Goal: Transaction & Acquisition: Book appointment/travel/reservation

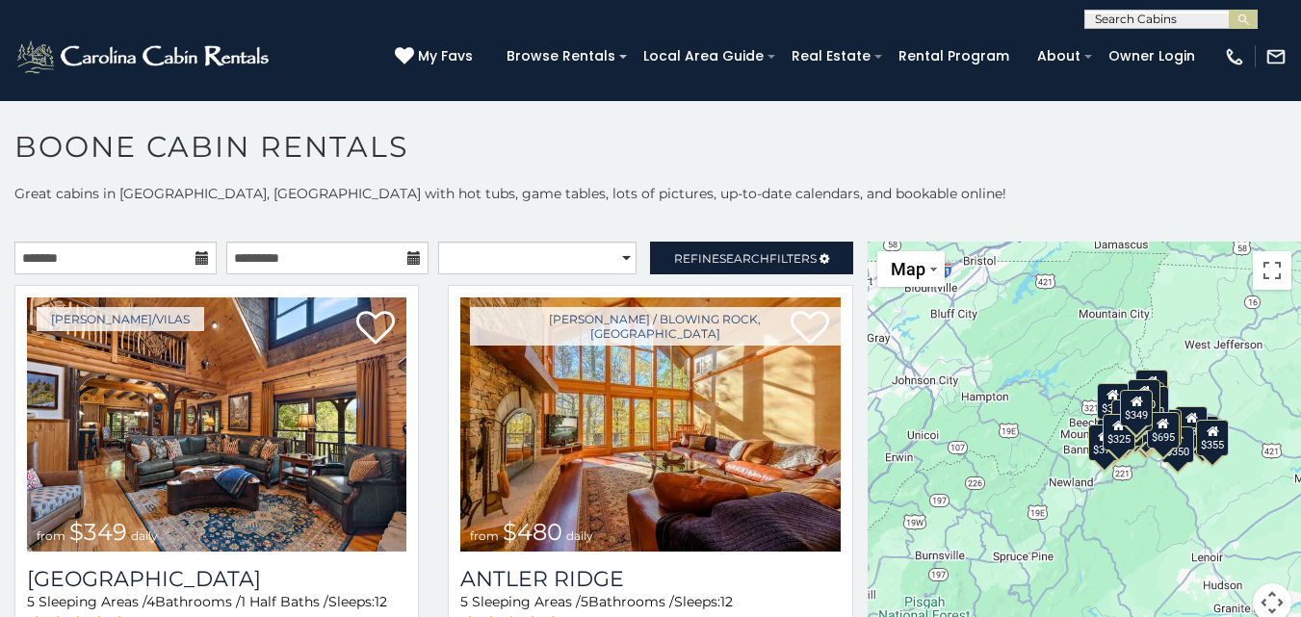
scroll to position [11, 0]
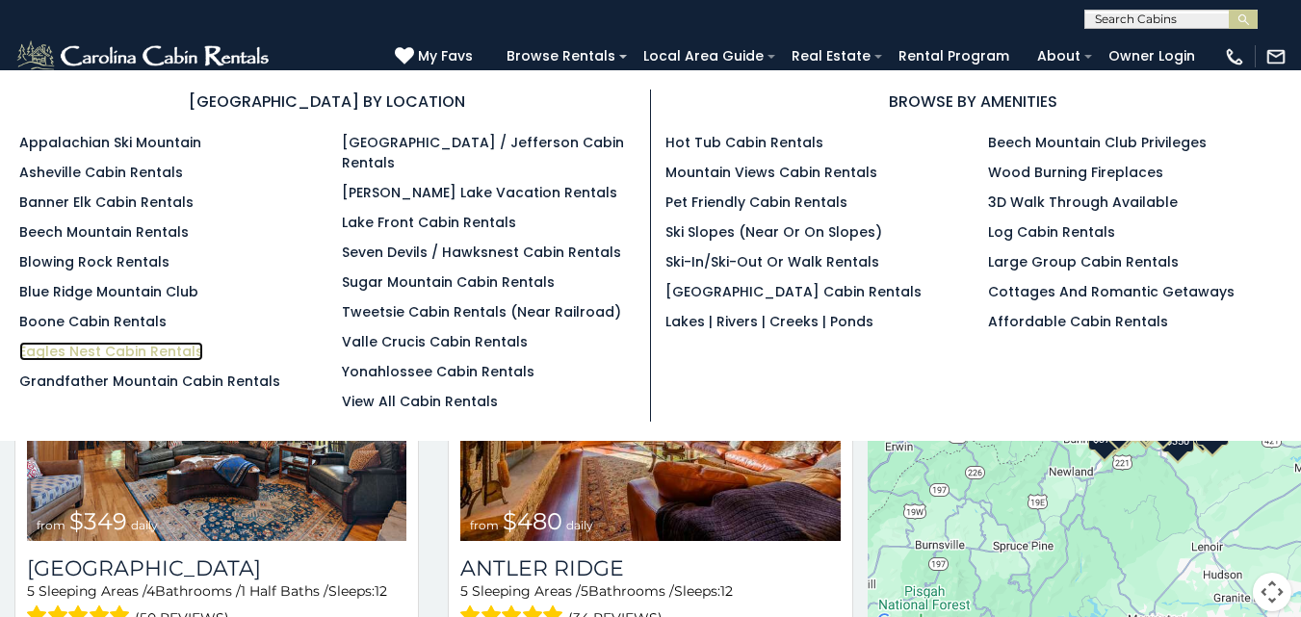
click at [87, 349] on link "Eagles Nest Cabin Rentals" at bounding box center [111, 351] width 184 height 19
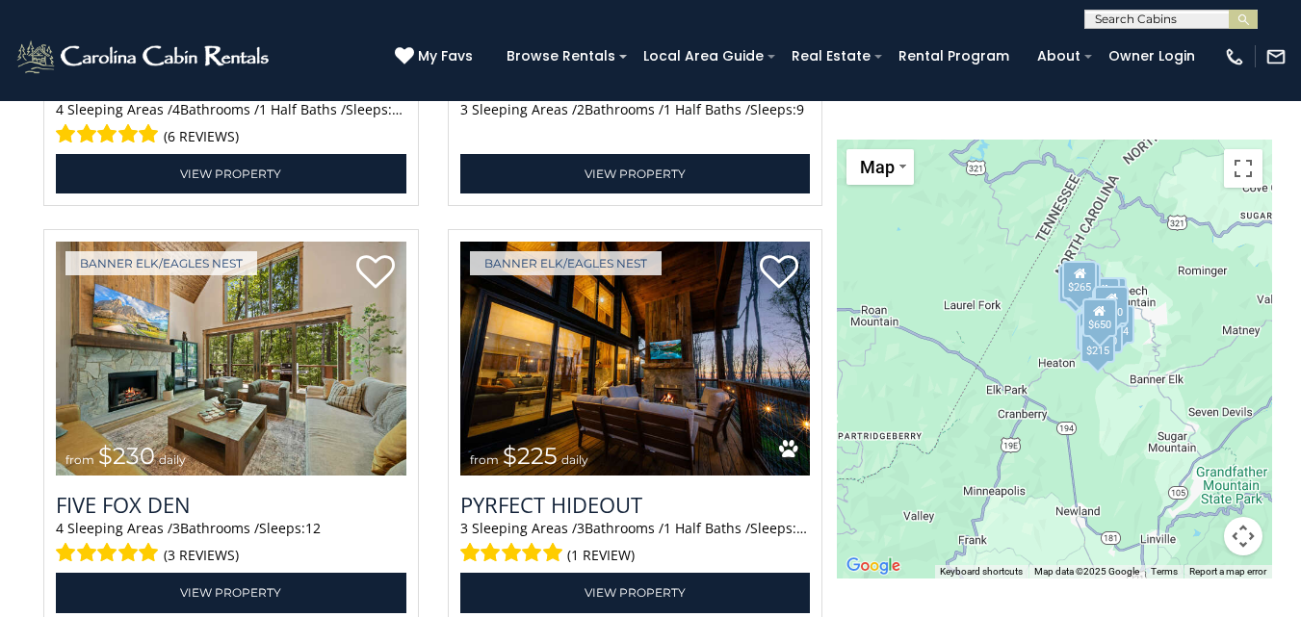
scroll to position [4901, 0]
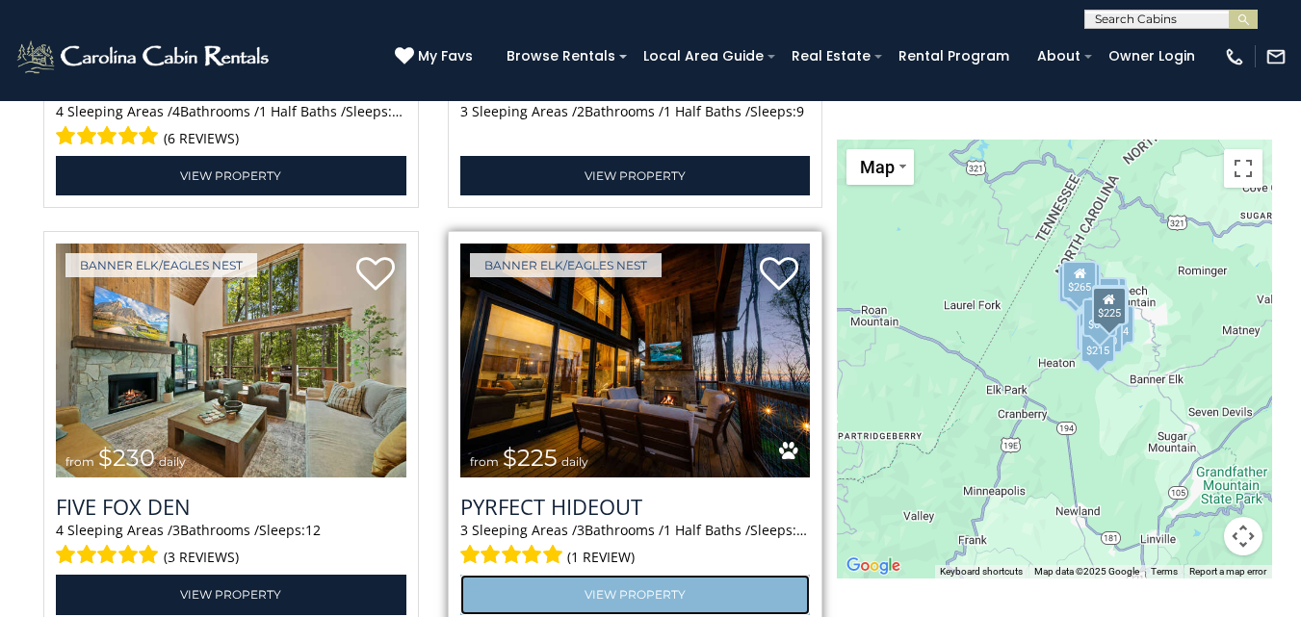
click at [610, 583] on link "View Property" at bounding box center [635, 594] width 350 height 39
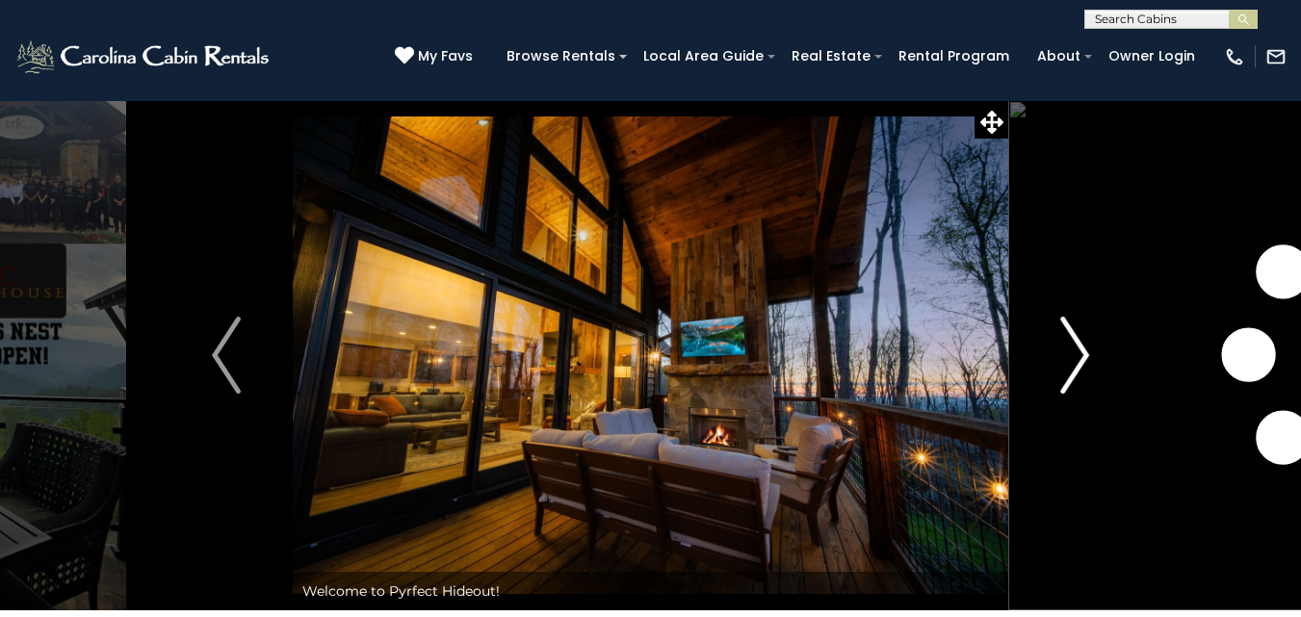
click at [1086, 352] on img "Next" at bounding box center [1074, 355] width 29 height 77
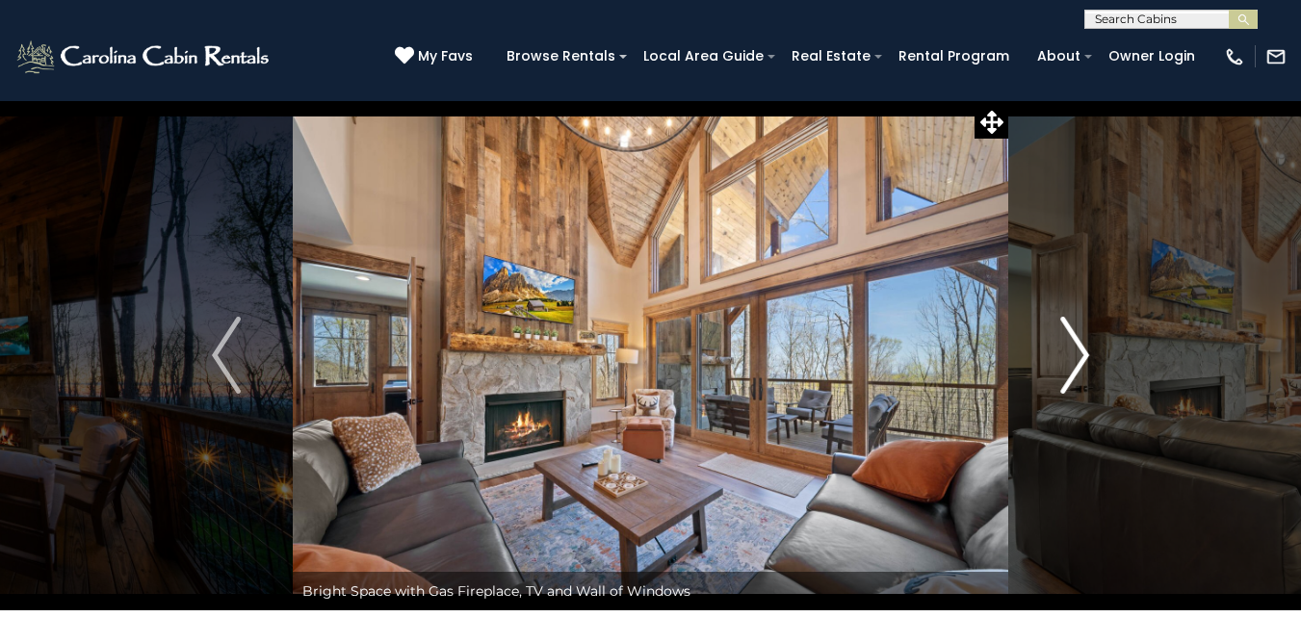
click at [1086, 352] on img "Next" at bounding box center [1074, 355] width 29 height 77
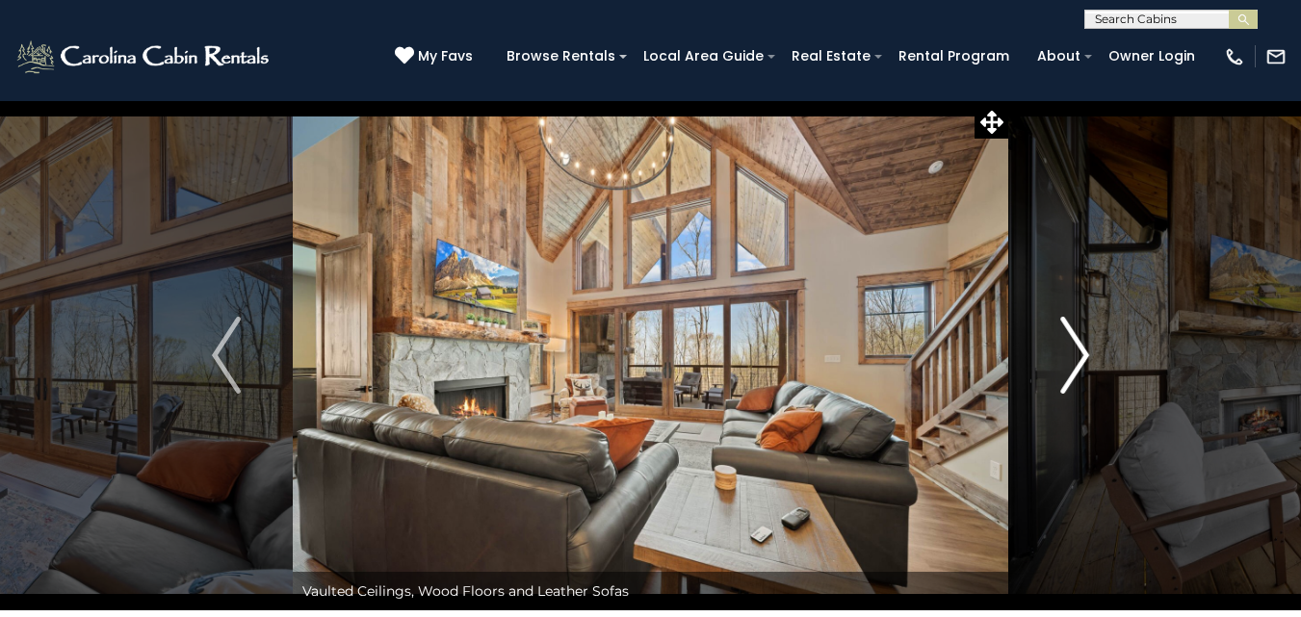
click at [1086, 352] on img "Next" at bounding box center [1074, 355] width 29 height 77
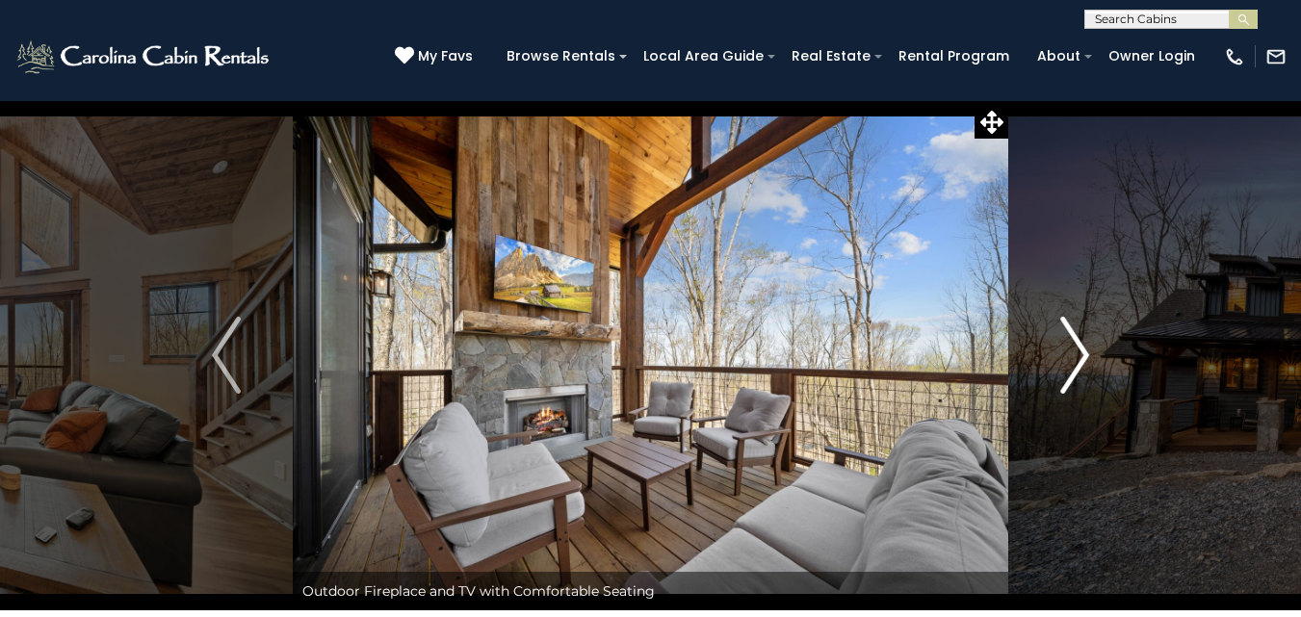
click at [1086, 352] on img "Next" at bounding box center [1074, 355] width 29 height 77
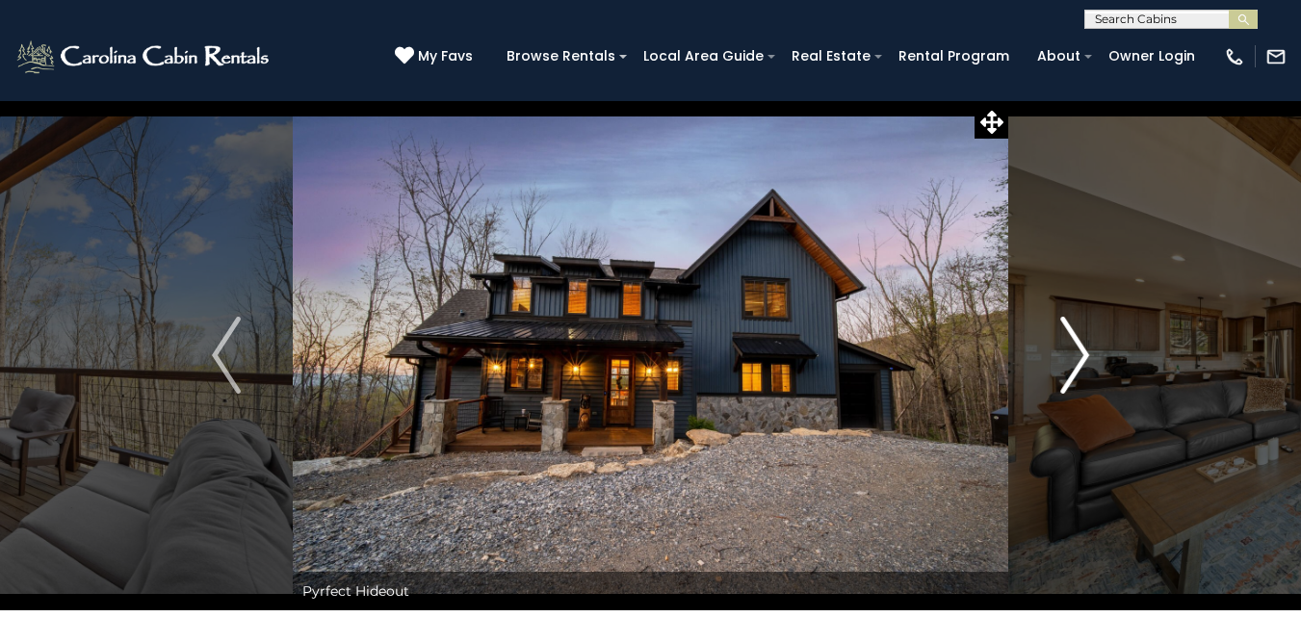
click at [1086, 352] on img "Next" at bounding box center [1074, 355] width 29 height 77
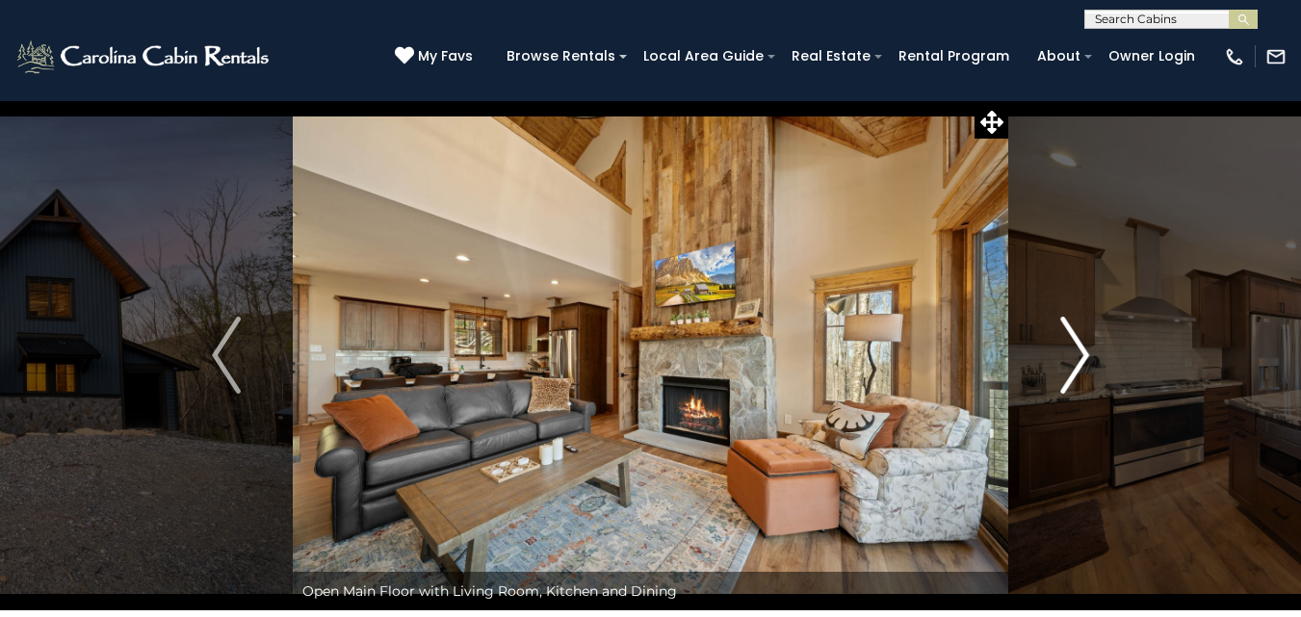
click at [1086, 352] on img "Next" at bounding box center [1074, 355] width 29 height 77
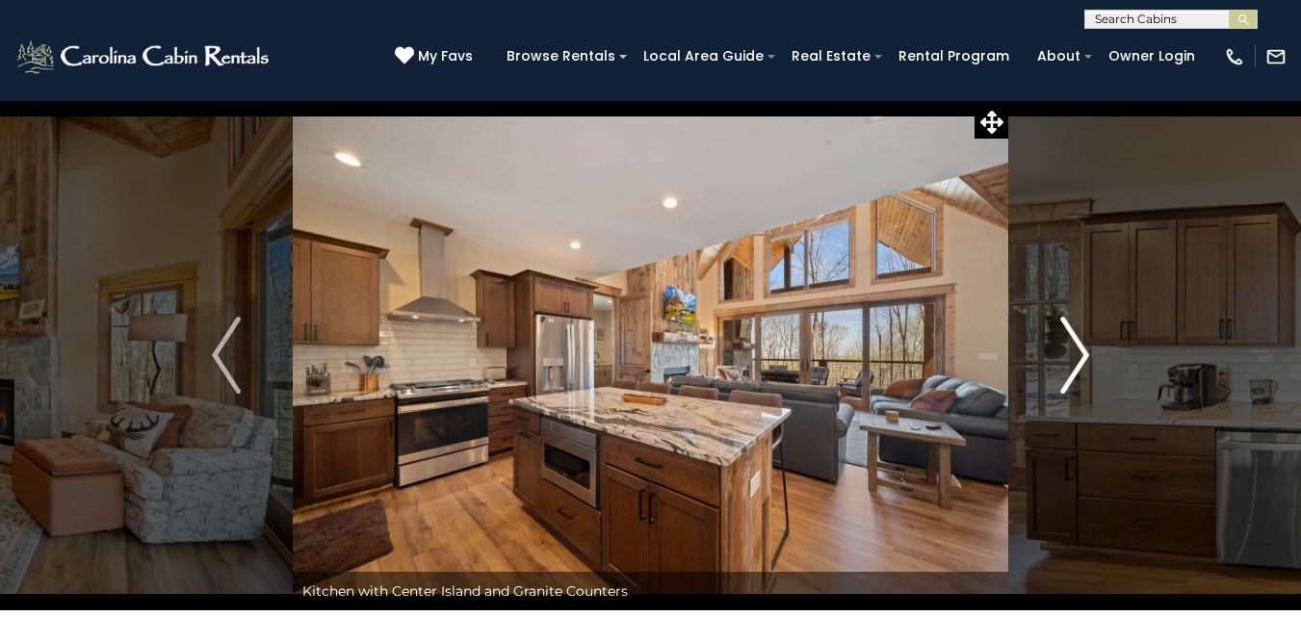
click at [1086, 352] on img "Next" at bounding box center [1074, 355] width 29 height 77
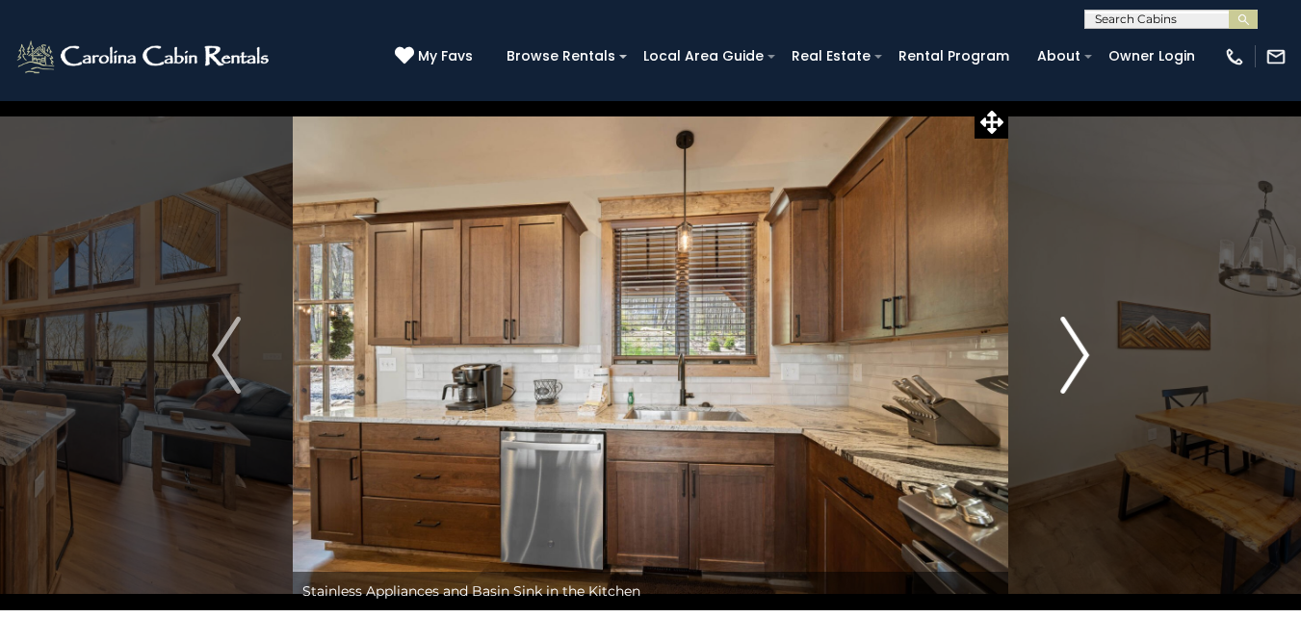
click at [1086, 352] on img "Next" at bounding box center [1074, 355] width 29 height 77
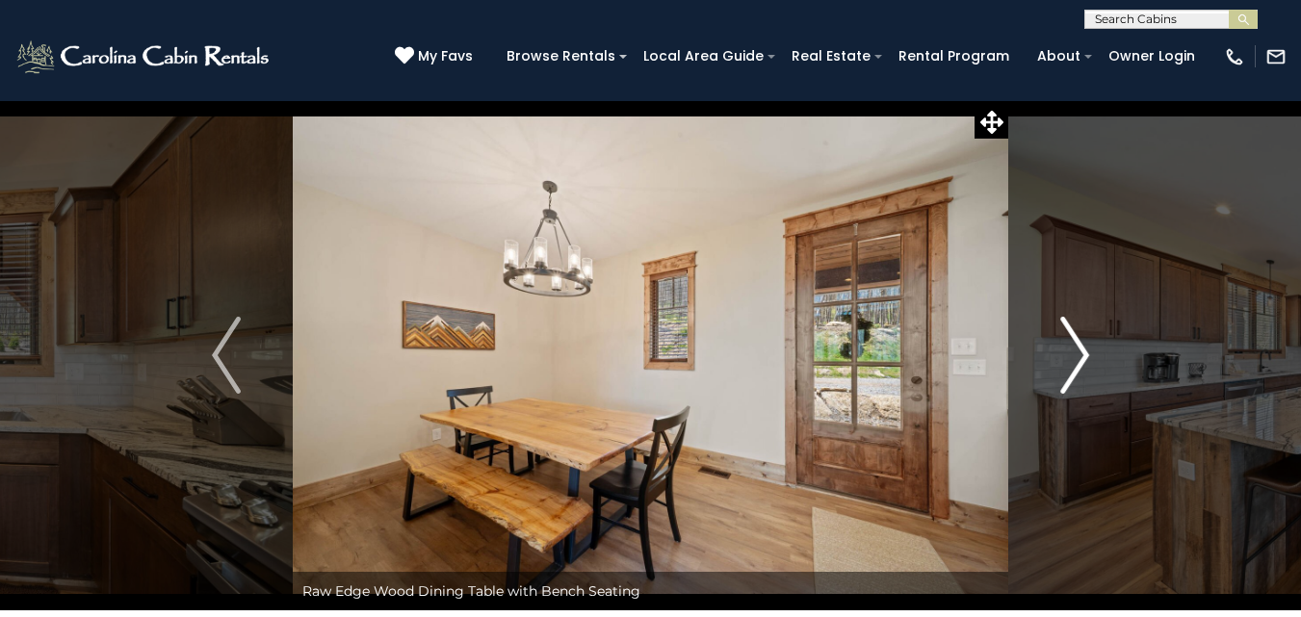
click at [1086, 352] on img "Next" at bounding box center [1074, 355] width 29 height 77
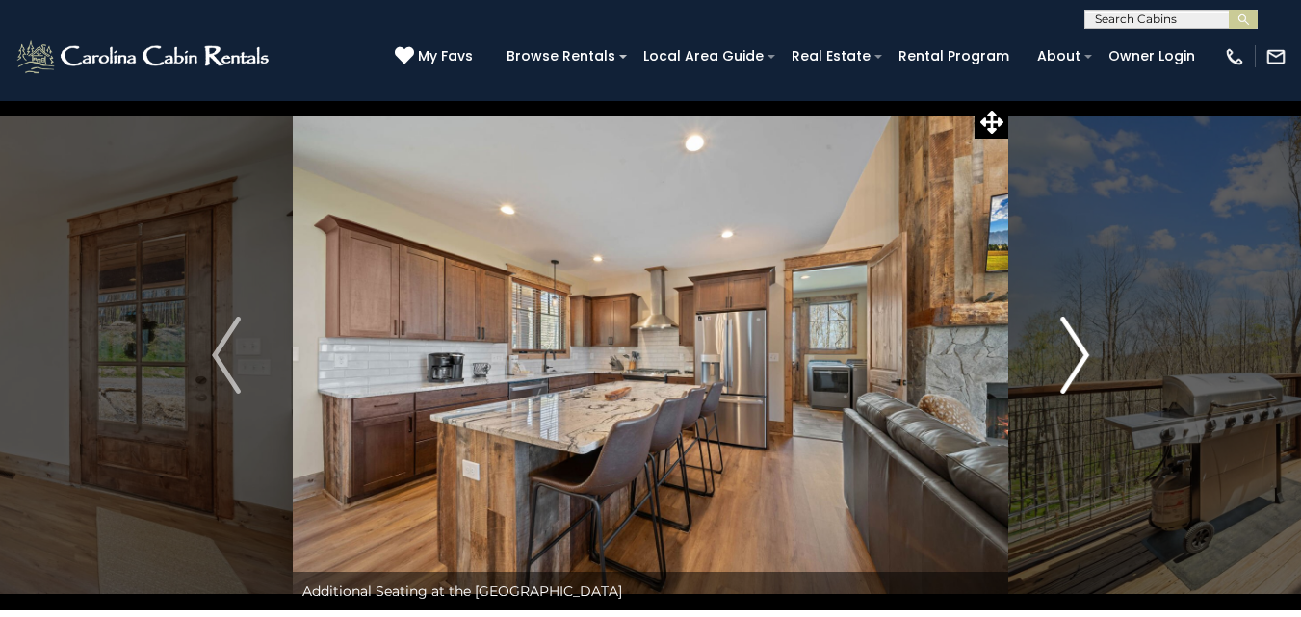
click at [1086, 352] on img "Next" at bounding box center [1074, 355] width 29 height 77
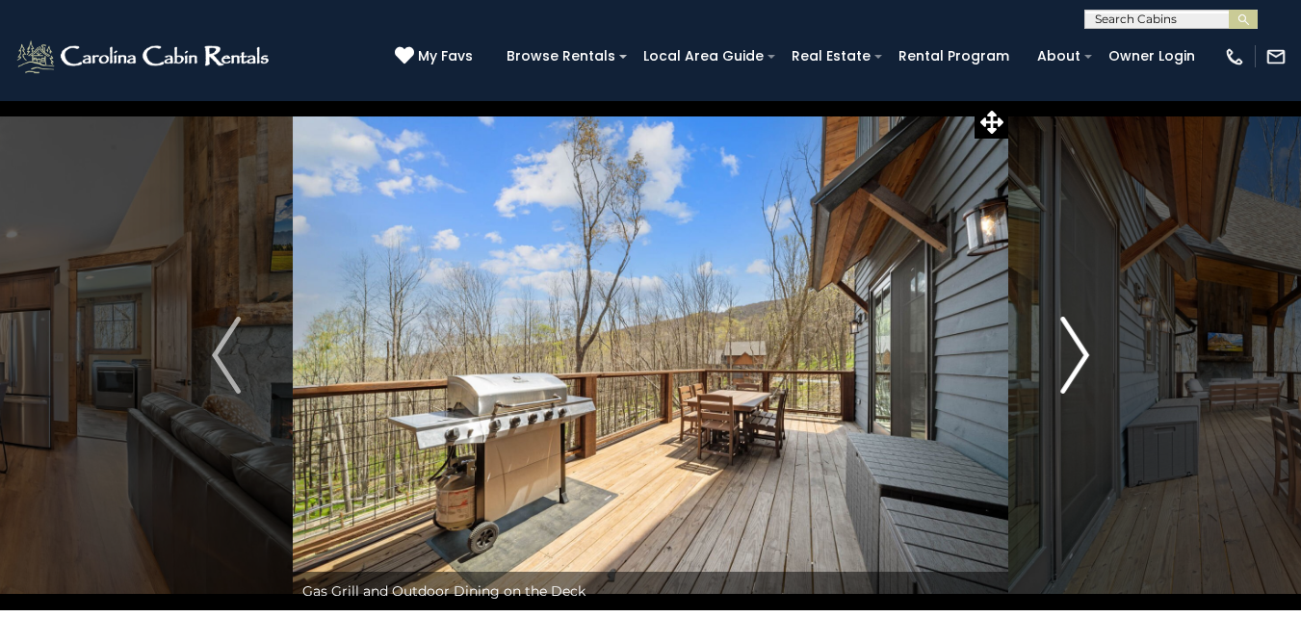
click at [1086, 352] on img "Next" at bounding box center [1074, 355] width 29 height 77
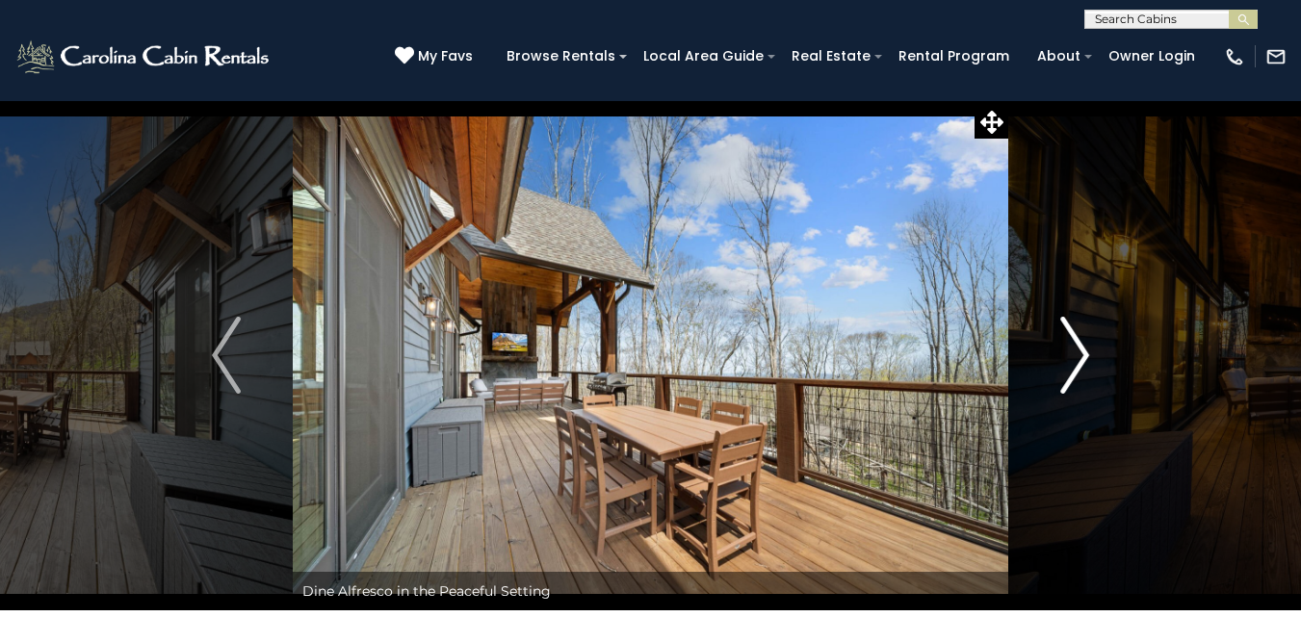
click at [1086, 352] on img "Next" at bounding box center [1074, 355] width 29 height 77
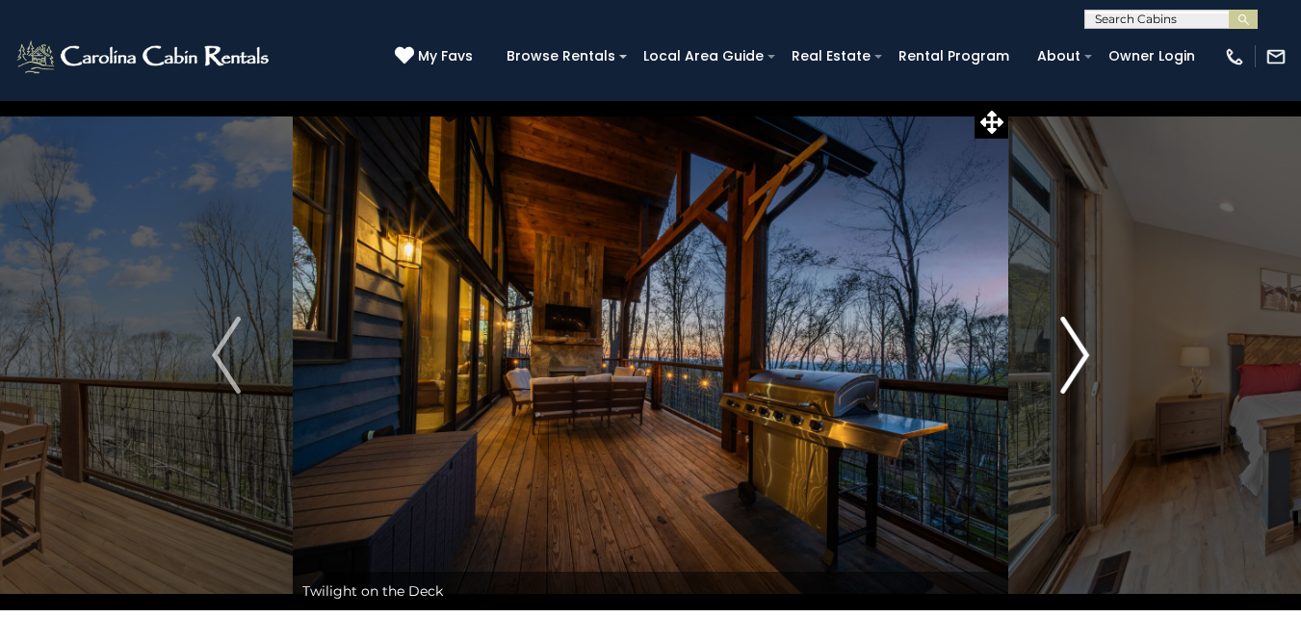
click at [1086, 352] on img "Next" at bounding box center [1074, 355] width 29 height 77
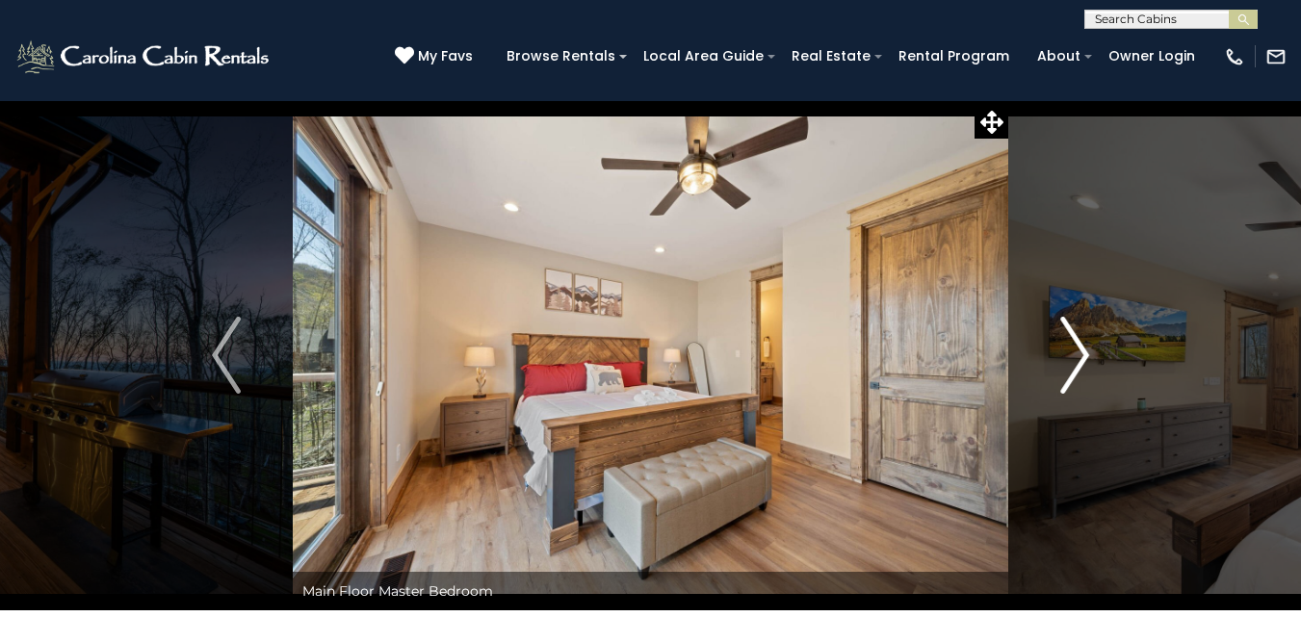
click at [1086, 352] on img "Next" at bounding box center [1074, 355] width 29 height 77
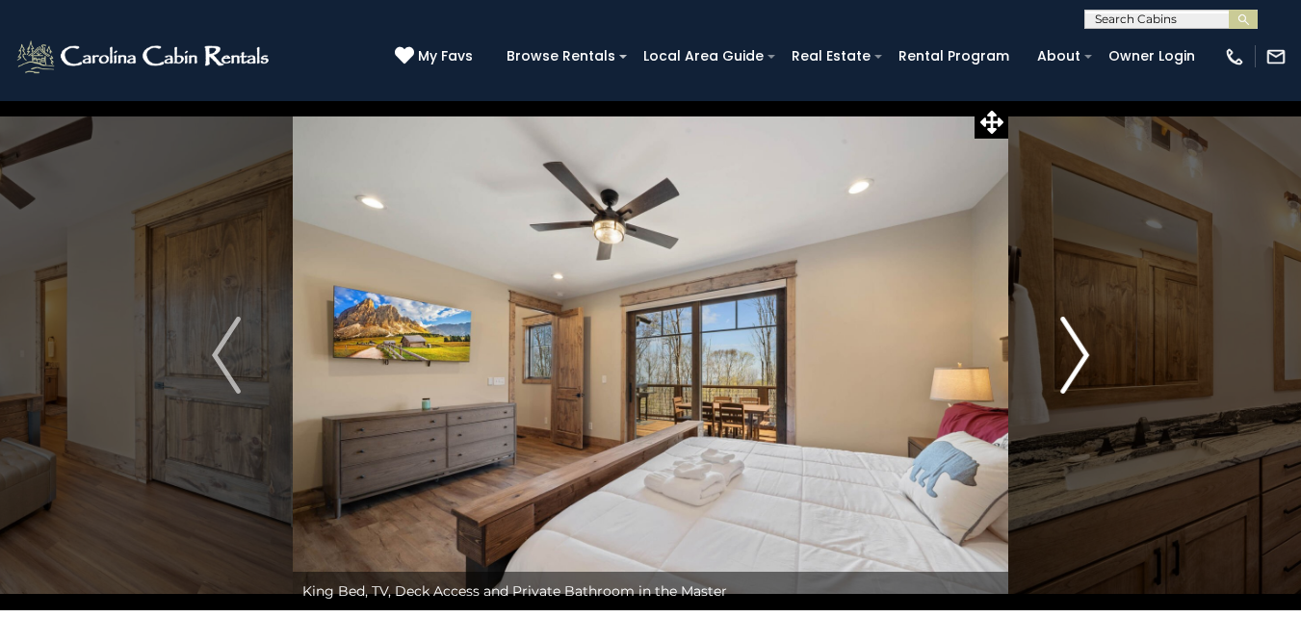
click at [1086, 352] on img "Next" at bounding box center [1074, 355] width 29 height 77
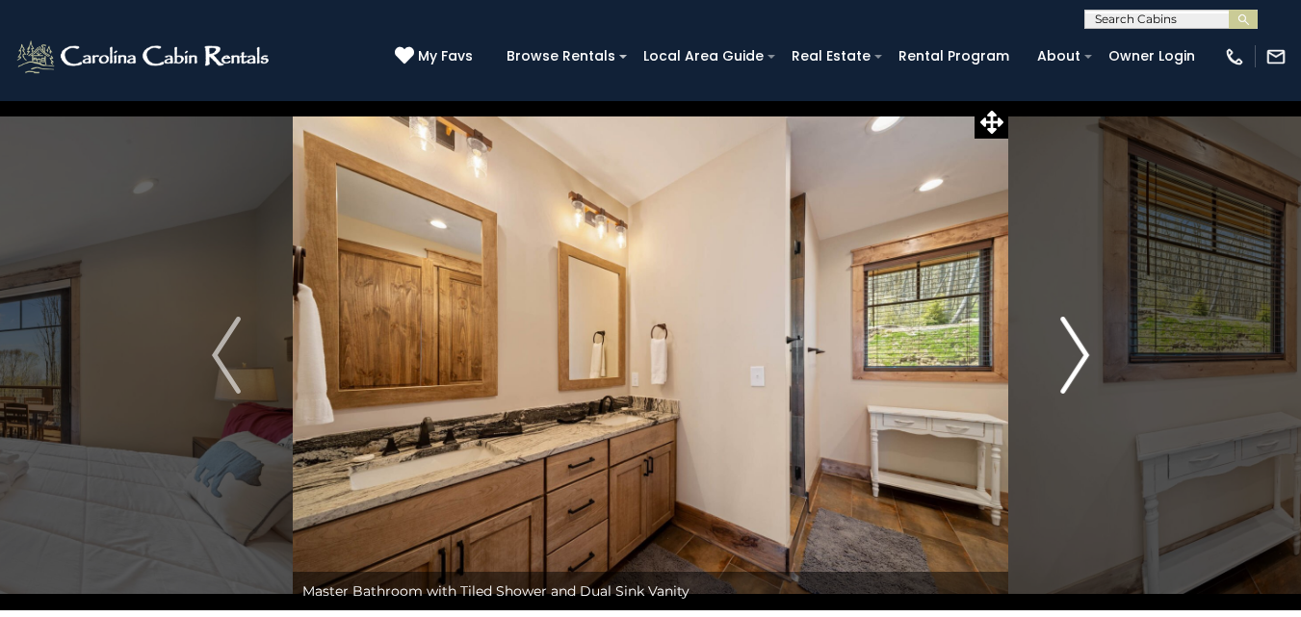
click at [1086, 352] on img "Next" at bounding box center [1074, 355] width 29 height 77
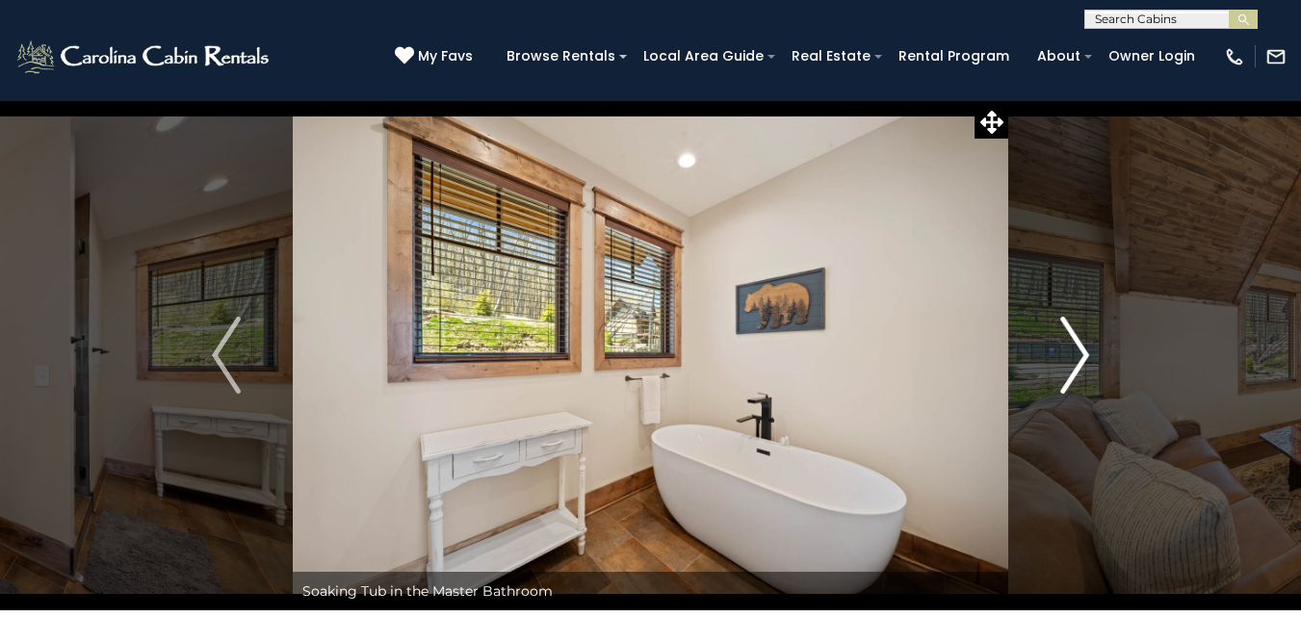
click at [1086, 352] on img "Next" at bounding box center [1074, 355] width 29 height 77
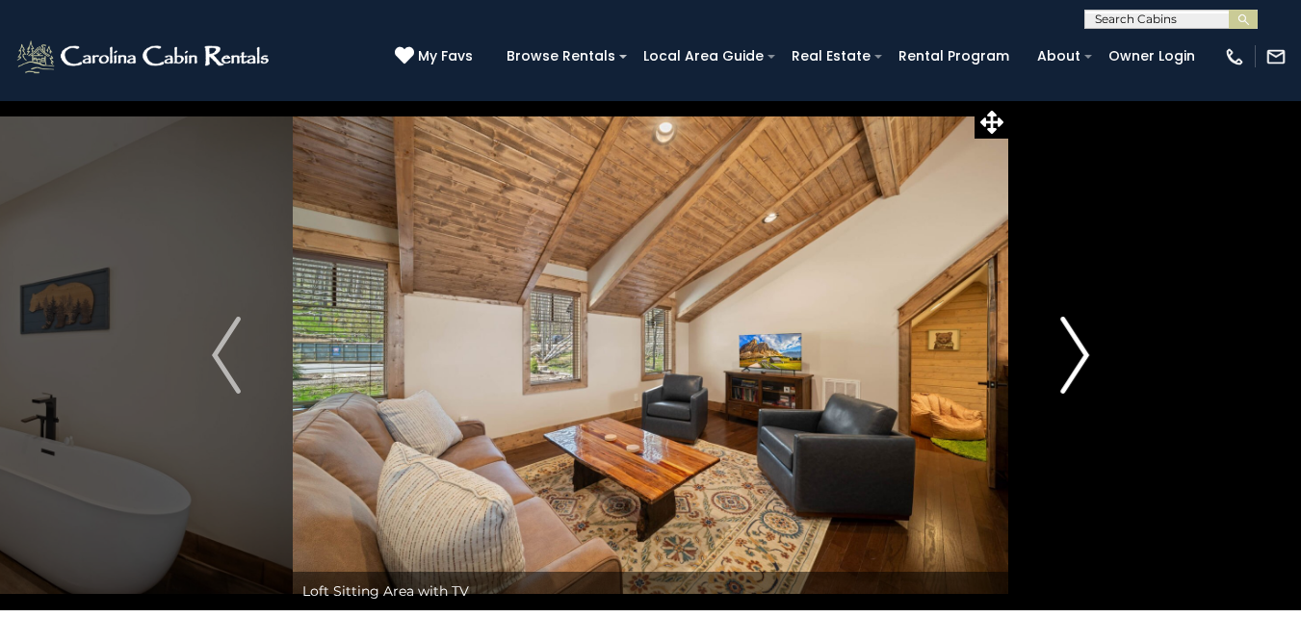
click at [1086, 352] on img "Next" at bounding box center [1074, 355] width 29 height 77
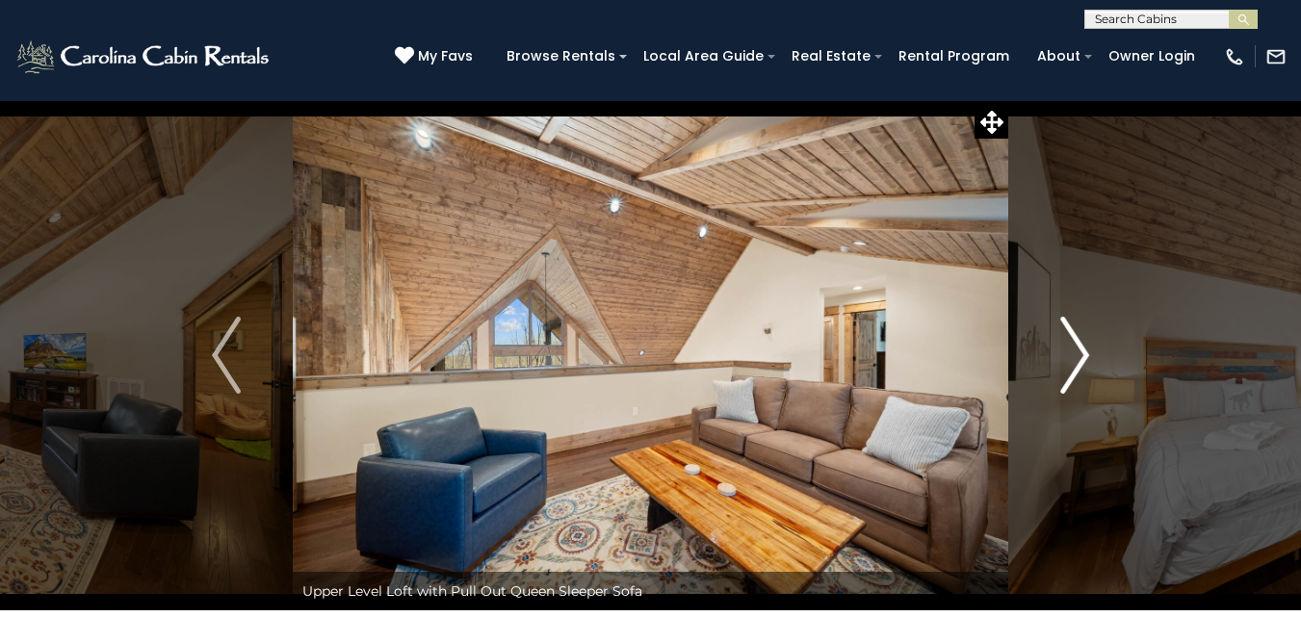
click at [1086, 352] on img "Next" at bounding box center [1074, 355] width 29 height 77
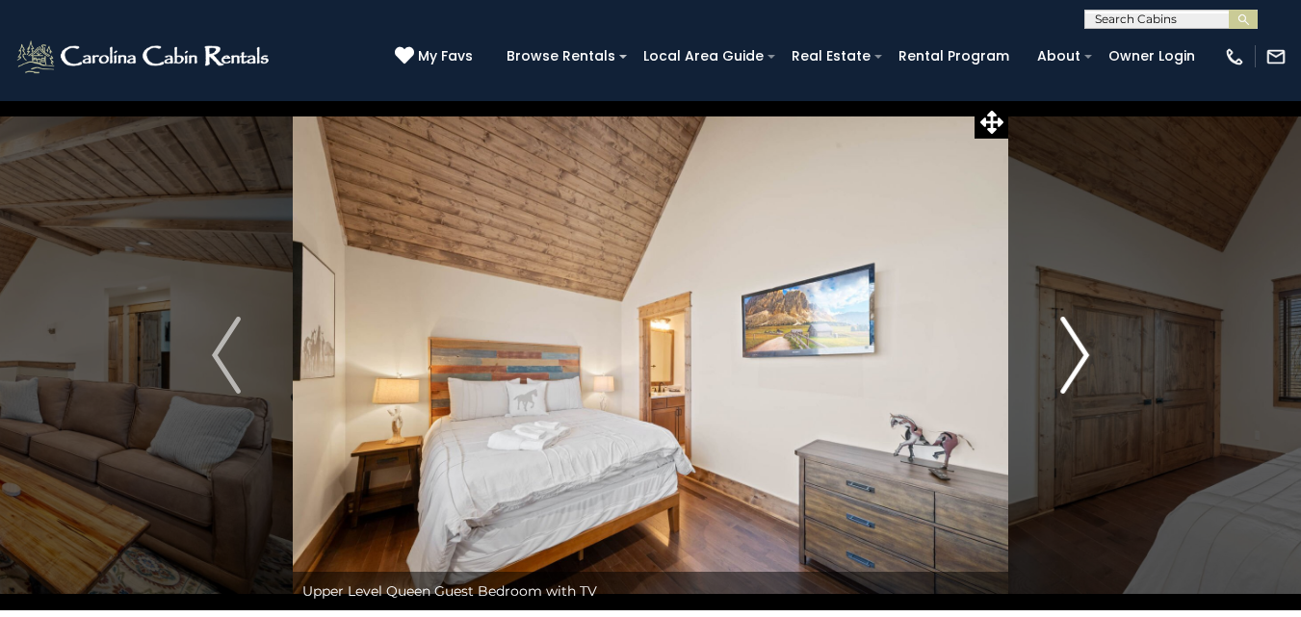
click at [1086, 352] on img "Next" at bounding box center [1074, 355] width 29 height 77
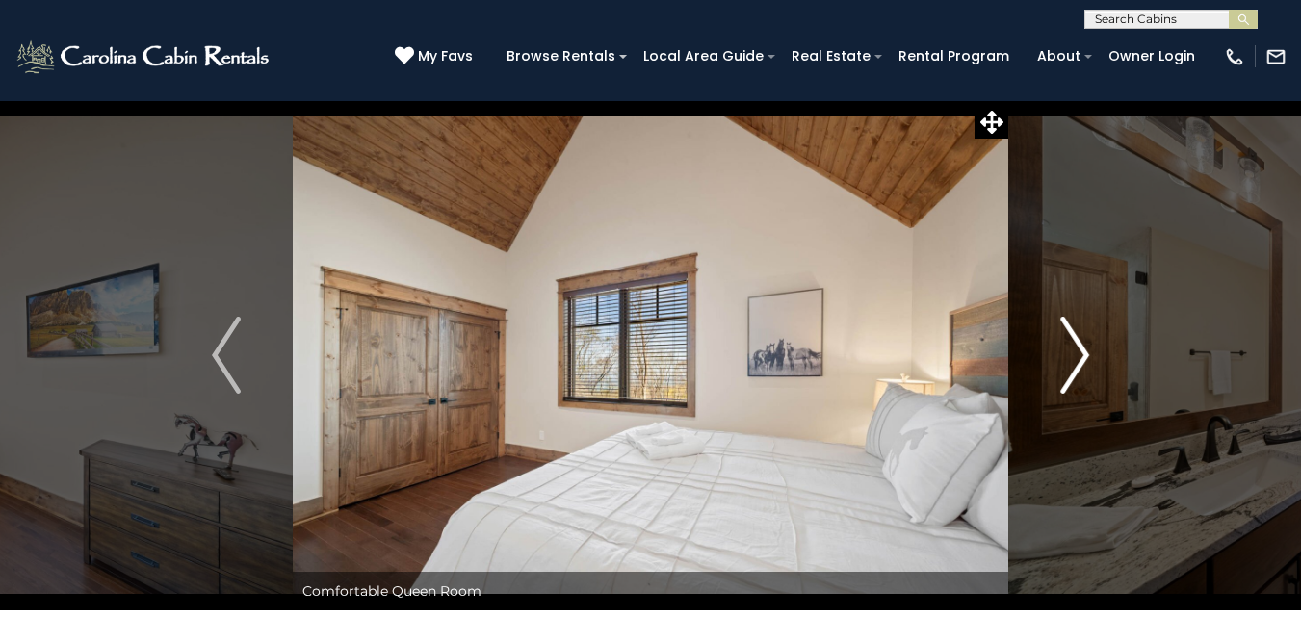
click at [1086, 352] on img "Next" at bounding box center [1074, 355] width 29 height 77
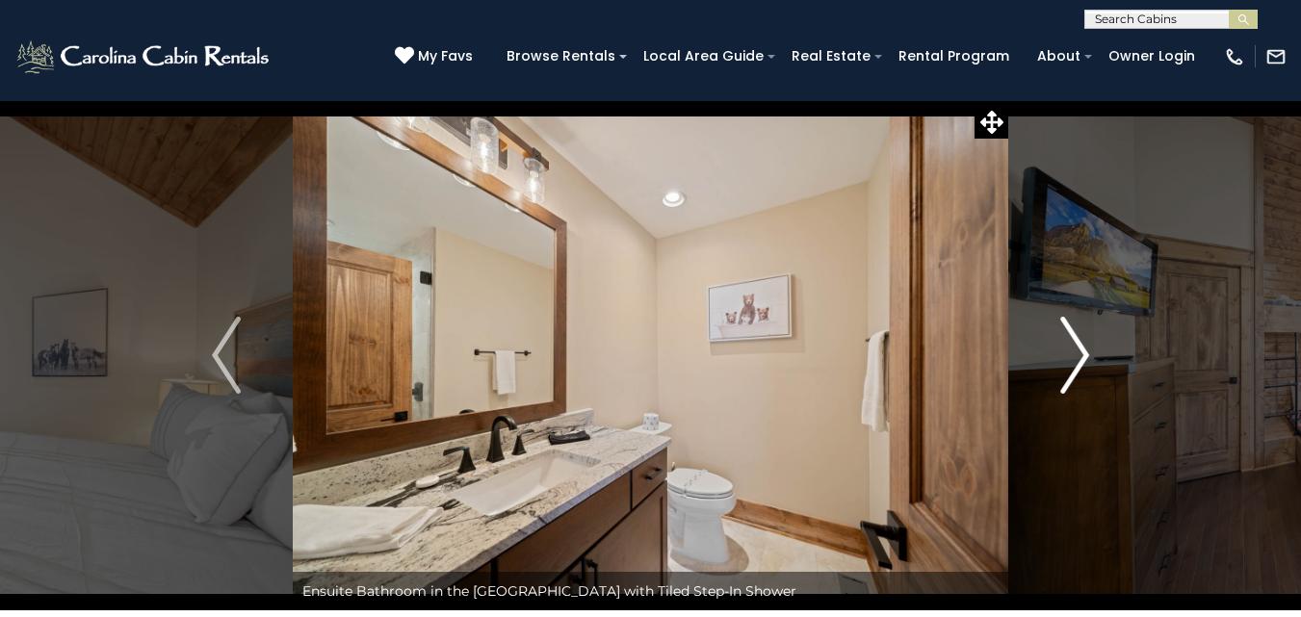
click at [1086, 352] on img "Next" at bounding box center [1074, 355] width 29 height 77
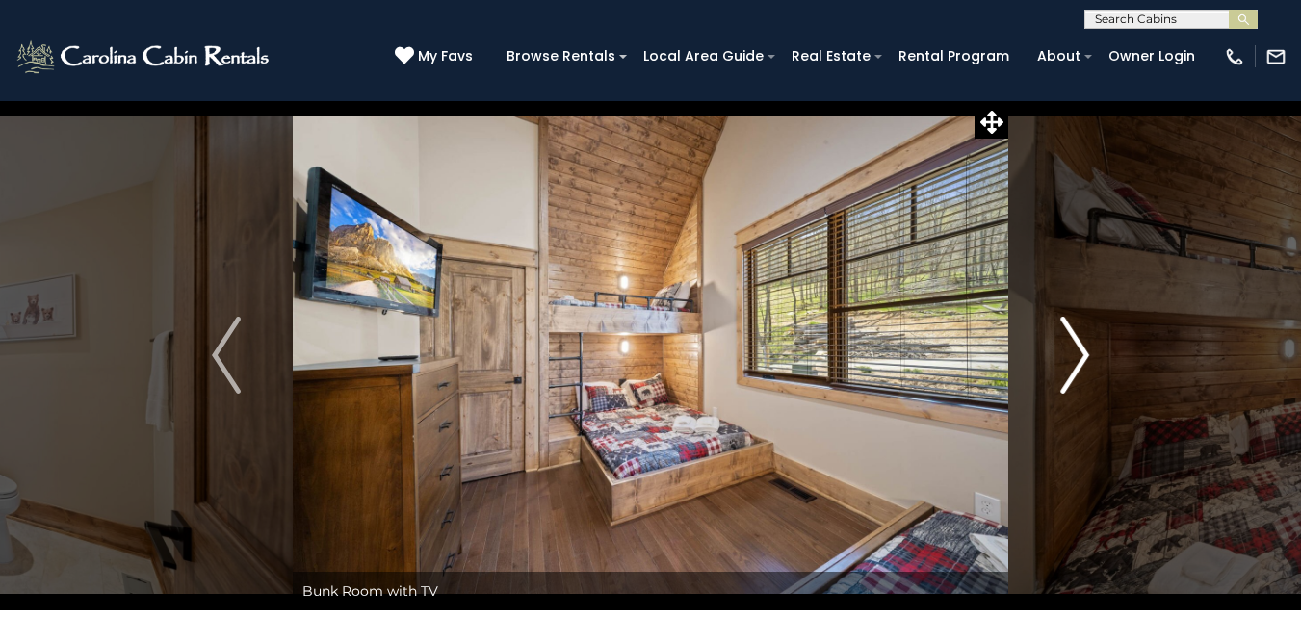
click at [1086, 352] on img "Next" at bounding box center [1074, 355] width 29 height 77
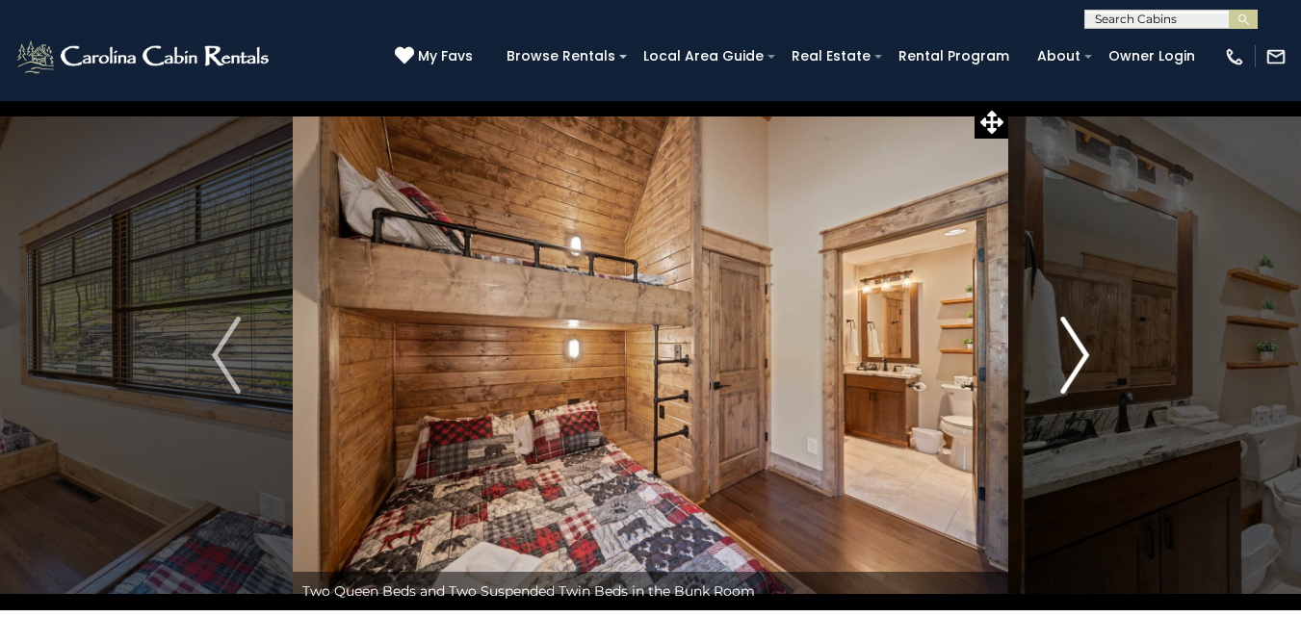
click at [1086, 352] on img "Next" at bounding box center [1074, 355] width 29 height 77
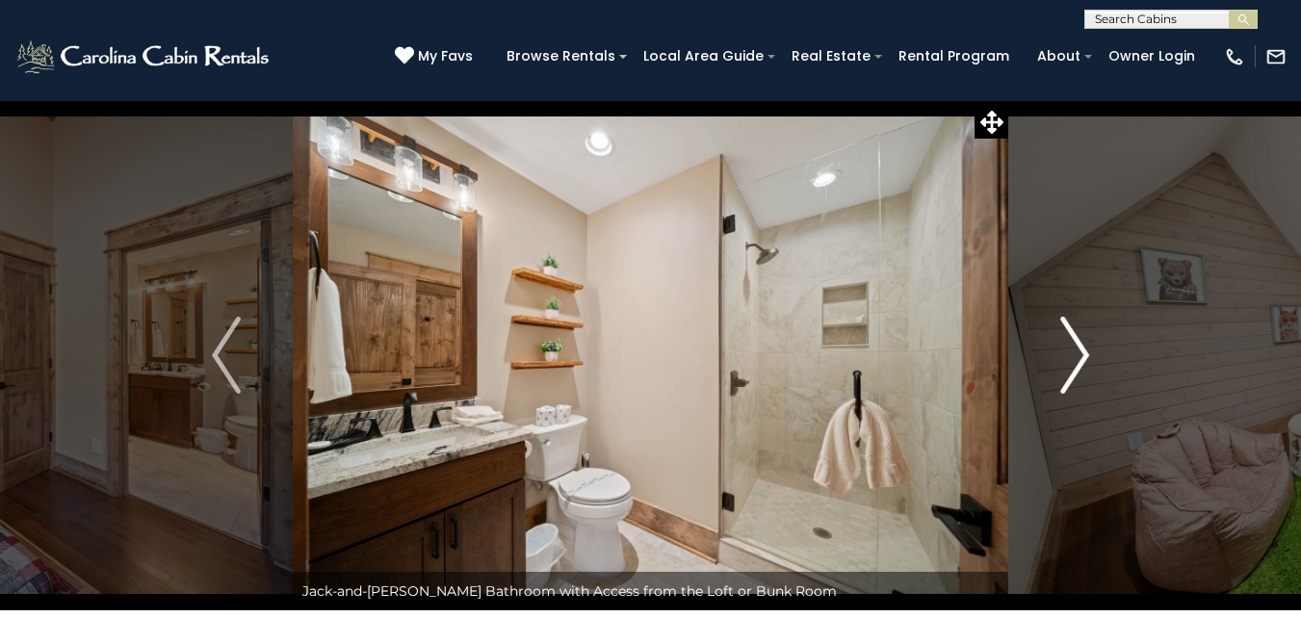
click at [1086, 352] on img "Next" at bounding box center [1074, 355] width 29 height 77
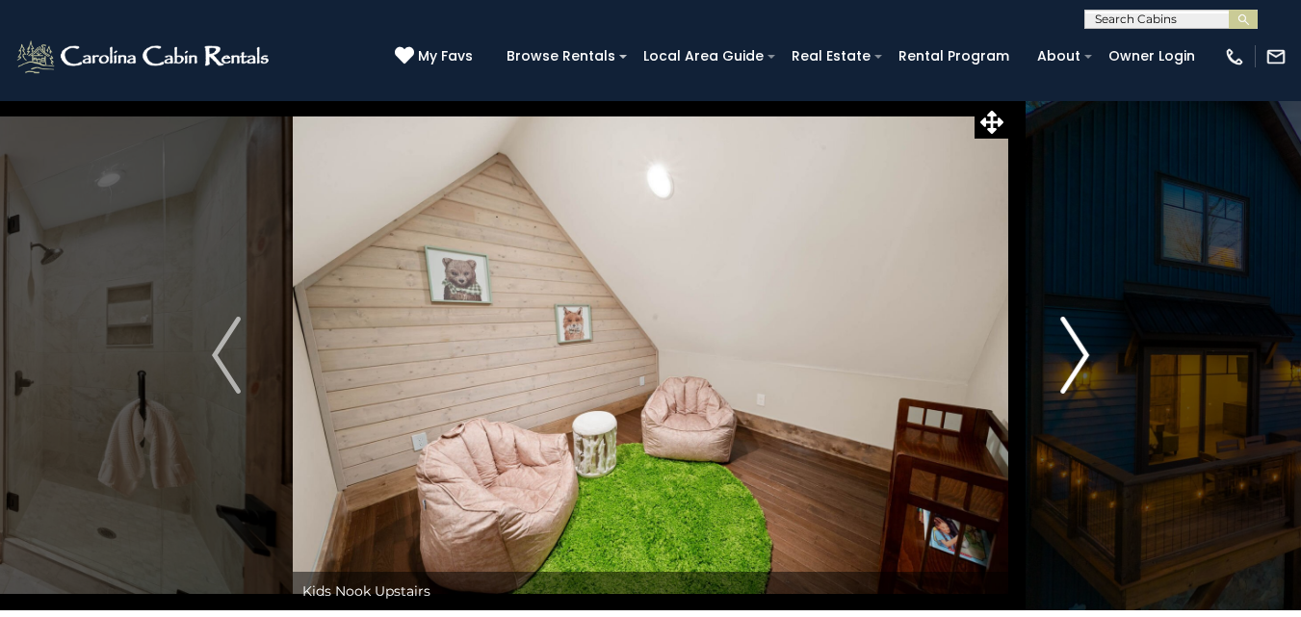
click at [1086, 352] on img "Next" at bounding box center [1074, 355] width 29 height 77
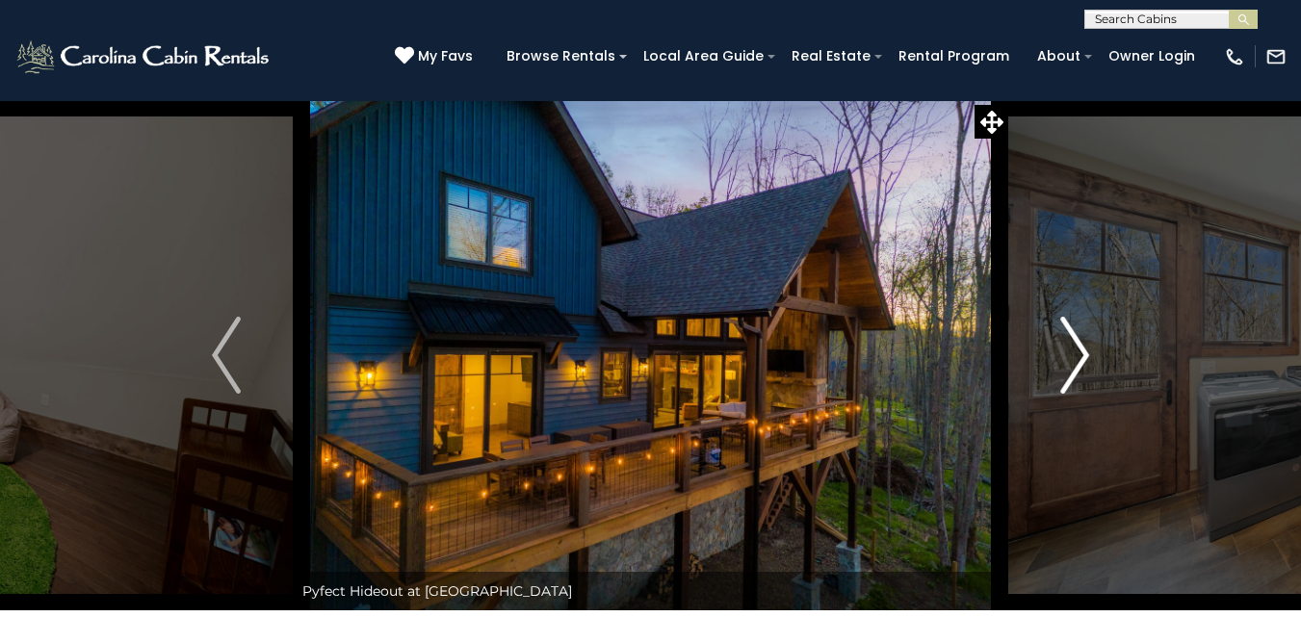
click at [1086, 352] on img "Next" at bounding box center [1074, 355] width 29 height 77
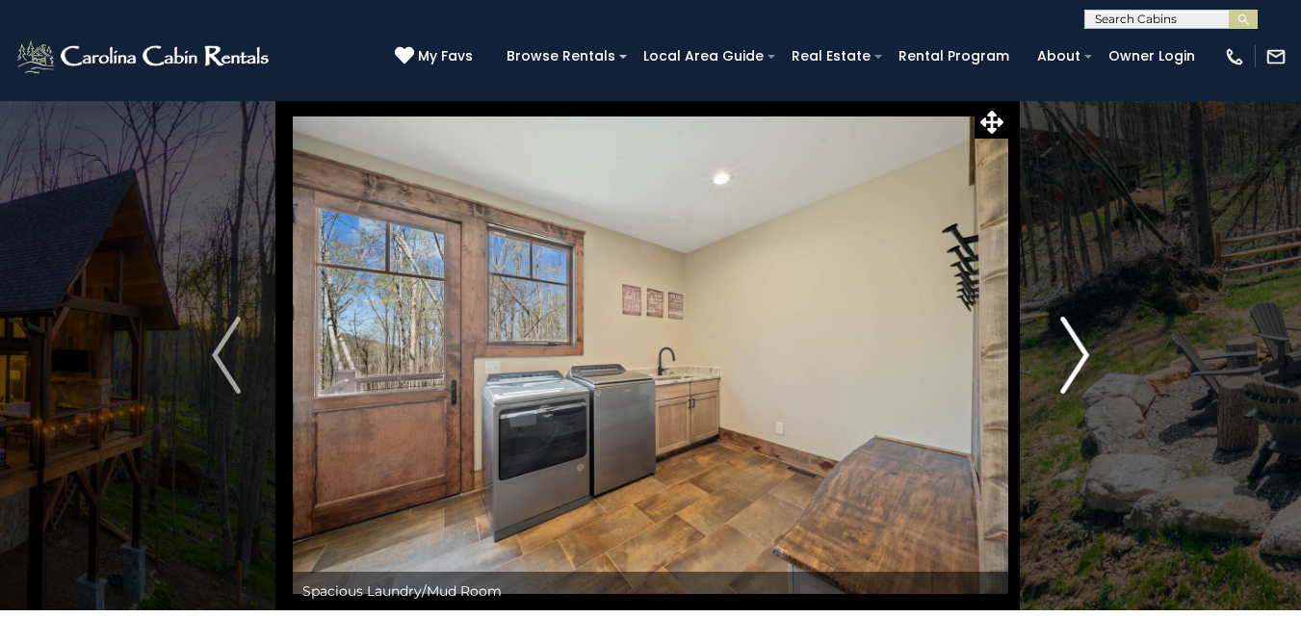
click at [1086, 352] on img "Next" at bounding box center [1074, 355] width 29 height 77
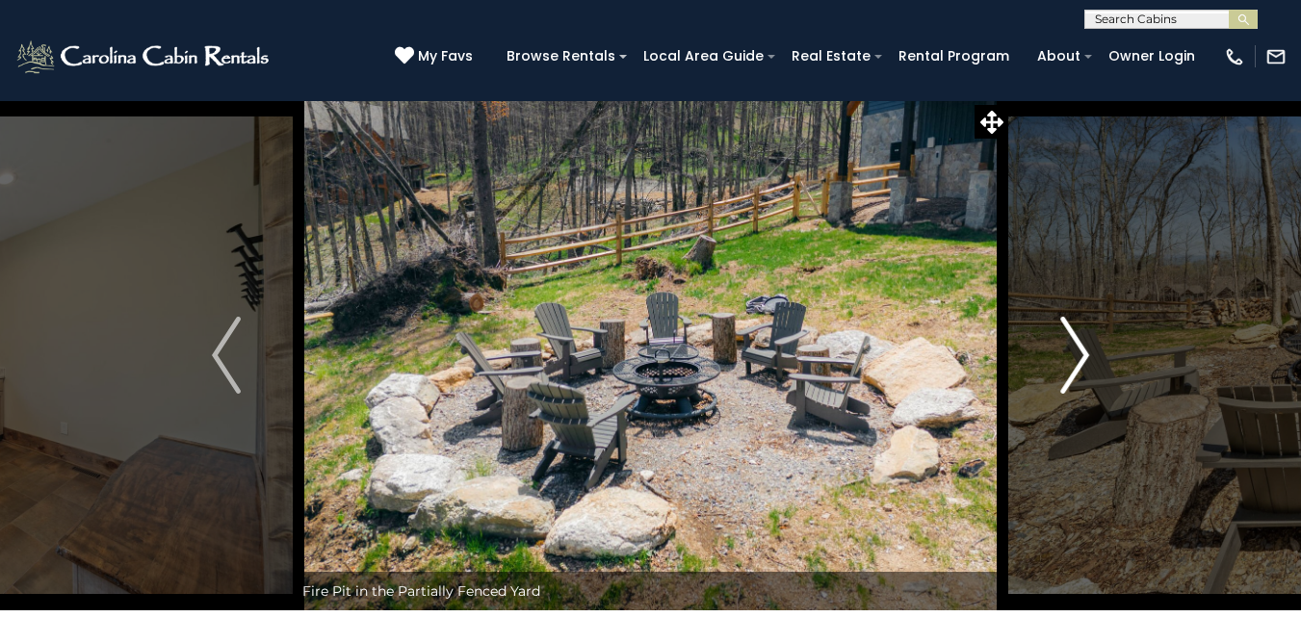
click at [1086, 352] on img "Next" at bounding box center [1074, 355] width 29 height 77
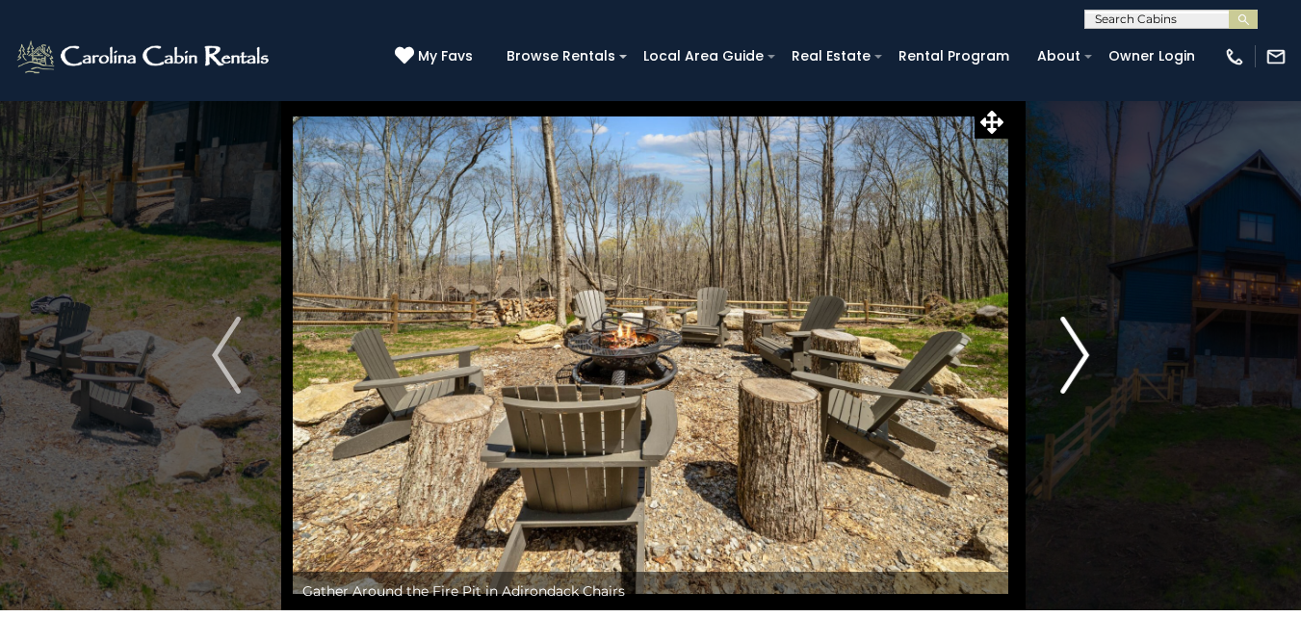
click at [1086, 352] on img "Next" at bounding box center [1074, 355] width 29 height 77
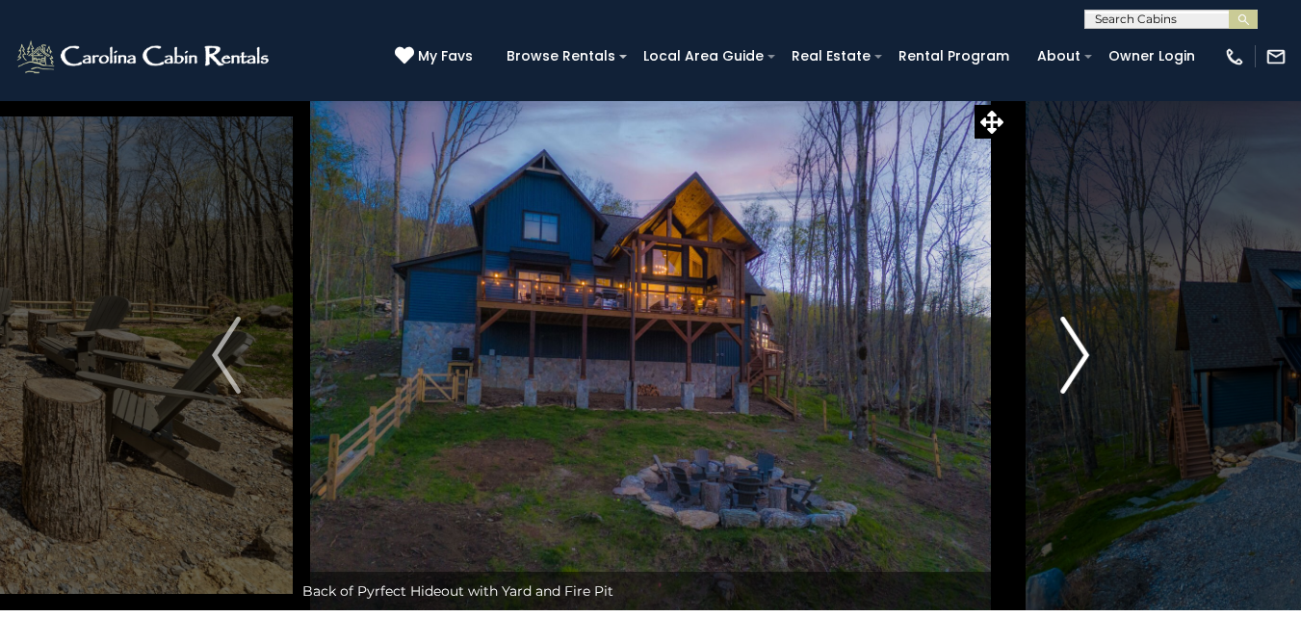
click at [1086, 352] on img "Next" at bounding box center [1074, 355] width 29 height 77
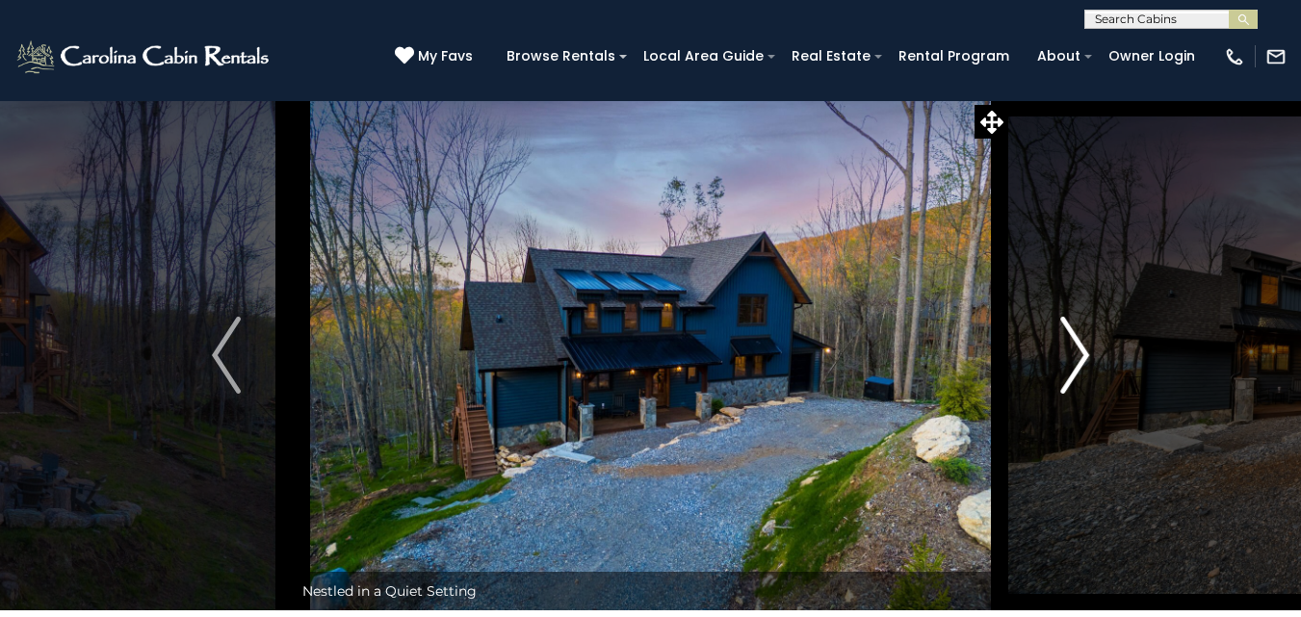
click at [1086, 352] on img "Next" at bounding box center [1074, 355] width 29 height 77
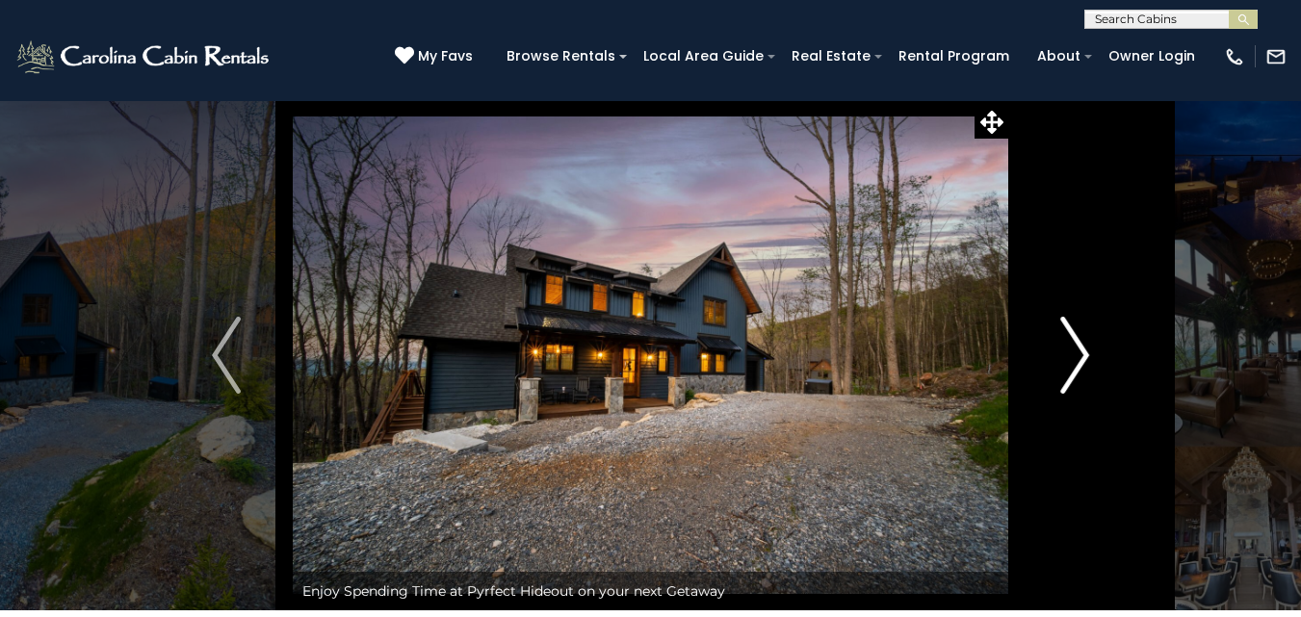
click at [1086, 352] on img "Next" at bounding box center [1074, 355] width 29 height 77
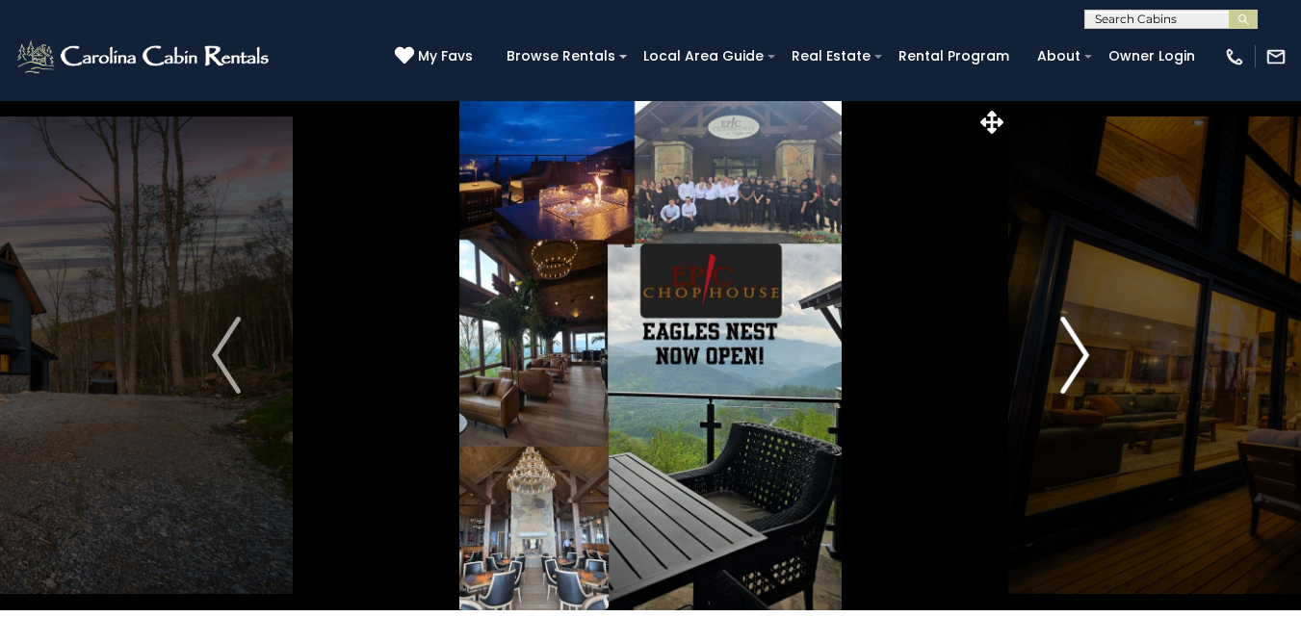
click at [1086, 352] on img "Next" at bounding box center [1074, 355] width 29 height 77
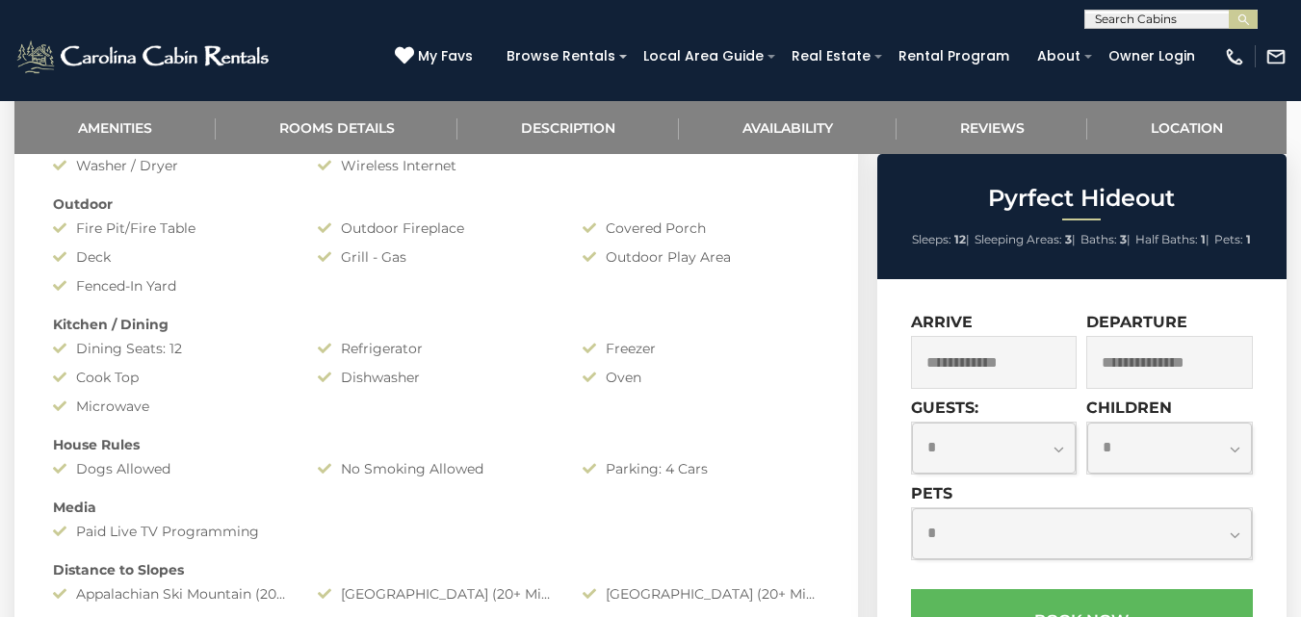
scroll to position [953, 0]
click at [1041, 371] on input "text" at bounding box center [994, 362] width 167 height 53
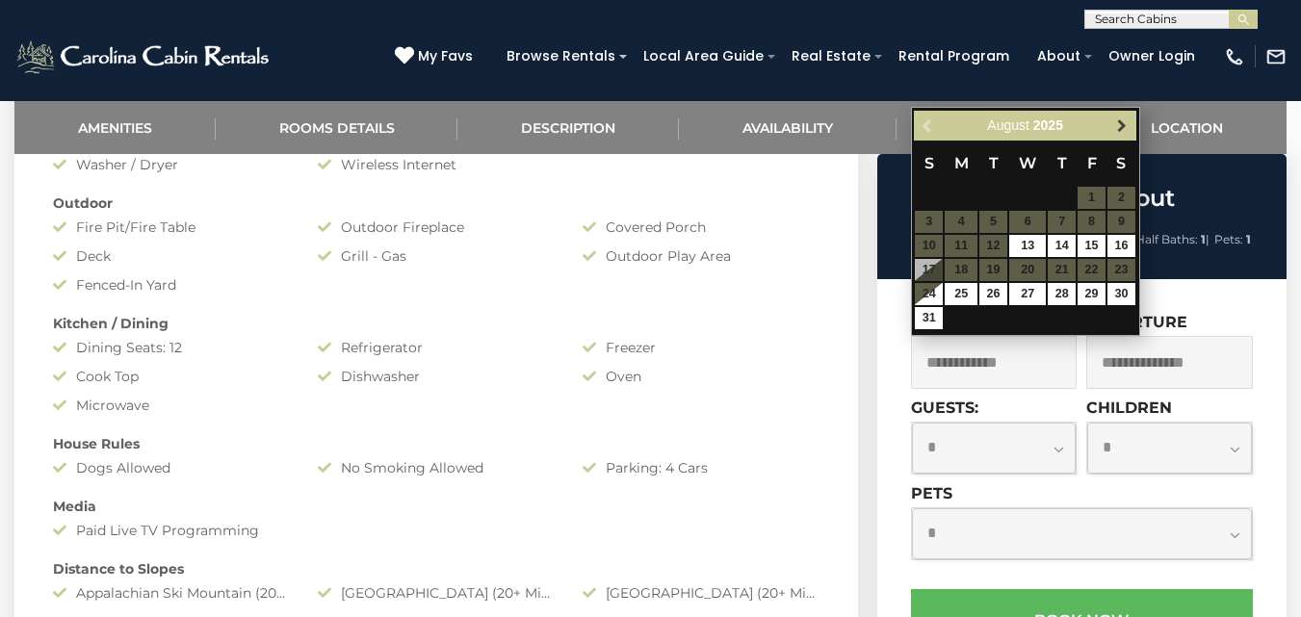
click at [1121, 124] on span "Next" at bounding box center [1121, 125] width 15 height 15
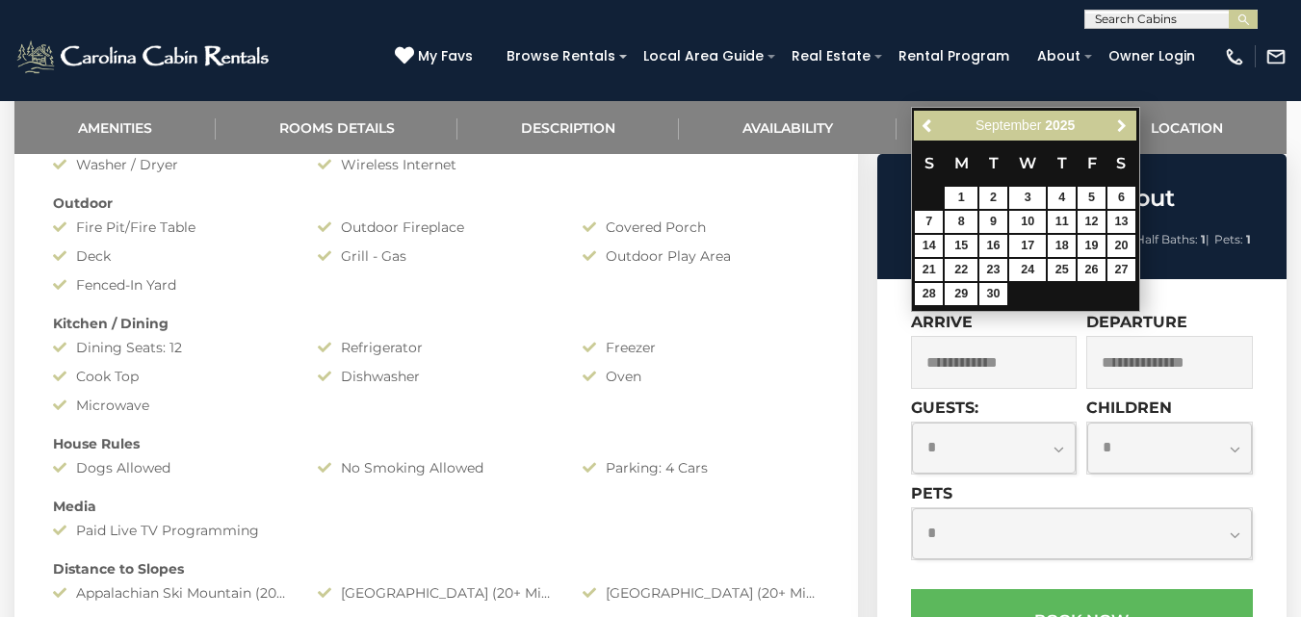
click at [1121, 124] on span "Next" at bounding box center [1121, 125] width 15 height 15
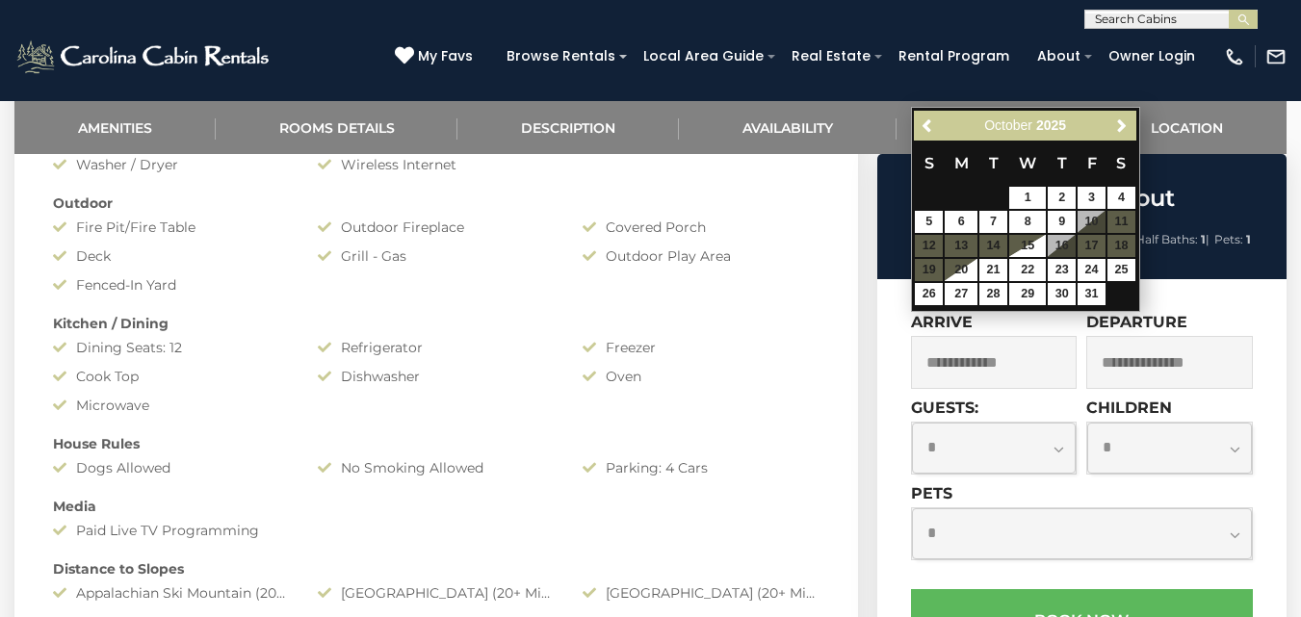
click at [871, 388] on div "Pyrfect Hideout Sleeps: 12 | Sleeping Areas: 3 | Baths: 3 | Half Baths: 1 | Pet…" at bounding box center [1084, 520] width 433 height 732
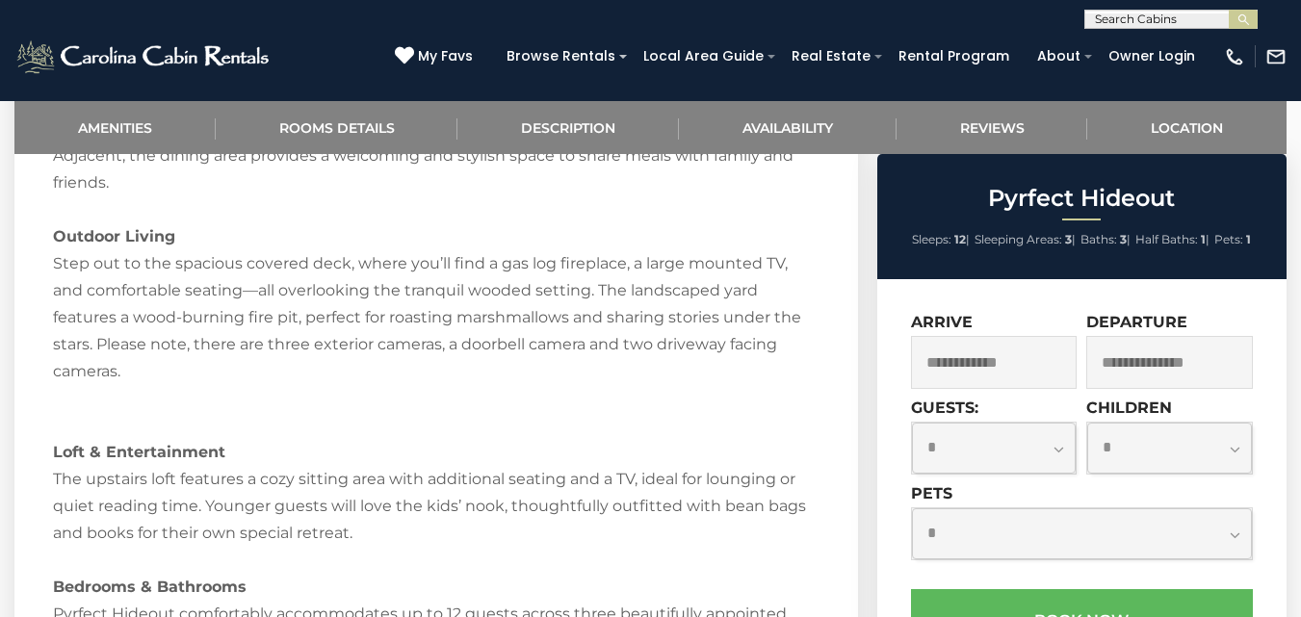
scroll to position [2479, 0]
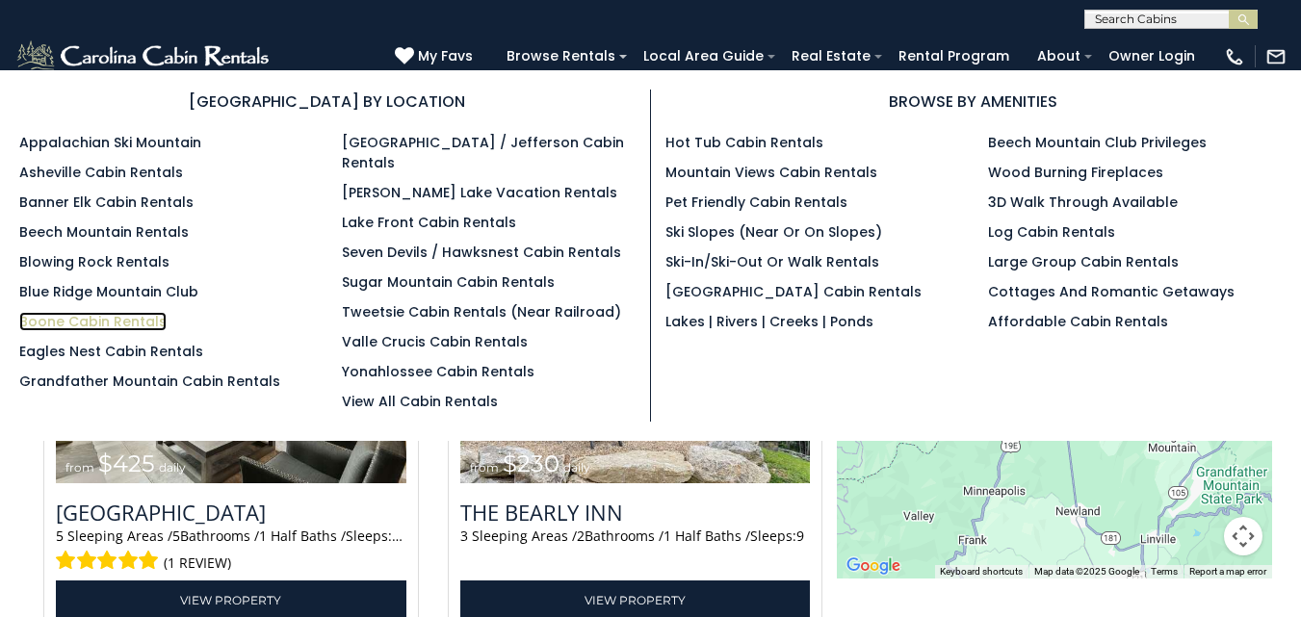
click at [124, 321] on link "Boone Cabin Rentals" at bounding box center [92, 321] width 147 height 19
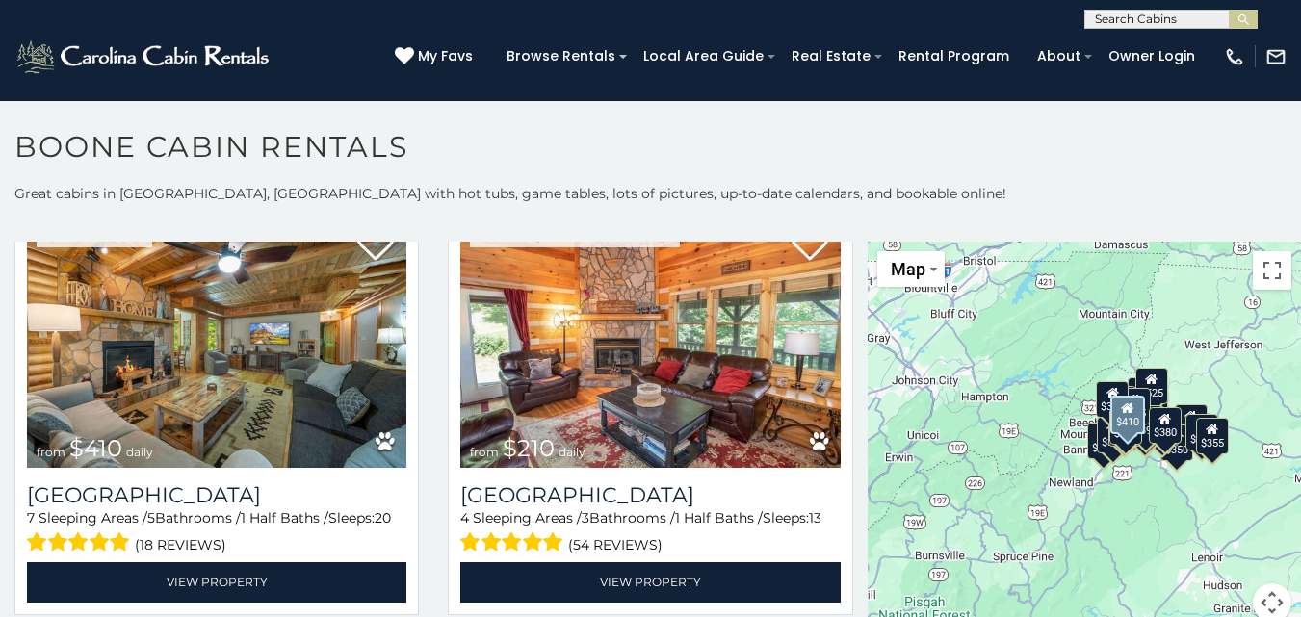
scroll to position [5759, 0]
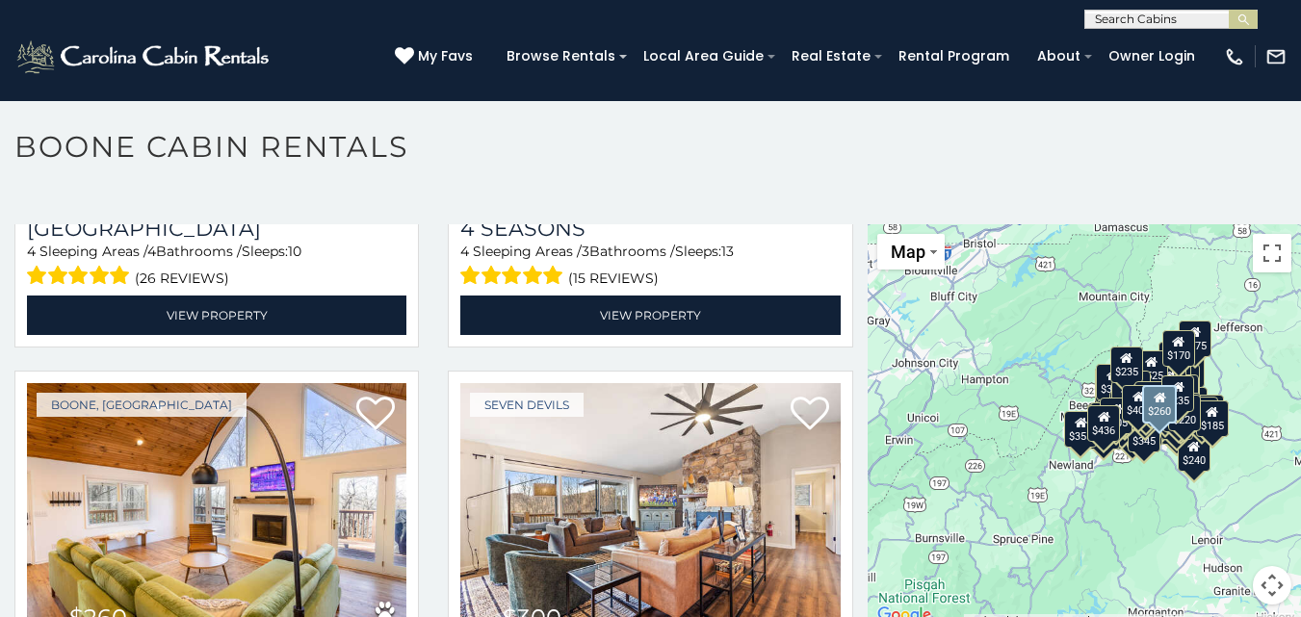
scroll to position [12128, 0]
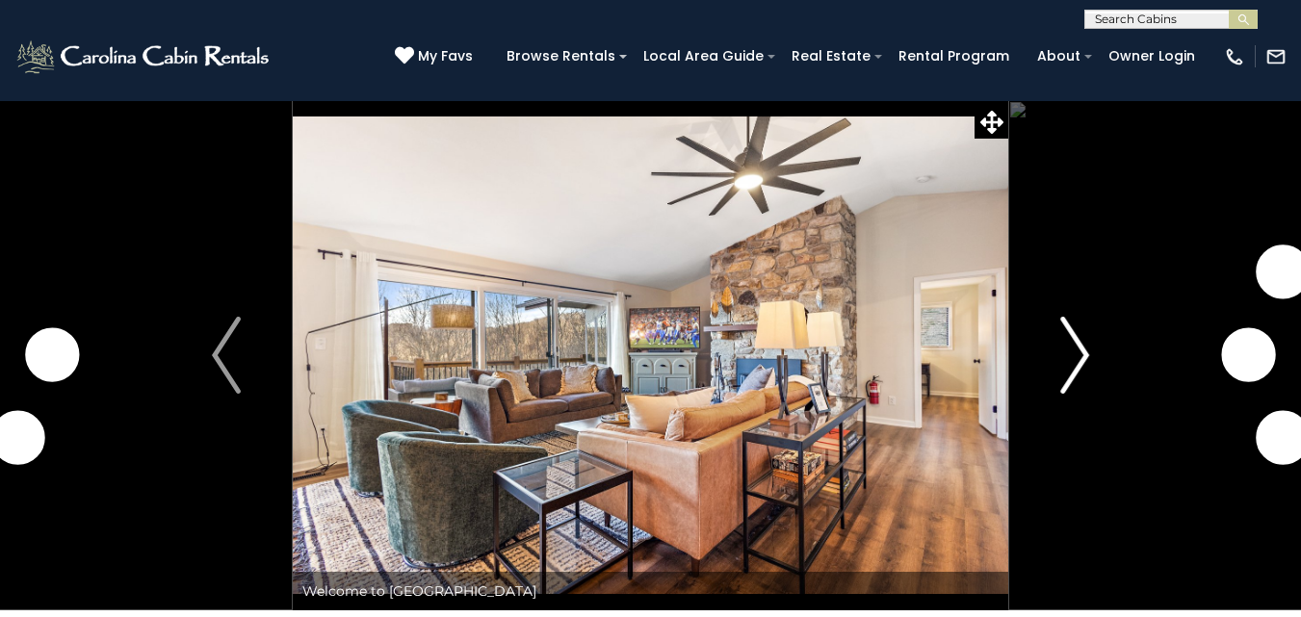
click at [1083, 352] on img "Next" at bounding box center [1074, 355] width 29 height 77
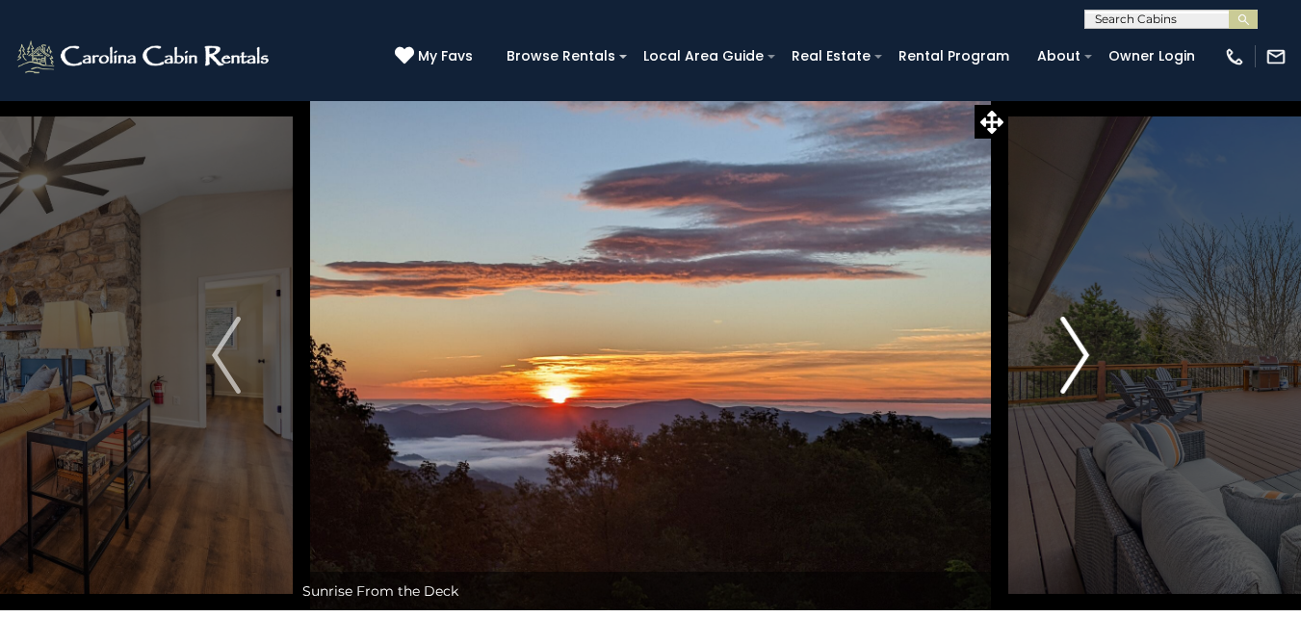
click at [1080, 351] on img "Next" at bounding box center [1074, 355] width 29 height 77
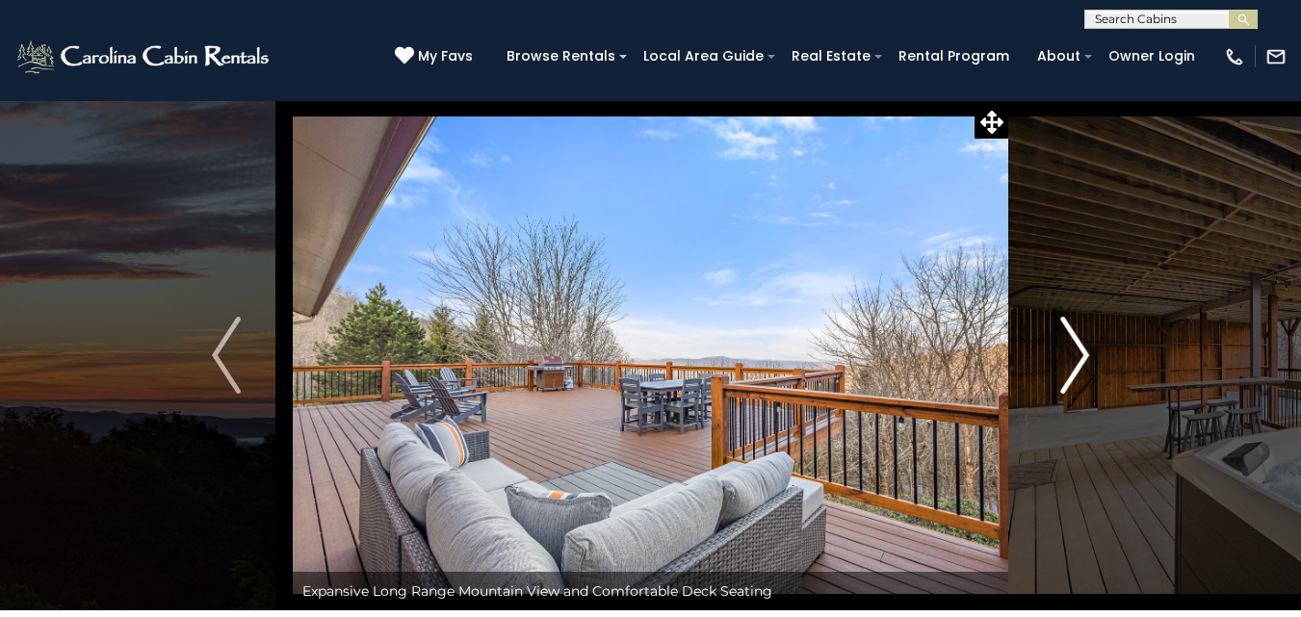
click at [1080, 351] on img "Next" at bounding box center [1074, 355] width 29 height 77
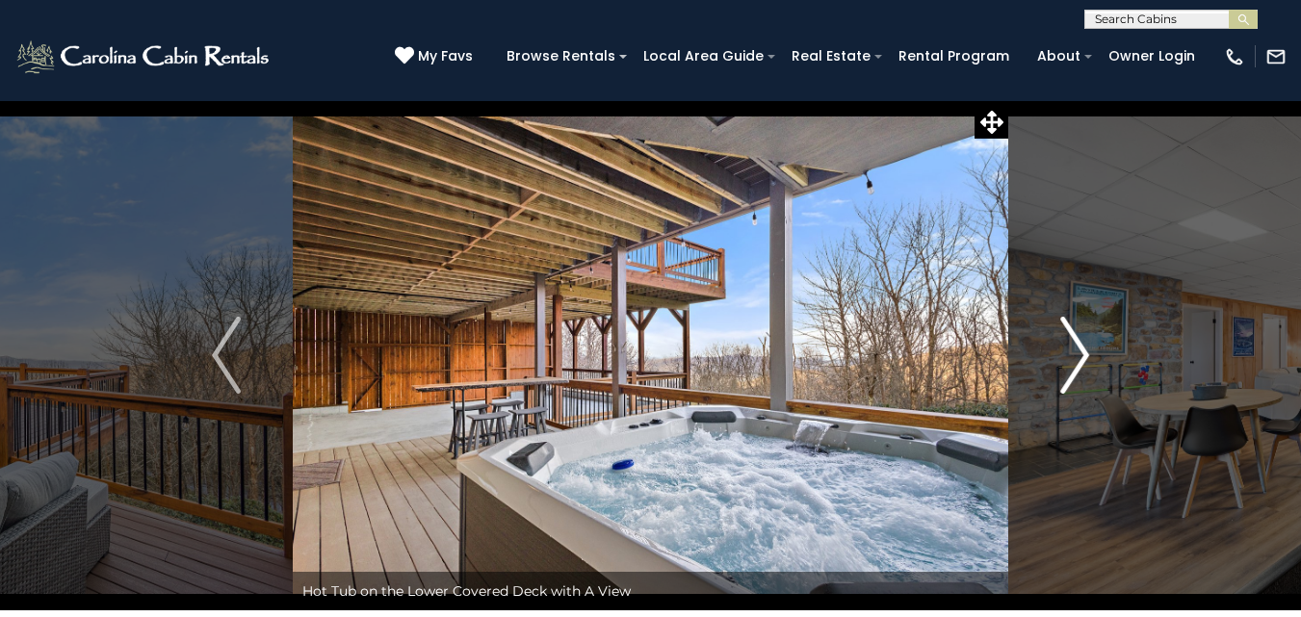
click at [1080, 351] on img "Next" at bounding box center [1074, 355] width 29 height 77
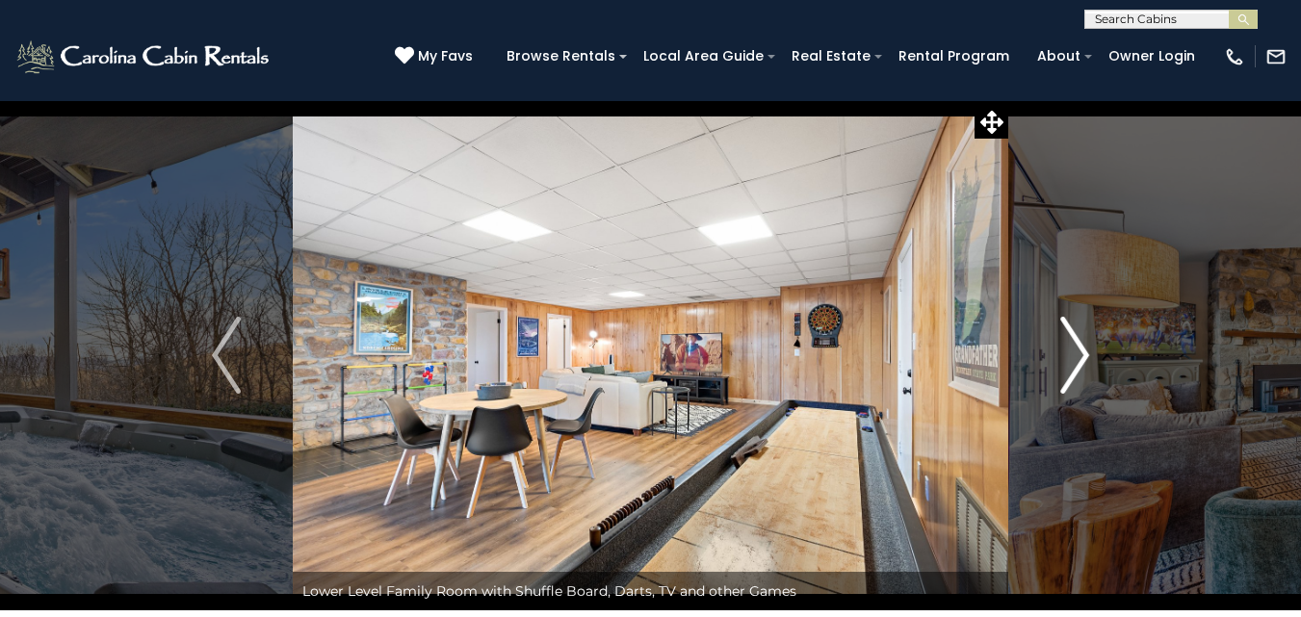
click at [1080, 351] on img "Next" at bounding box center [1074, 355] width 29 height 77
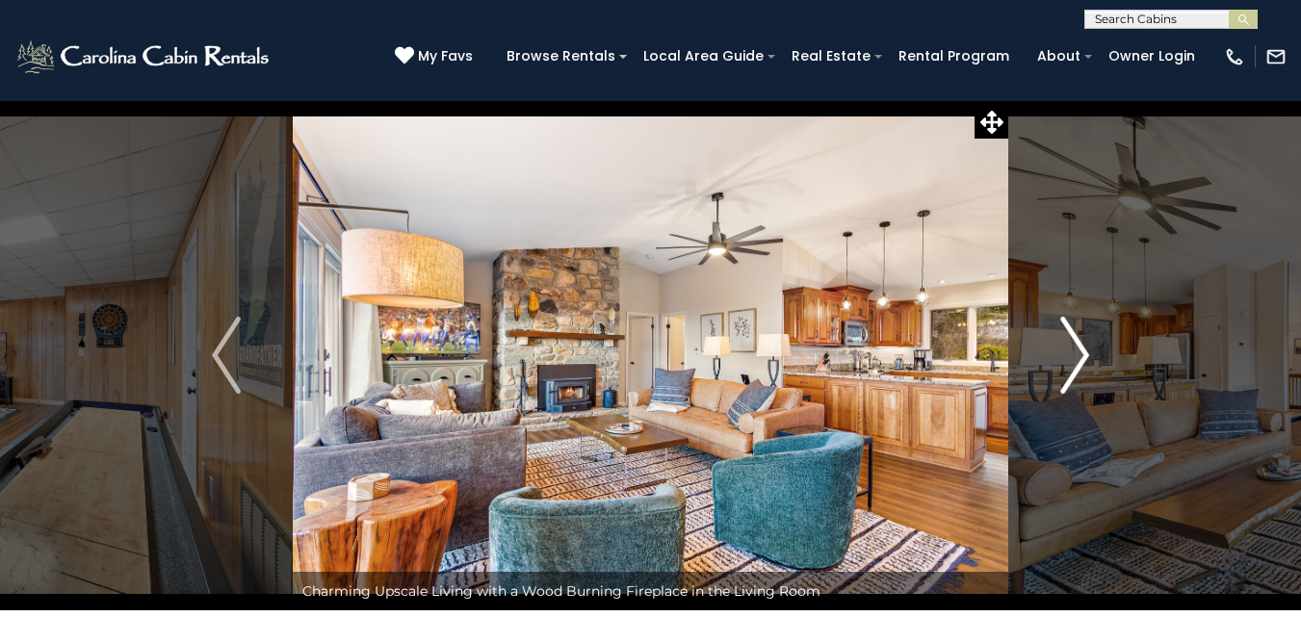
click at [1080, 351] on img "Next" at bounding box center [1074, 355] width 29 height 77
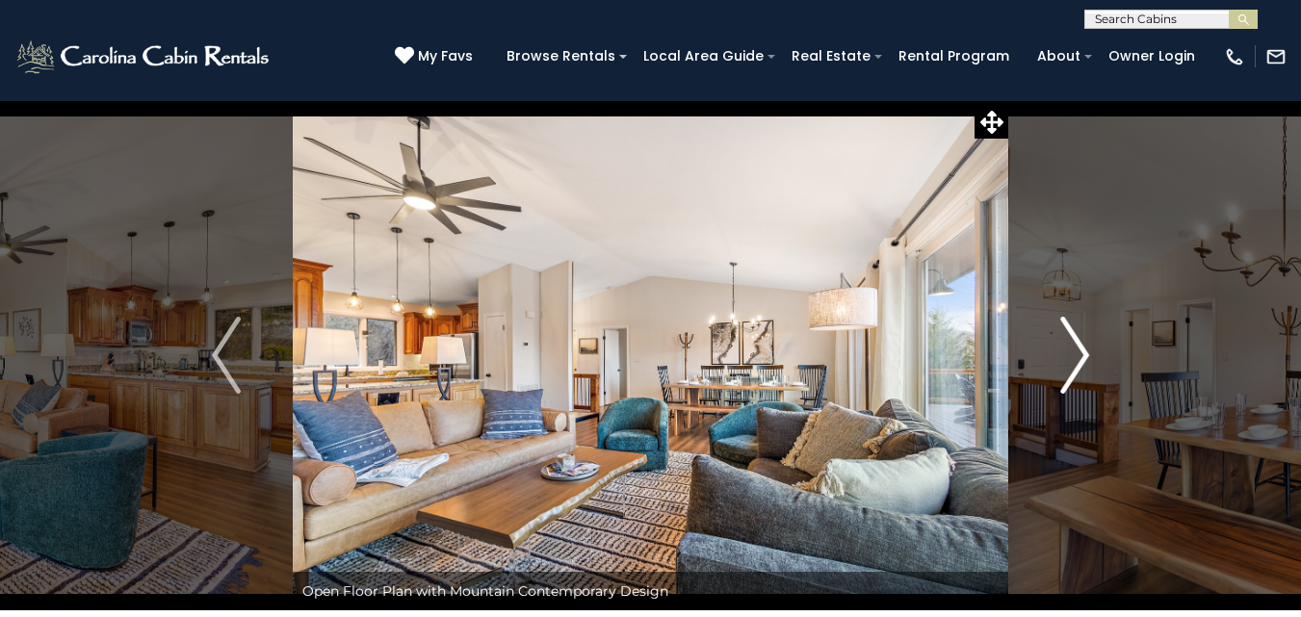
click at [1080, 351] on img "Next" at bounding box center [1074, 355] width 29 height 77
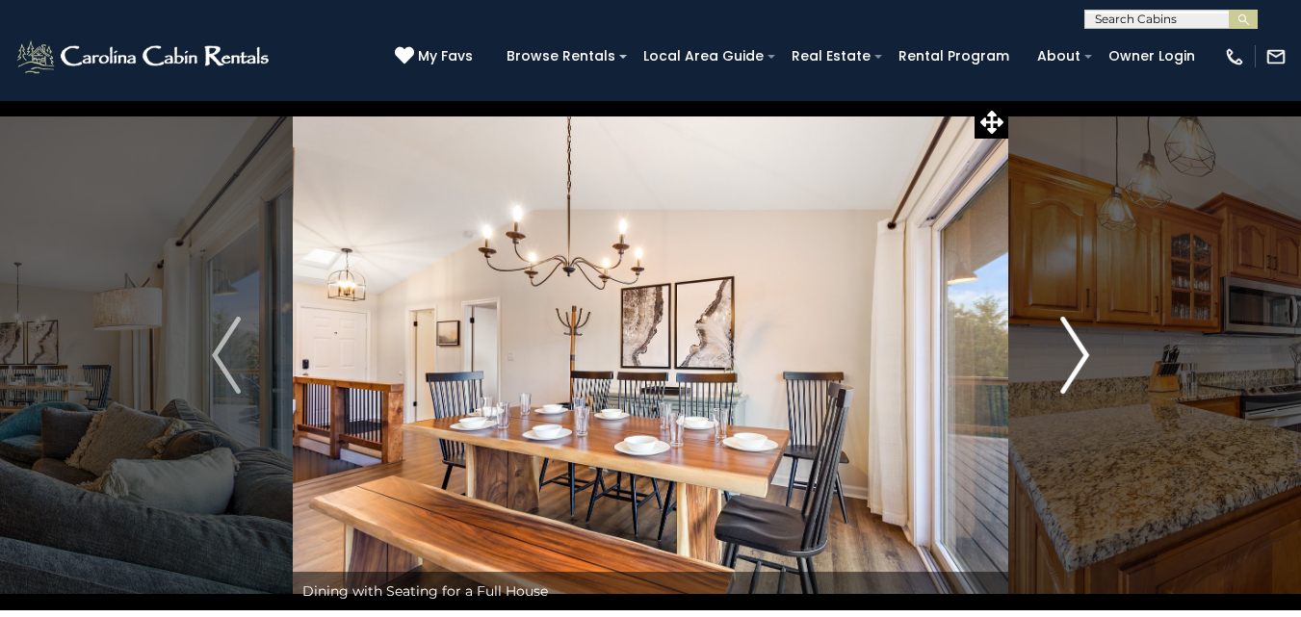
click at [1080, 351] on img "Next" at bounding box center [1074, 355] width 29 height 77
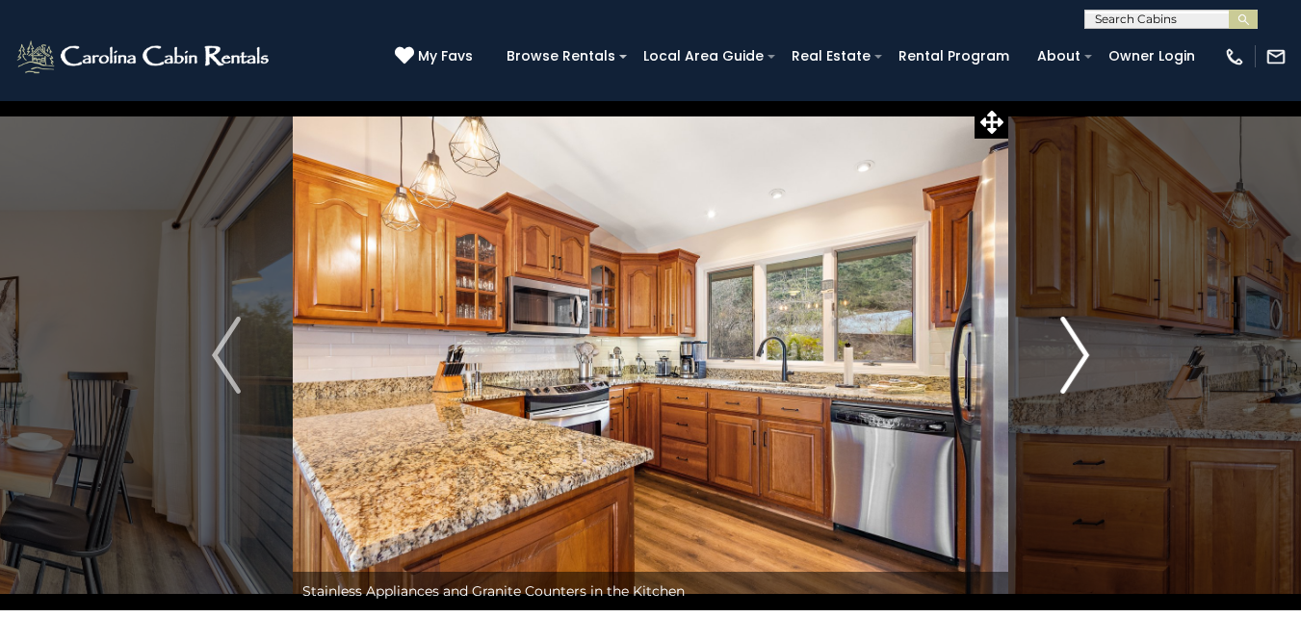
click at [1080, 351] on img "Next" at bounding box center [1074, 355] width 29 height 77
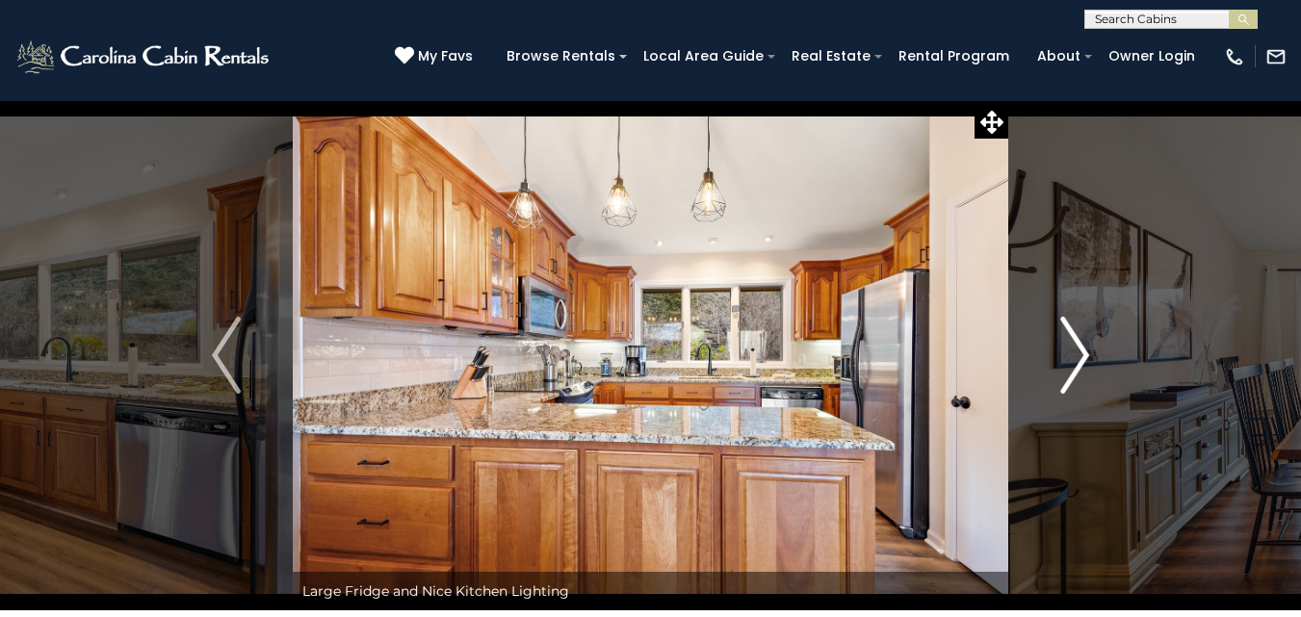
click at [1080, 351] on img "Next" at bounding box center [1074, 355] width 29 height 77
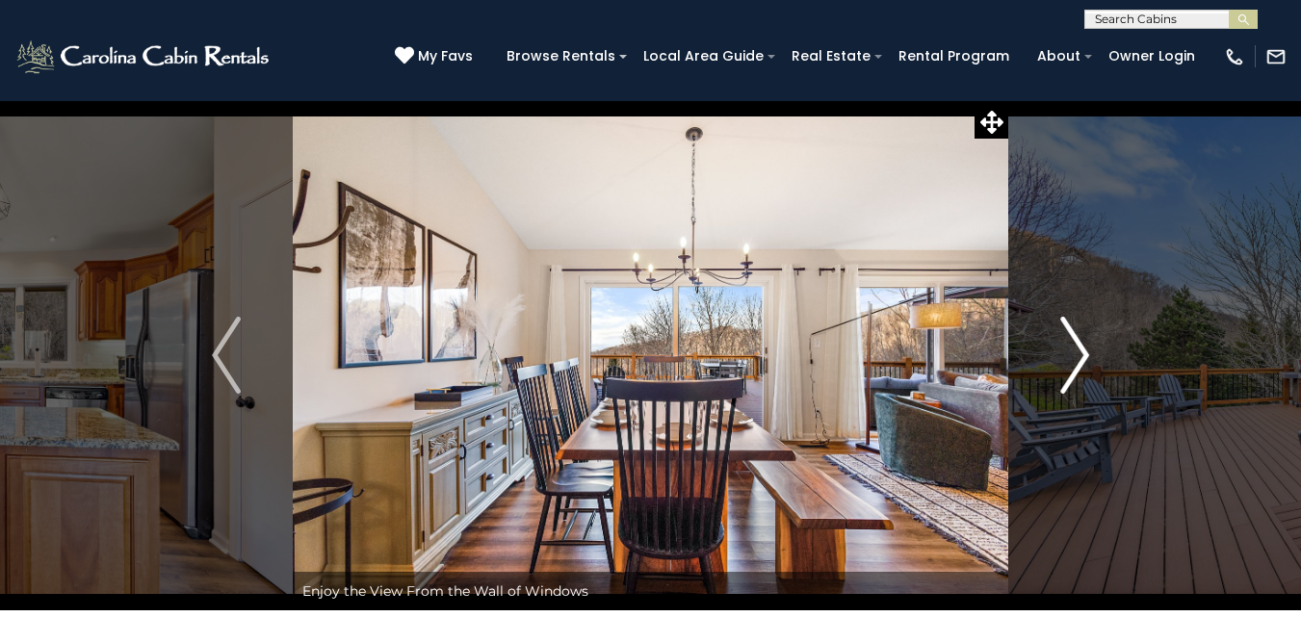
click at [1080, 351] on img "Next" at bounding box center [1074, 355] width 29 height 77
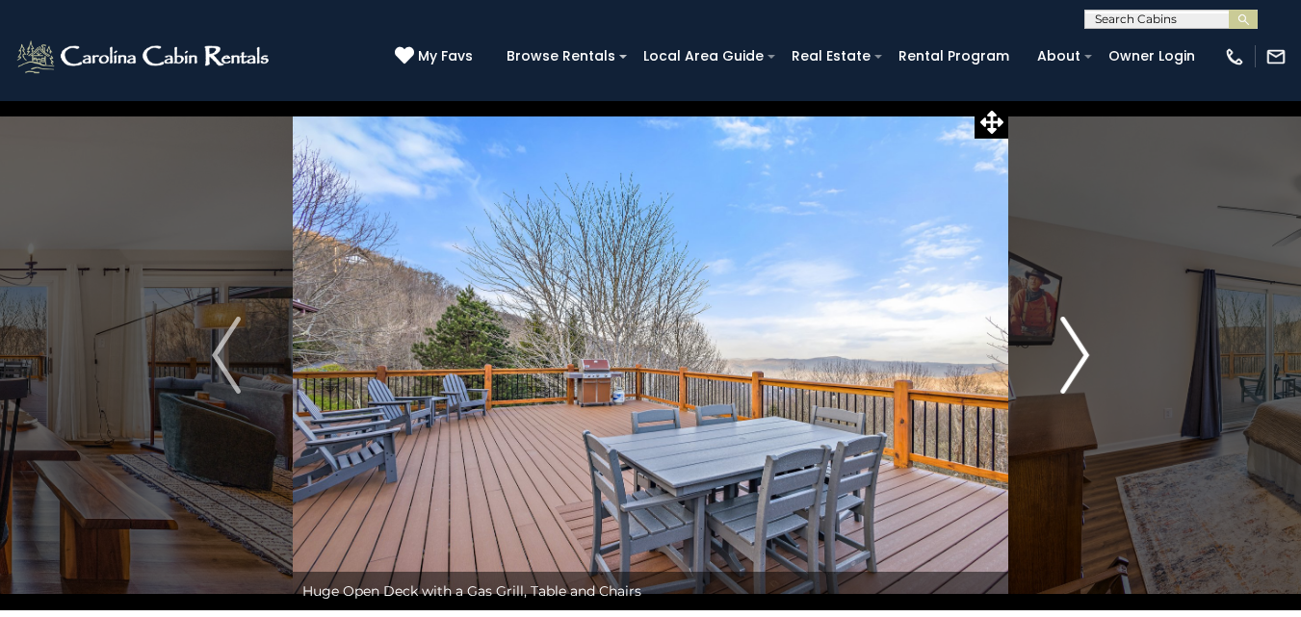
click at [1080, 351] on img "Next" at bounding box center [1074, 355] width 29 height 77
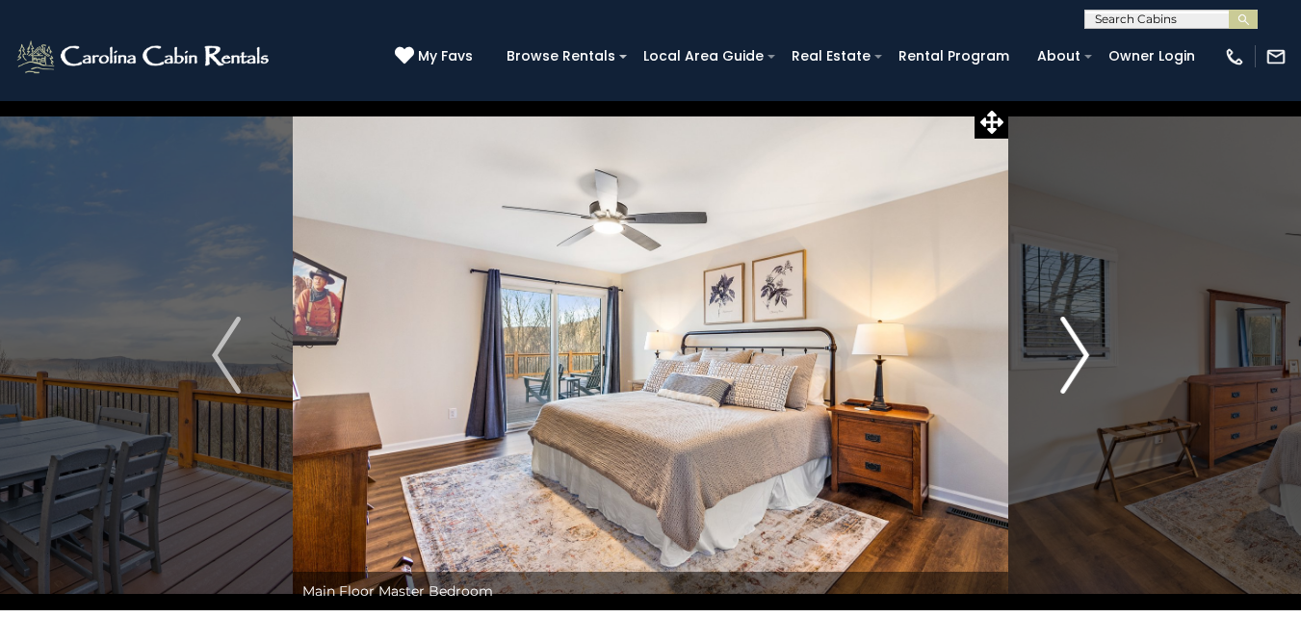
click at [1080, 351] on img "Next" at bounding box center [1074, 355] width 29 height 77
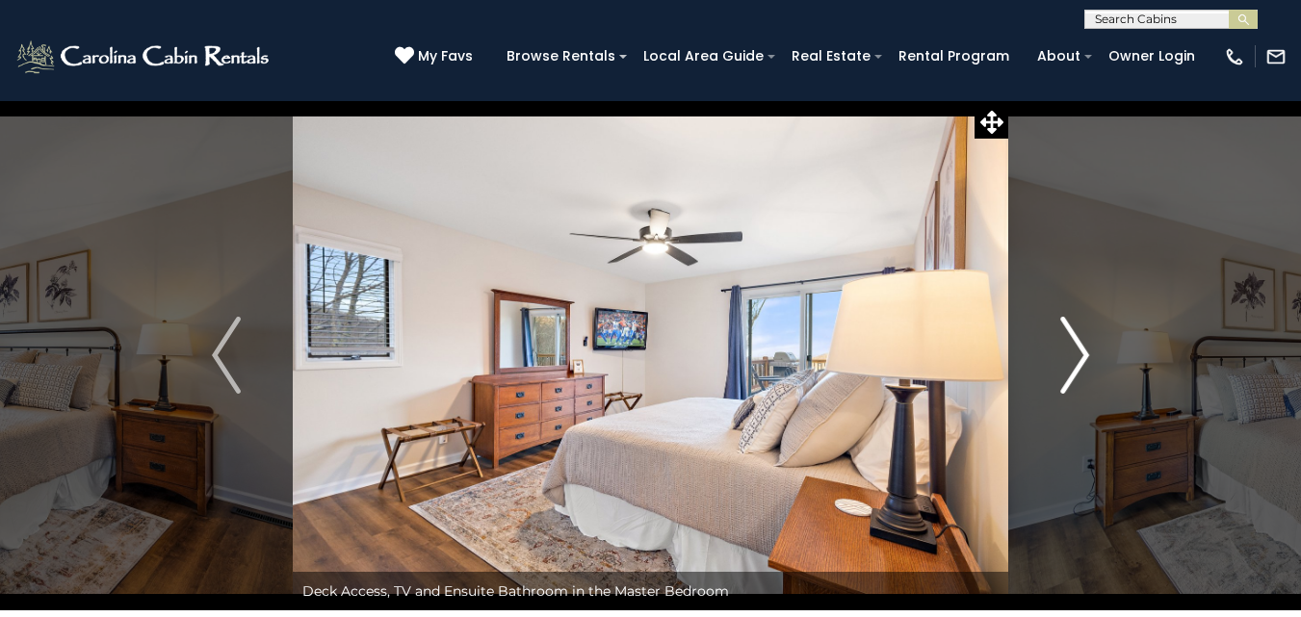
click at [1080, 351] on img "Next" at bounding box center [1074, 355] width 29 height 77
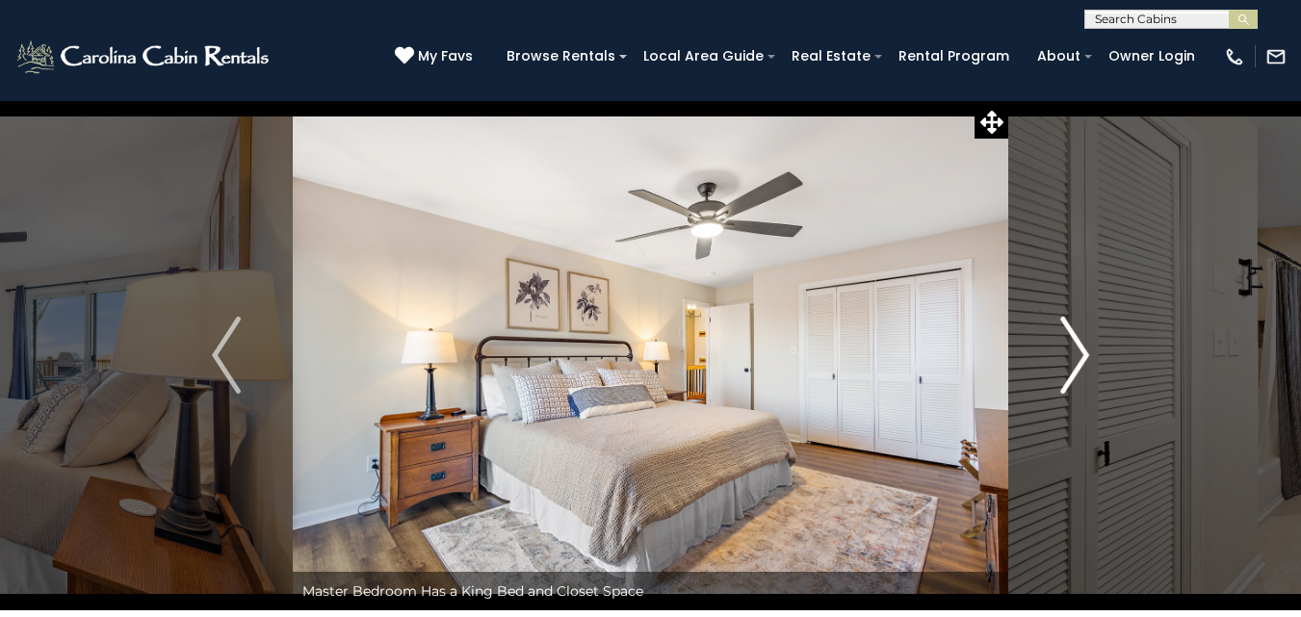
click at [1080, 351] on img "Next" at bounding box center [1074, 355] width 29 height 77
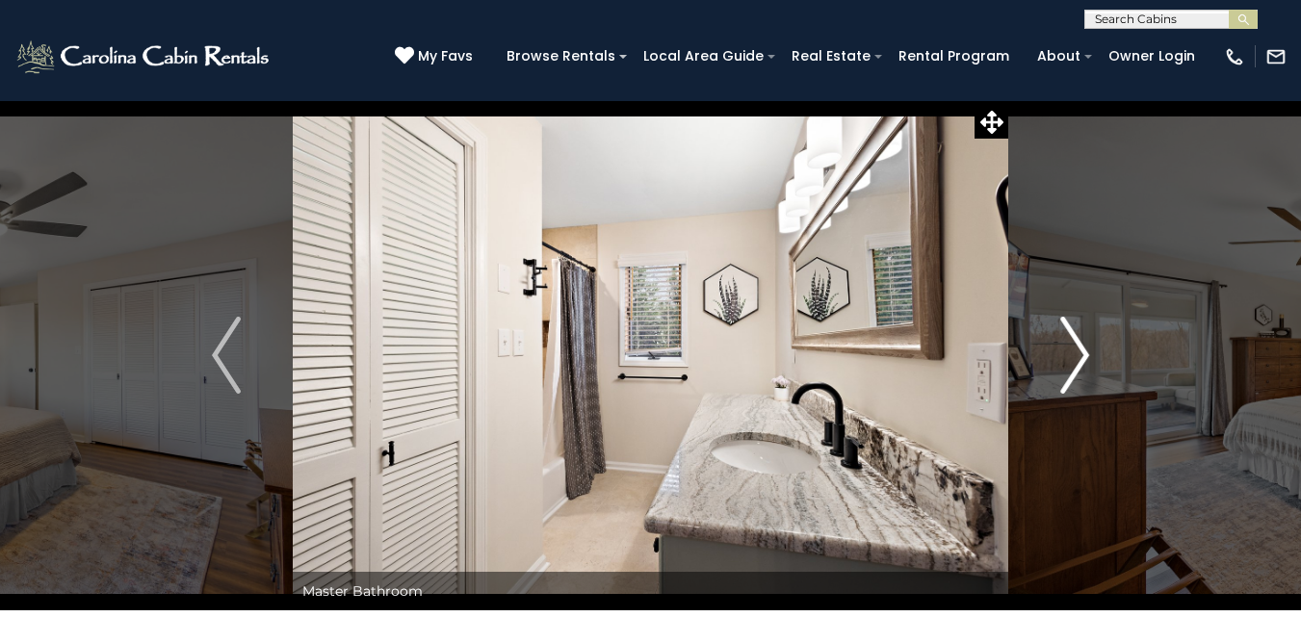
click at [1080, 351] on img "Next" at bounding box center [1074, 355] width 29 height 77
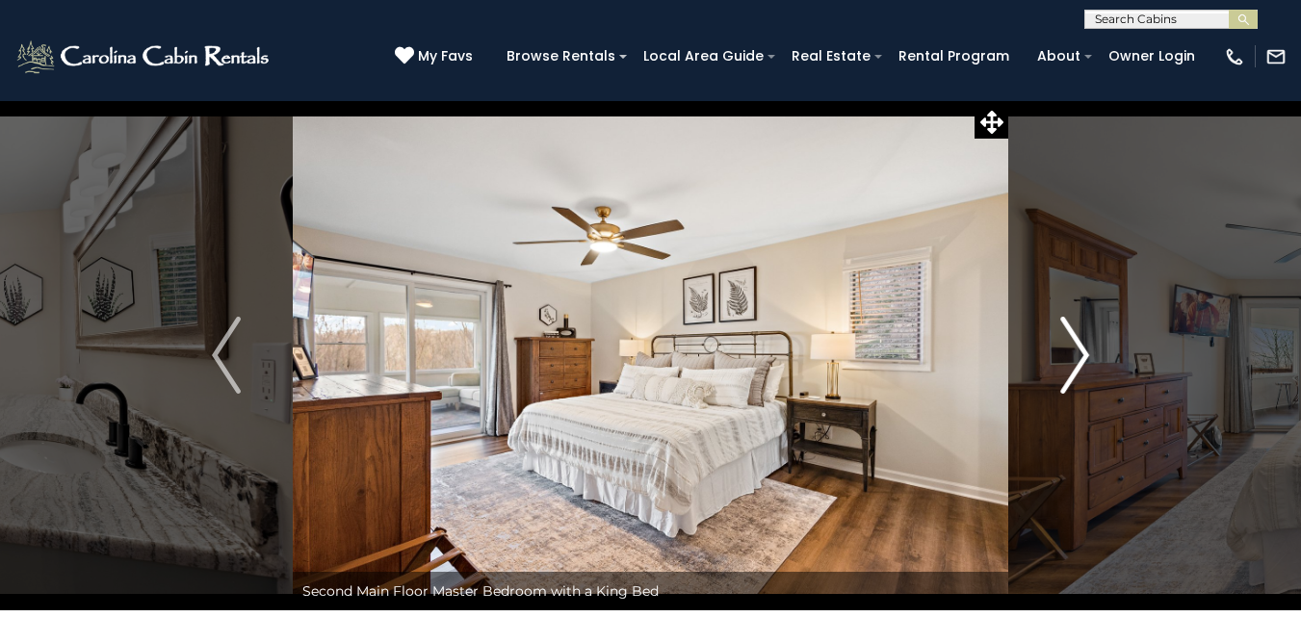
click at [1080, 351] on img "Next" at bounding box center [1074, 355] width 29 height 77
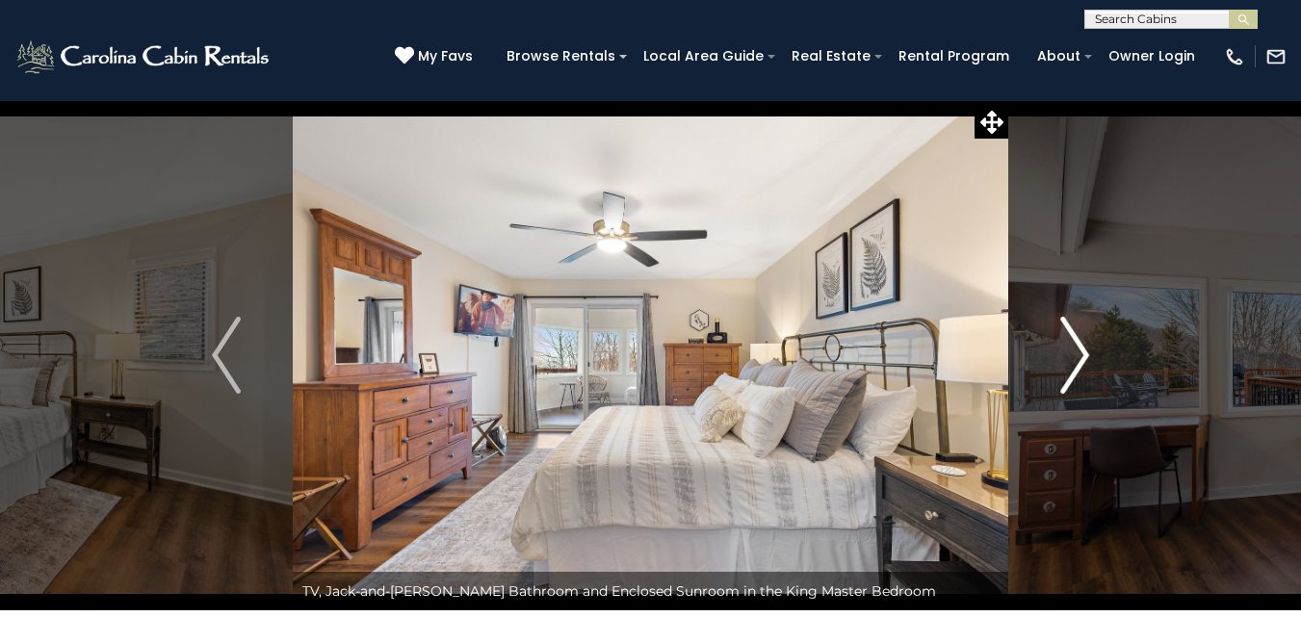
click at [1080, 351] on img "Next" at bounding box center [1074, 355] width 29 height 77
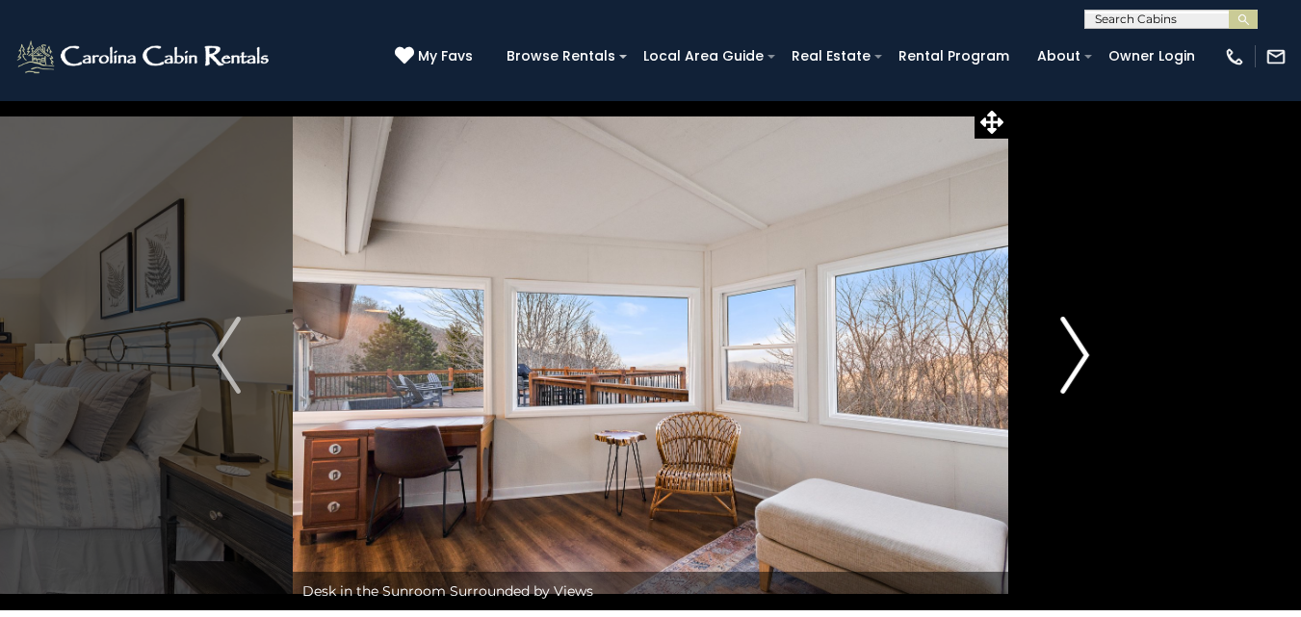
click at [1080, 351] on img "Next" at bounding box center [1074, 355] width 29 height 77
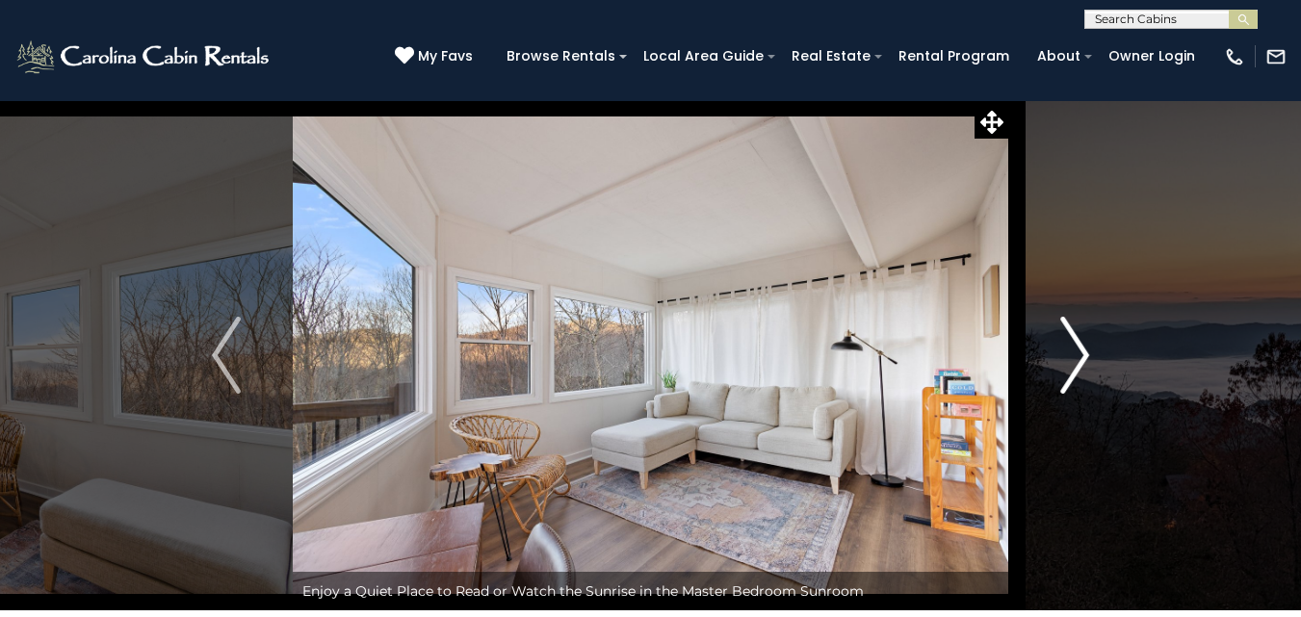
click at [1080, 351] on img "Next" at bounding box center [1074, 355] width 29 height 77
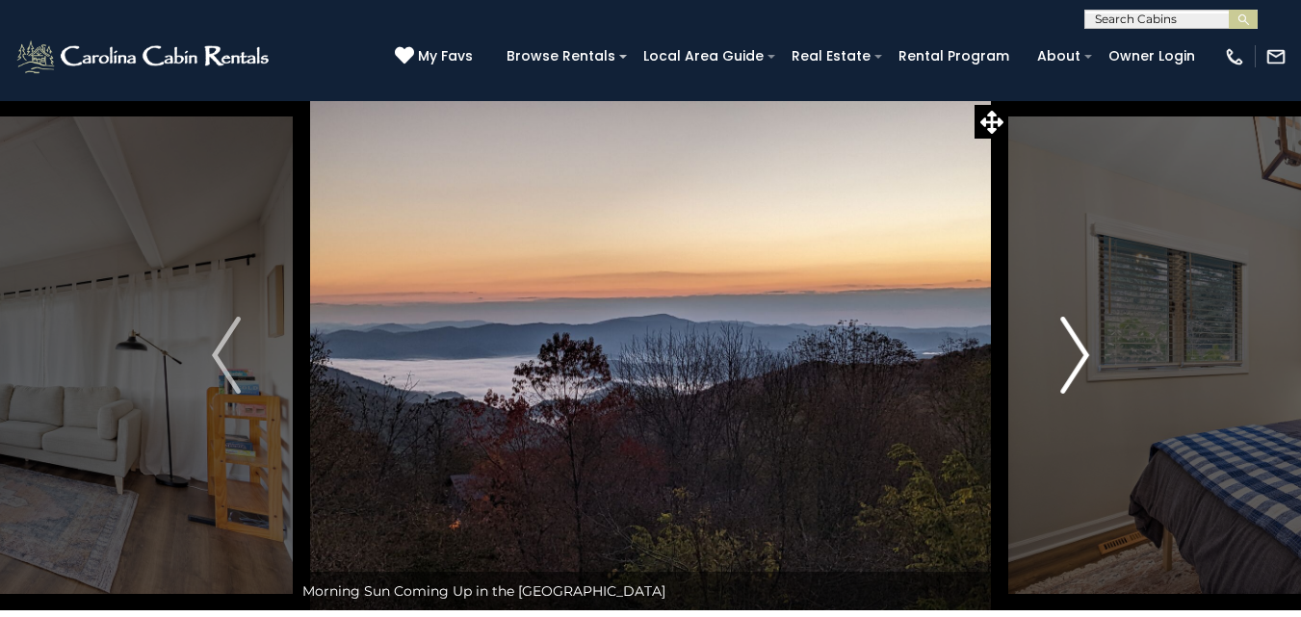
click at [1080, 351] on img "Next" at bounding box center [1074, 355] width 29 height 77
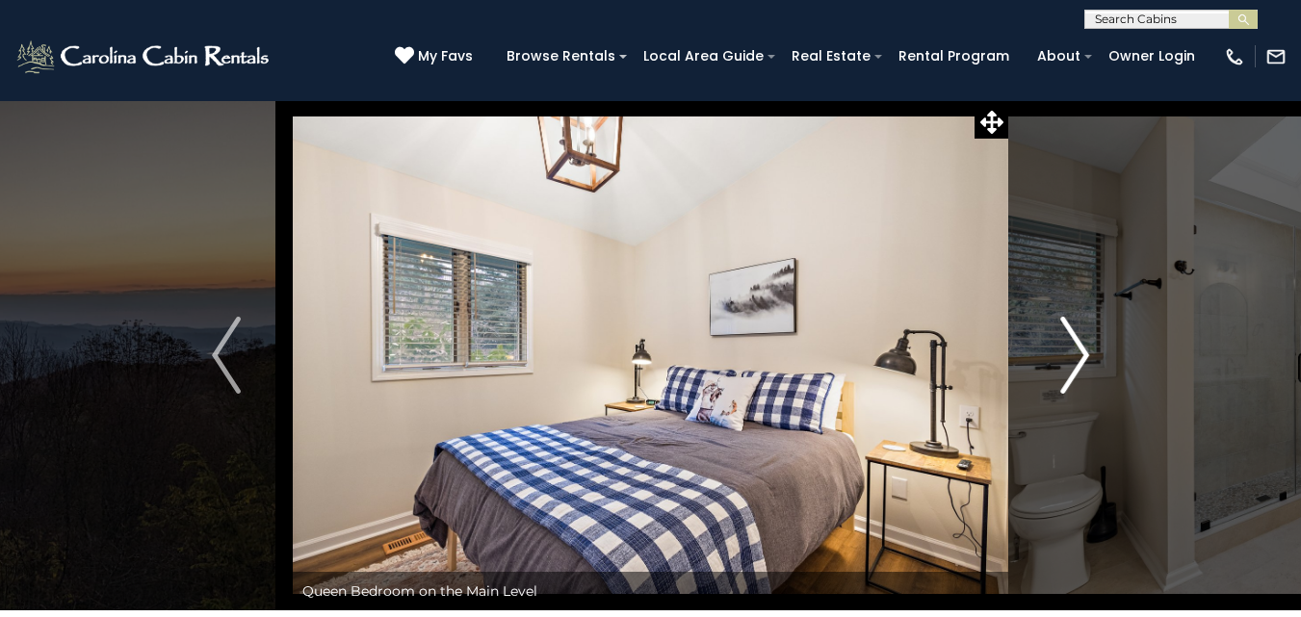
click at [1080, 351] on img "Next" at bounding box center [1074, 355] width 29 height 77
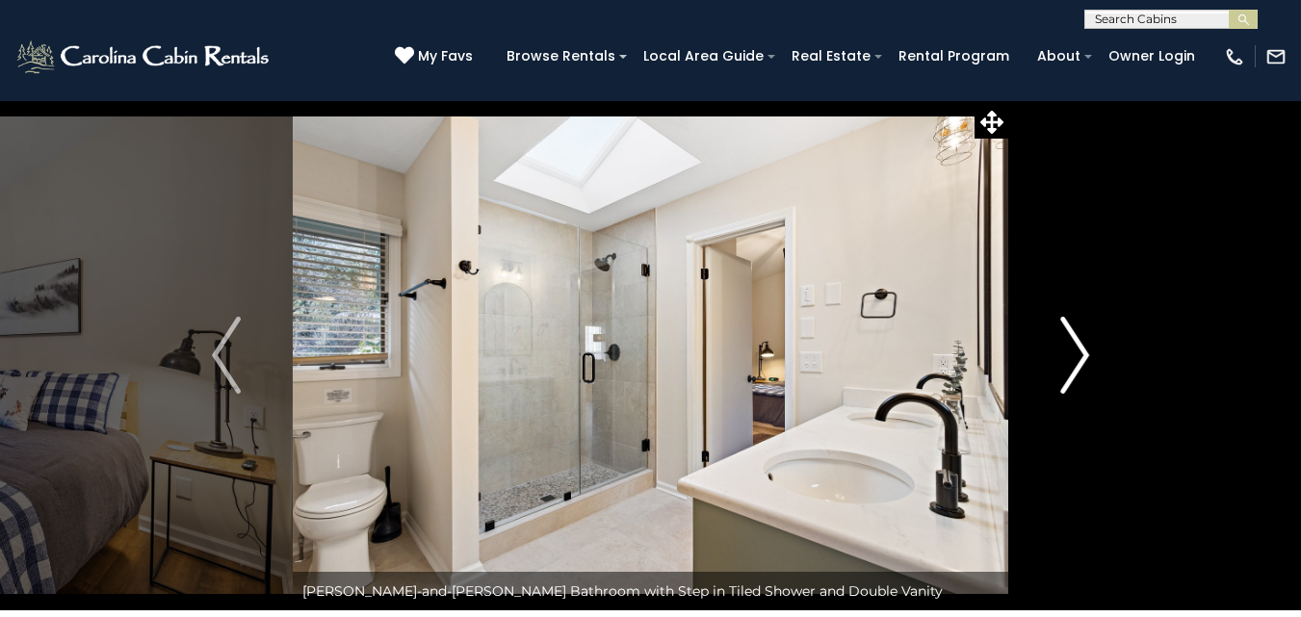
click at [1080, 351] on img "Next" at bounding box center [1074, 355] width 29 height 77
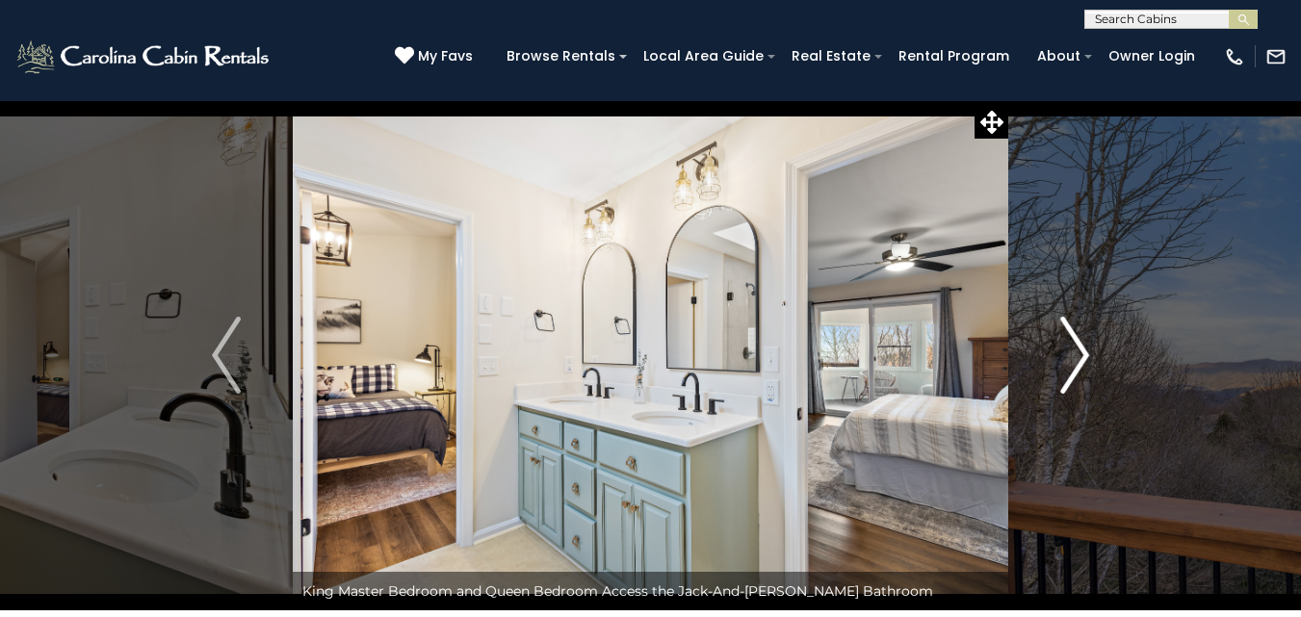
click at [1080, 351] on img "Next" at bounding box center [1074, 355] width 29 height 77
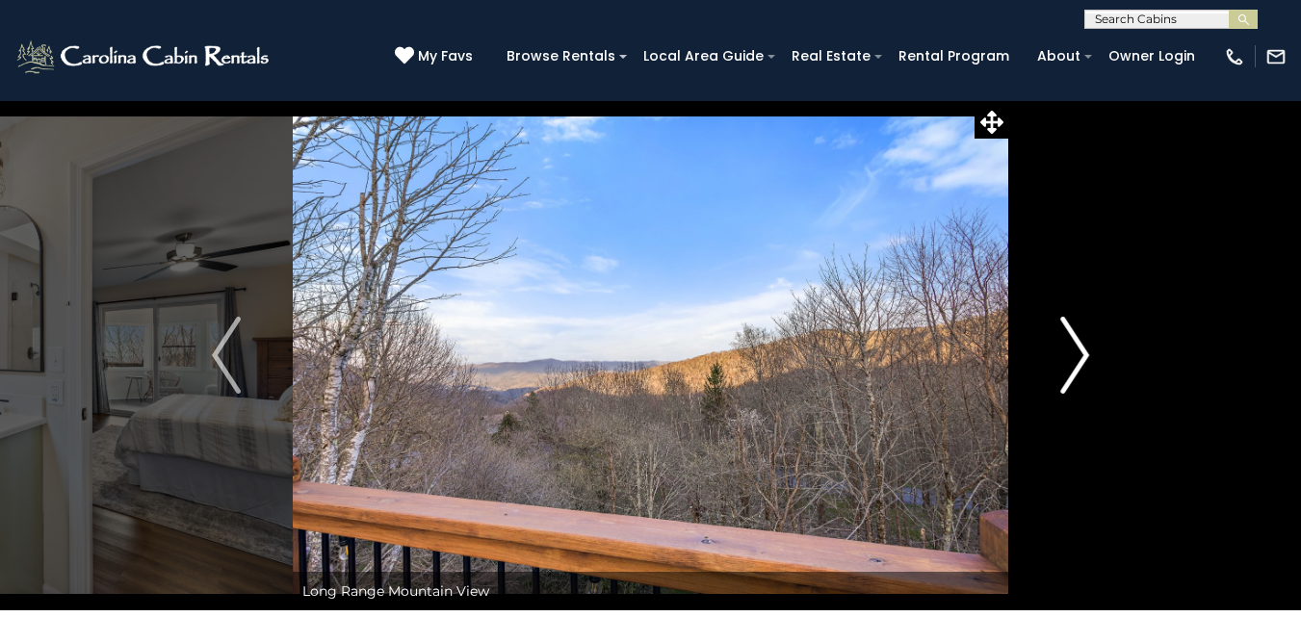
click at [1080, 351] on img "Next" at bounding box center [1074, 355] width 29 height 77
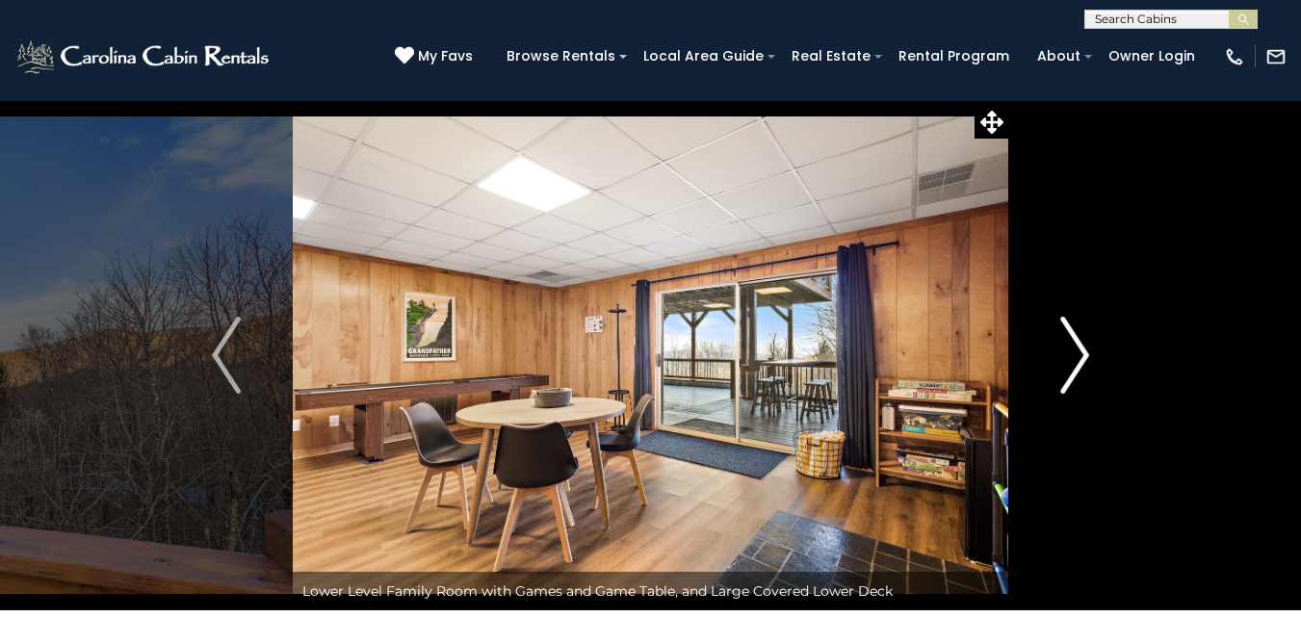
click at [1080, 351] on img "Next" at bounding box center [1074, 355] width 29 height 77
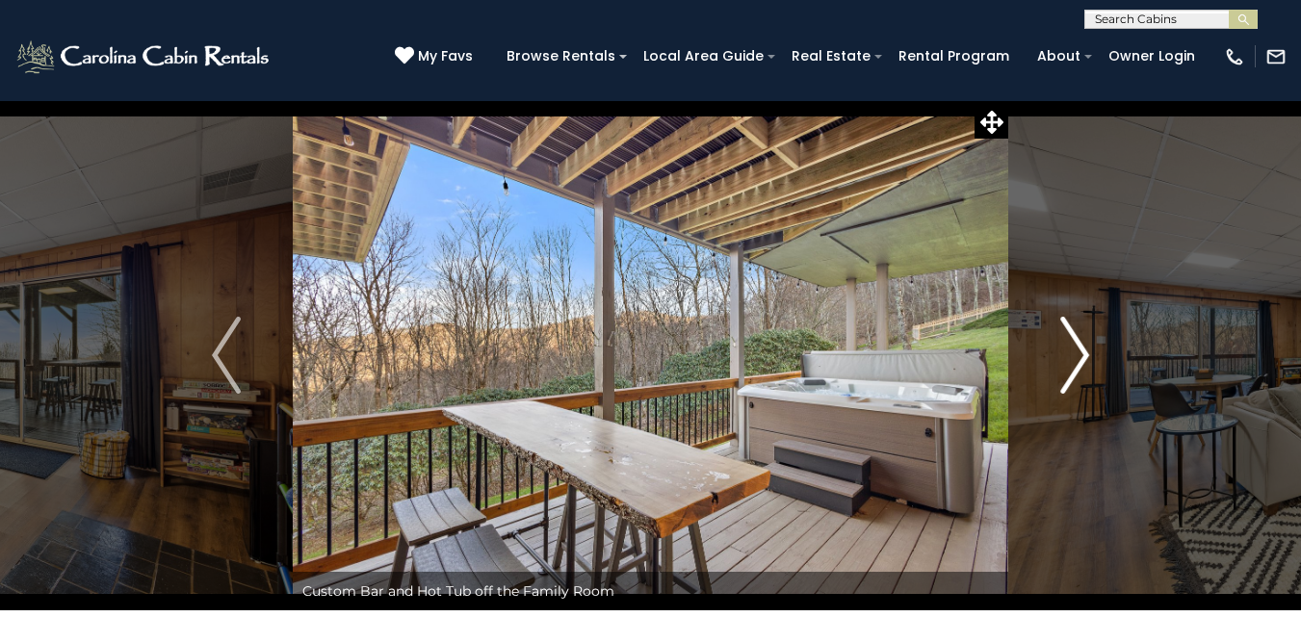
click at [1080, 351] on img "Next" at bounding box center [1074, 355] width 29 height 77
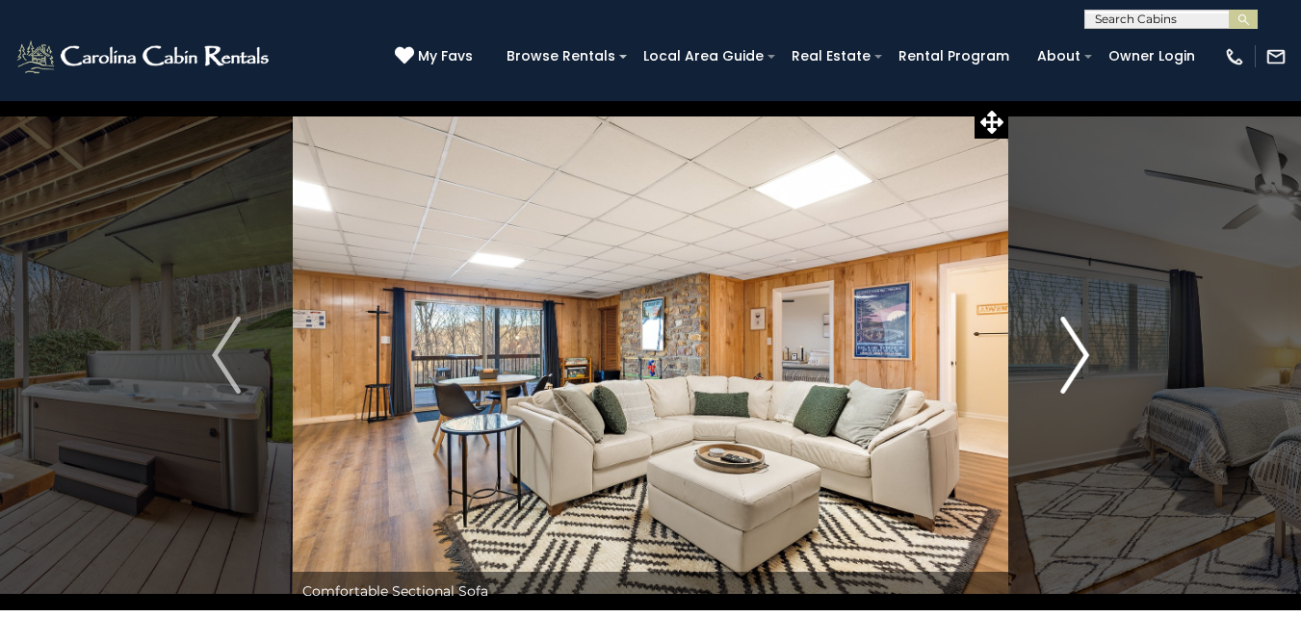
click at [1080, 351] on img "Next" at bounding box center [1074, 355] width 29 height 77
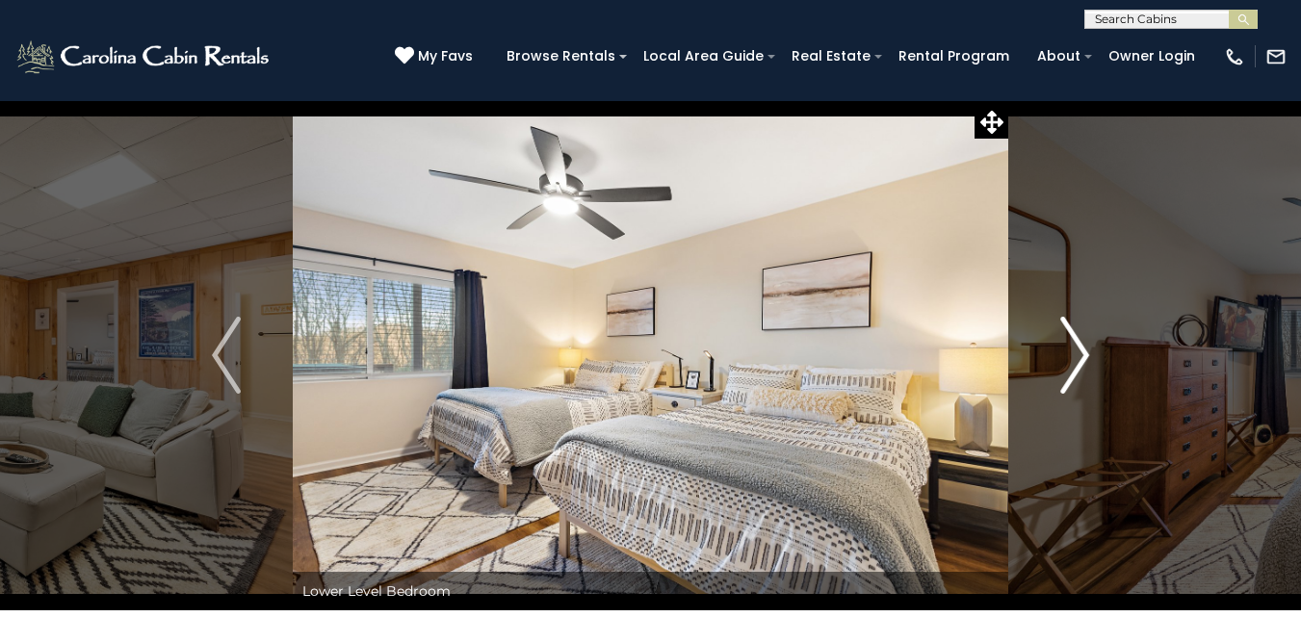
click at [1080, 351] on img "Next" at bounding box center [1074, 355] width 29 height 77
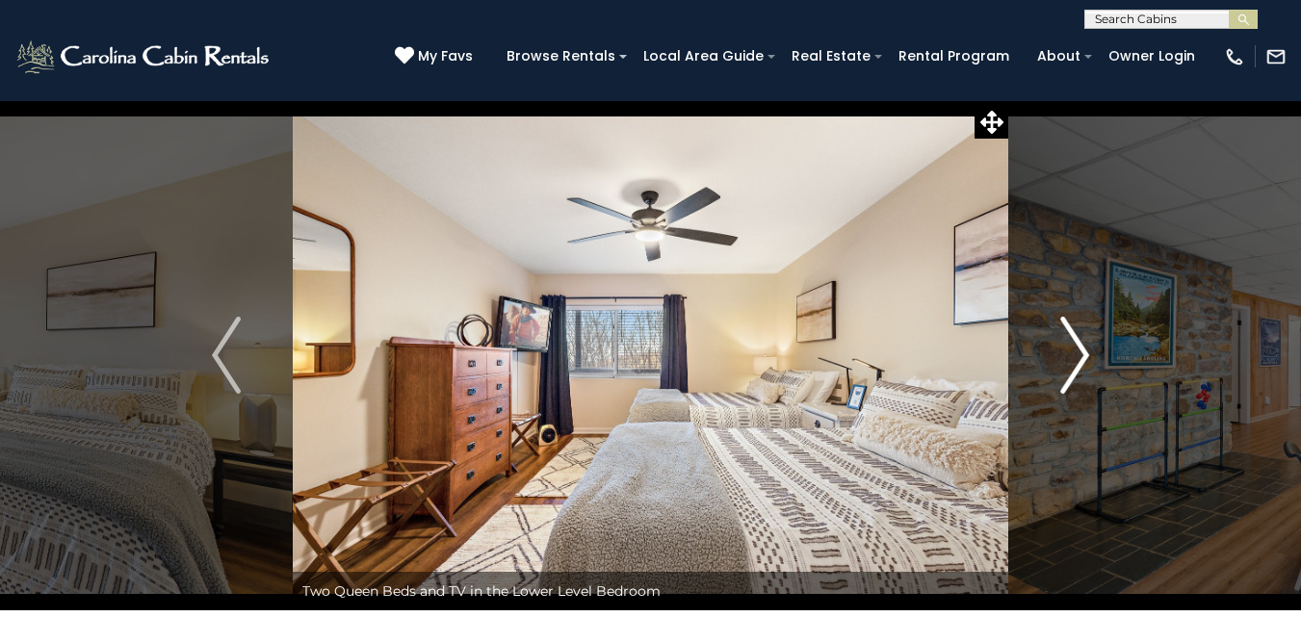
click at [1080, 351] on img "Next" at bounding box center [1074, 355] width 29 height 77
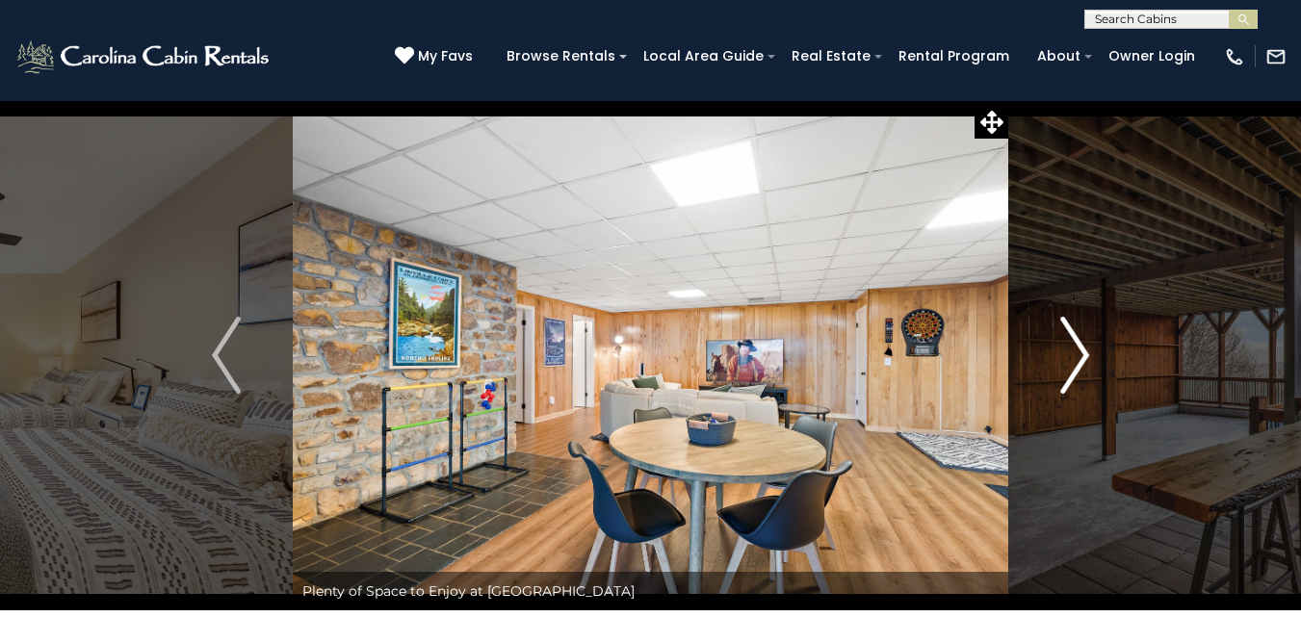
click at [1080, 351] on img "Next" at bounding box center [1074, 355] width 29 height 77
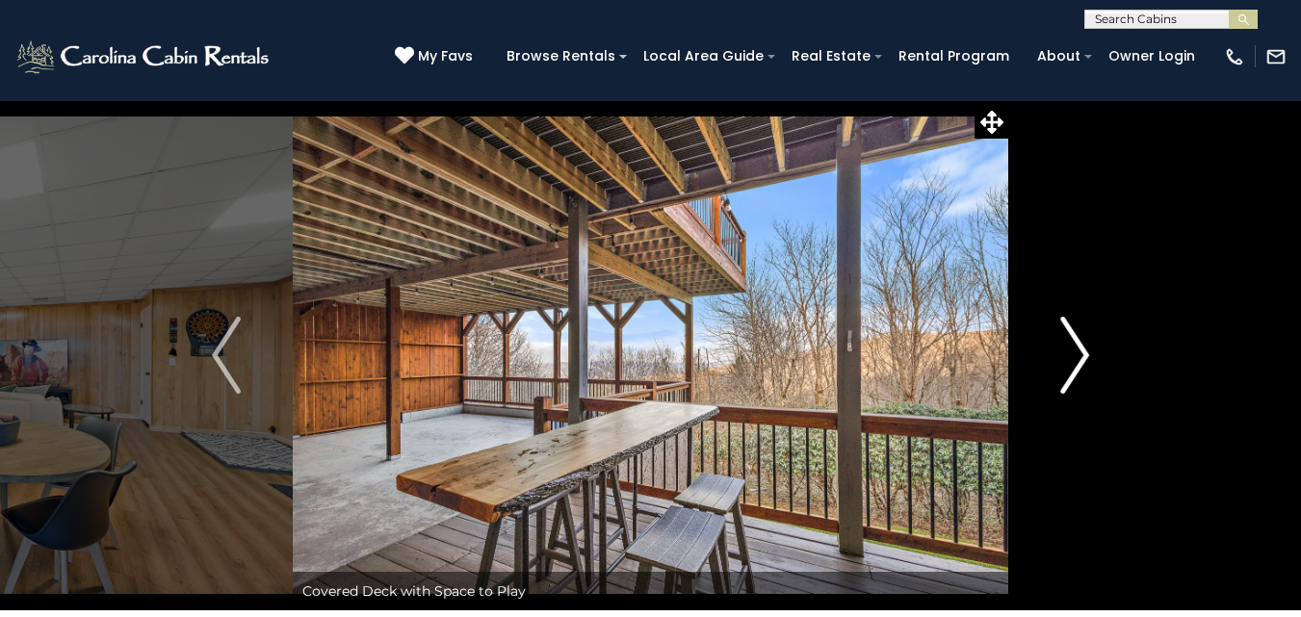
click at [1080, 351] on img "Next" at bounding box center [1074, 355] width 29 height 77
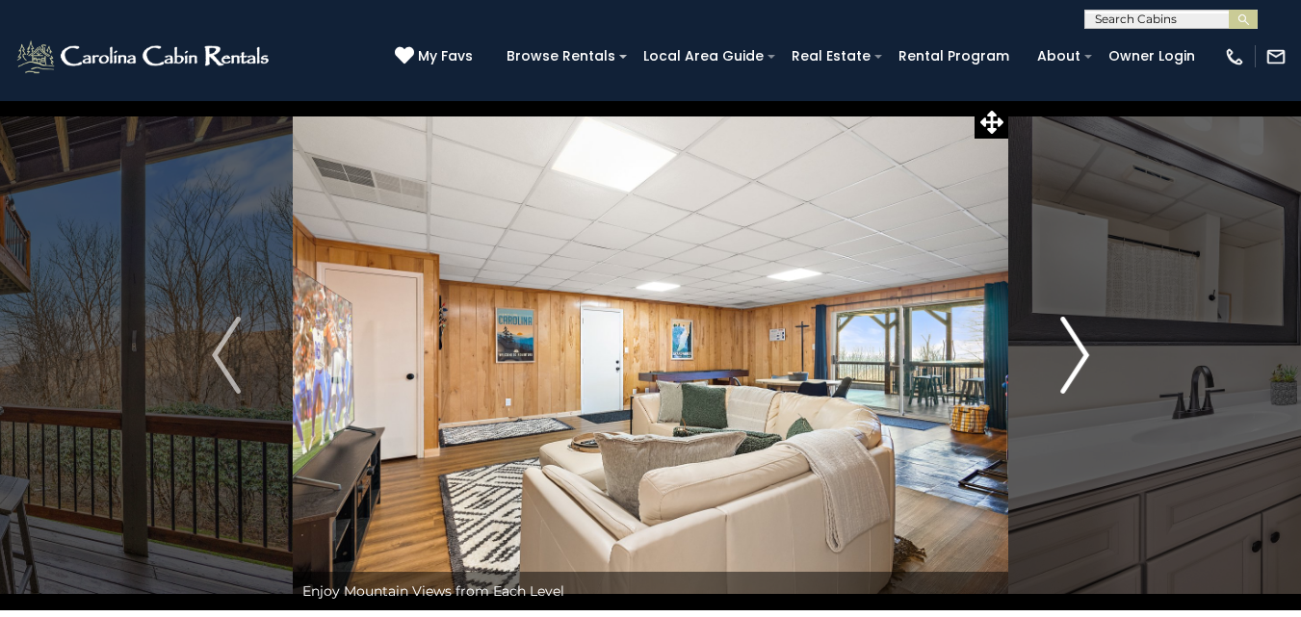
click at [1080, 351] on img "Next" at bounding box center [1074, 355] width 29 height 77
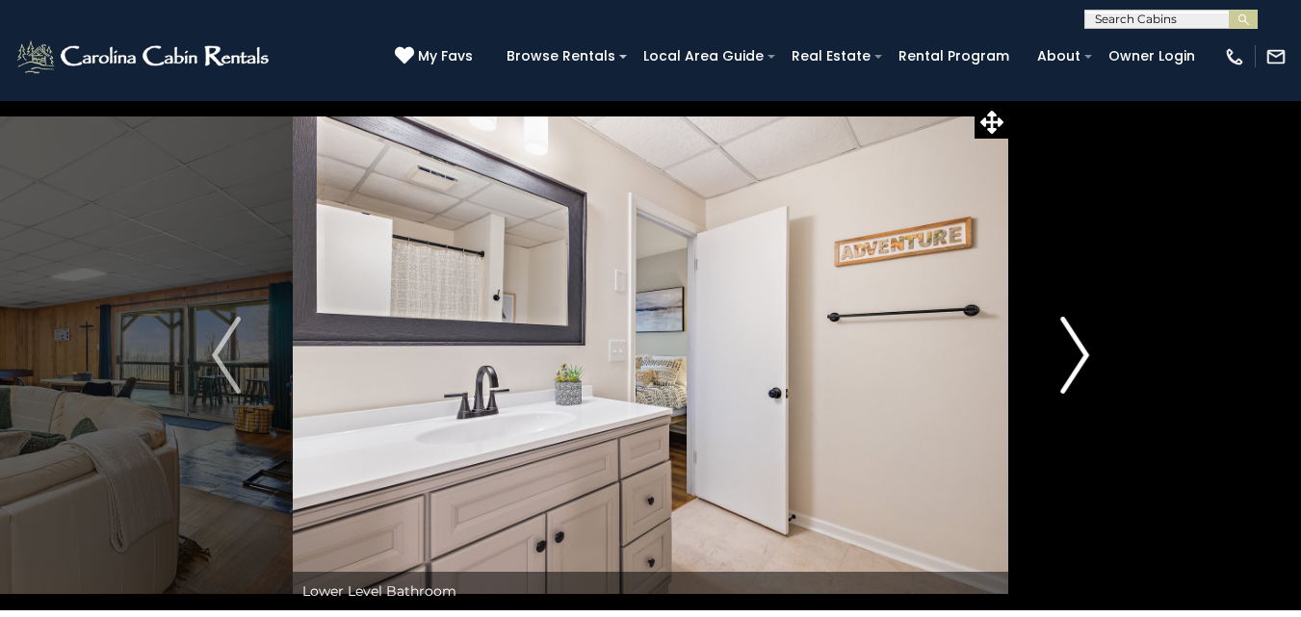
click at [1080, 351] on img "Next" at bounding box center [1074, 355] width 29 height 77
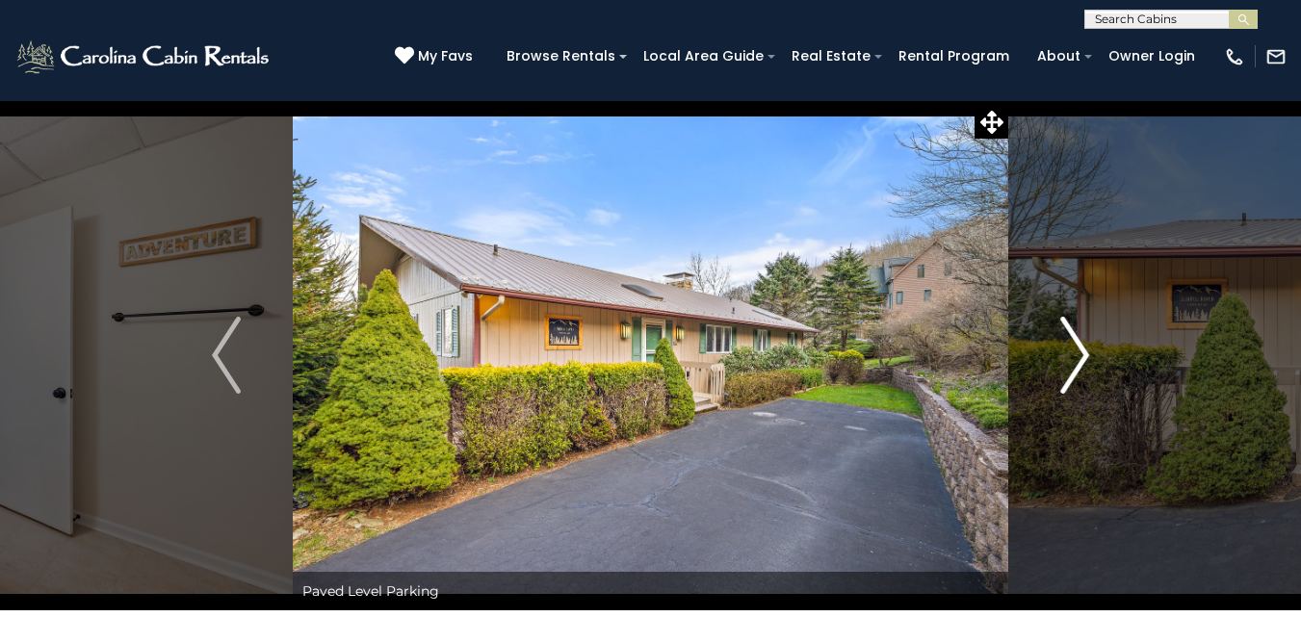
click at [1080, 351] on img "Next" at bounding box center [1074, 355] width 29 height 77
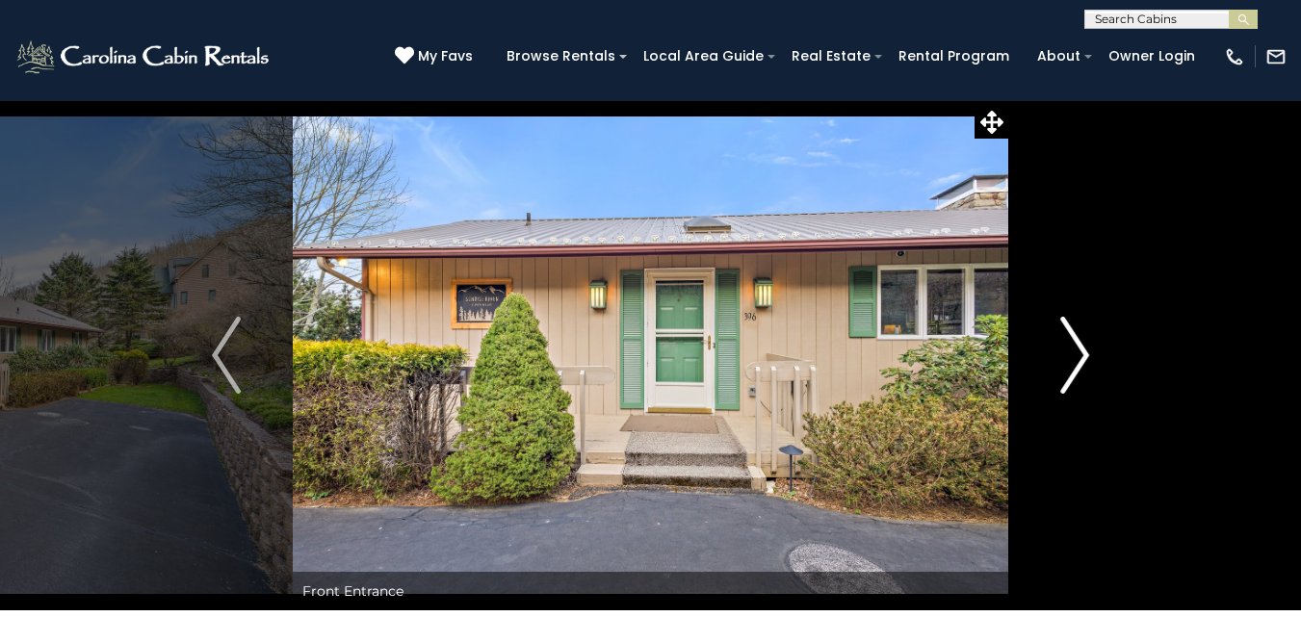
click at [1080, 351] on img "Next" at bounding box center [1074, 355] width 29 height 77
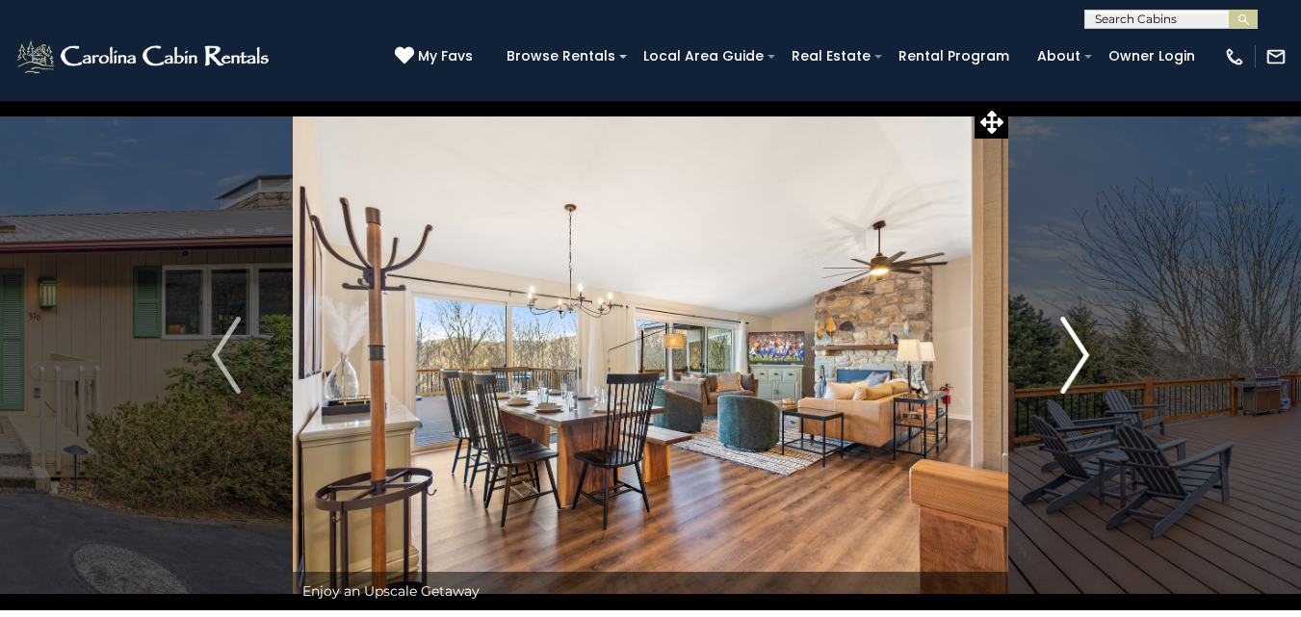
click at [1080, 351] on img "Next" at bounding box center [1074, 355] width 29 height 77
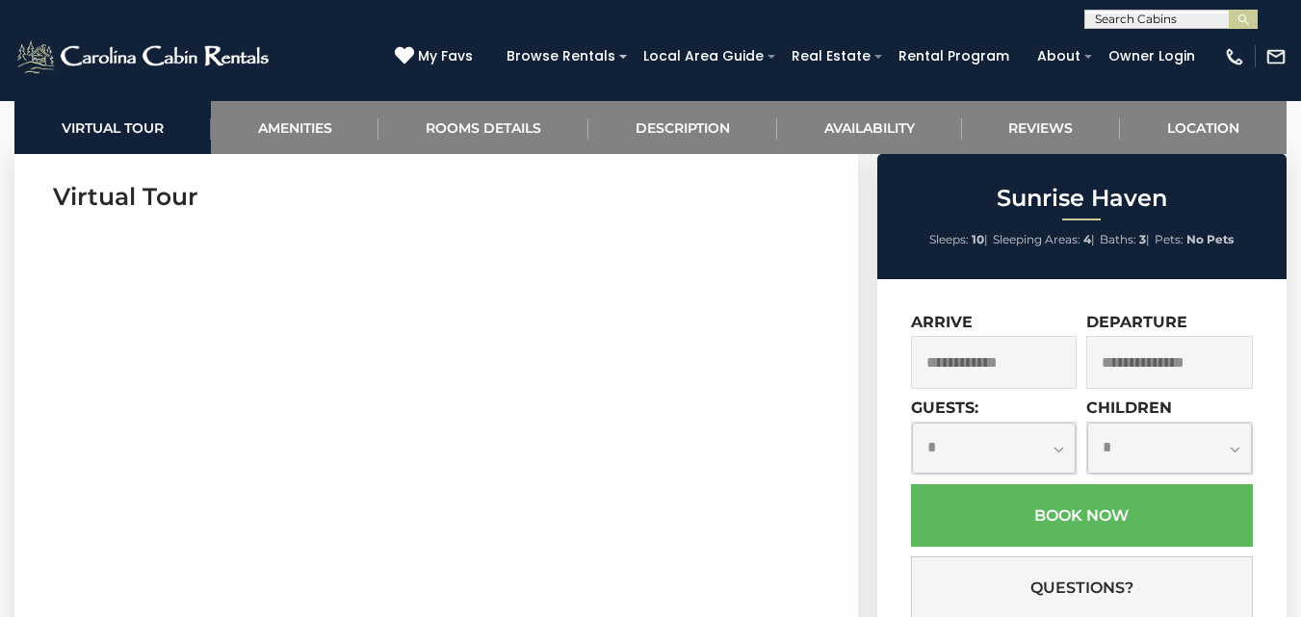
scroll to position [799, 0]
click at [1050, 360] on input "text" at bounding box center [994, 362] width 167 height 53
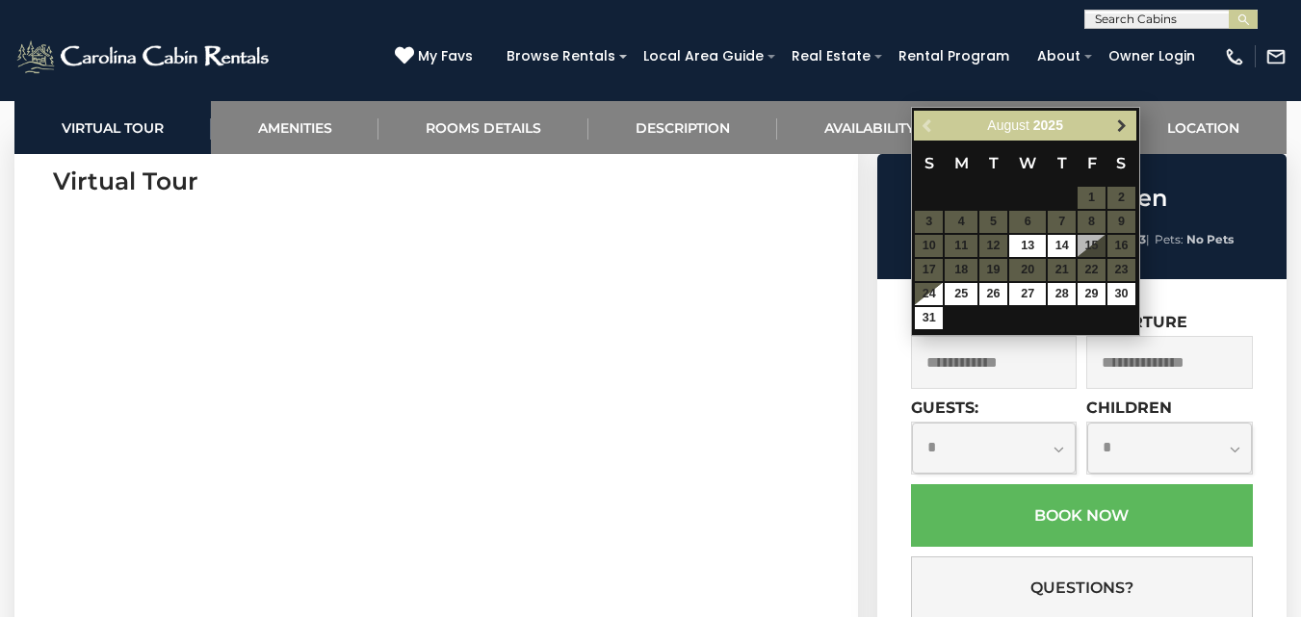
click at [1120, 125] on span "Next" at bounding box center [1121, 125] width 15 height 15
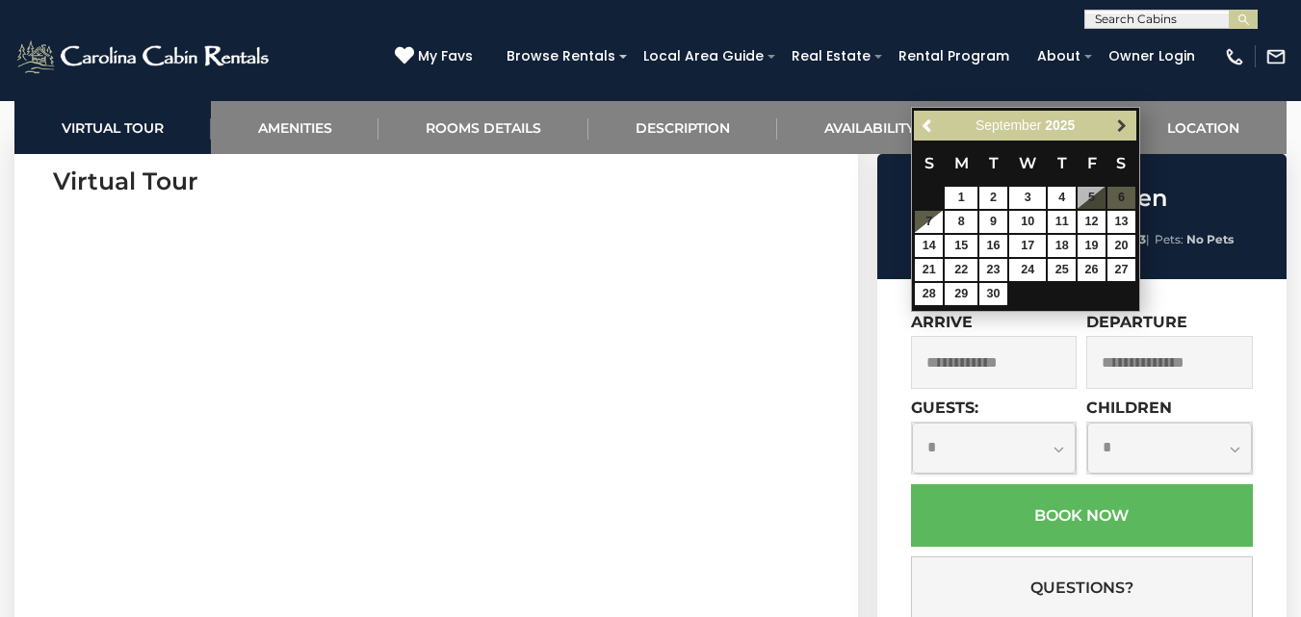
click at [1117, 124] on span "Next" at bounding box center [1121, 125] width 15 height 15
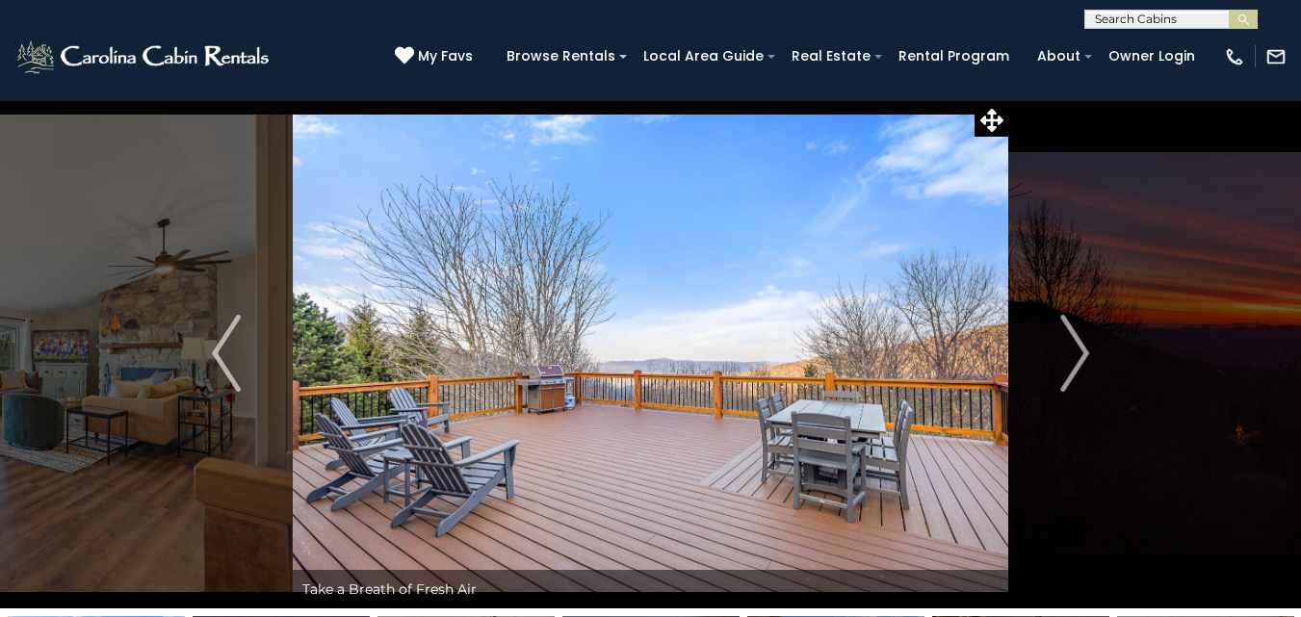
scroll to position [0, 0]
